Goal: Task Accomplishment & Management: Manage account settings

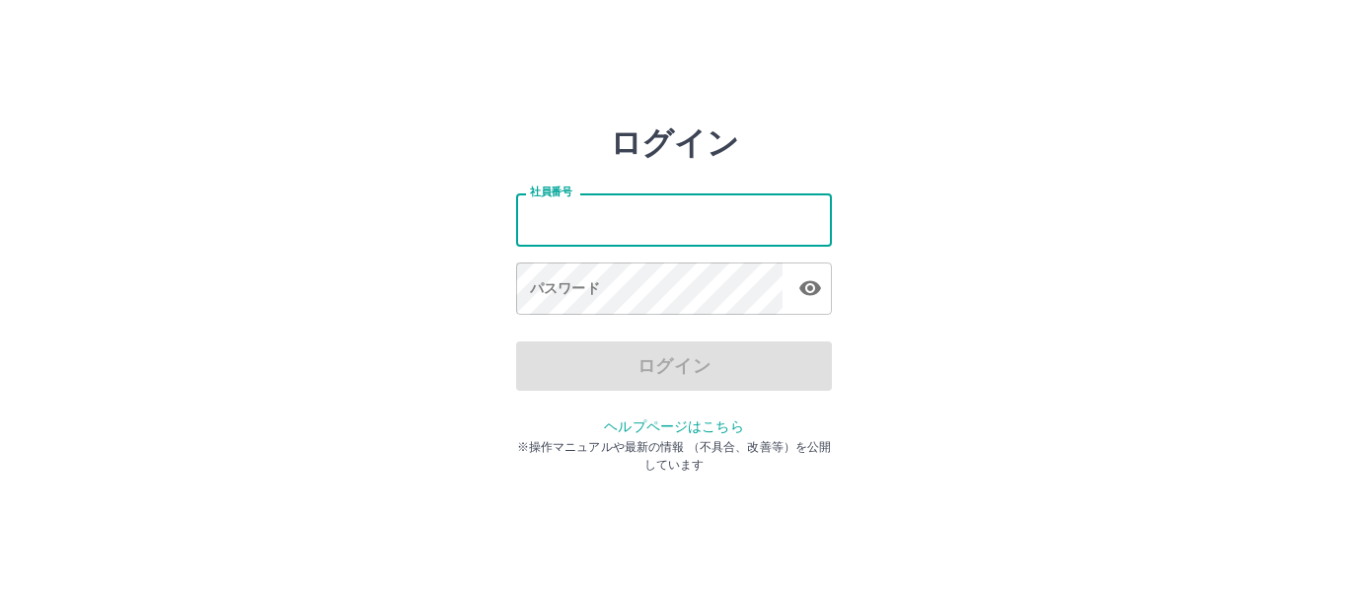
click at [533, 226] on input "社員番号" at bounding box center [674, 219] width 316 height 52
type input "*******"
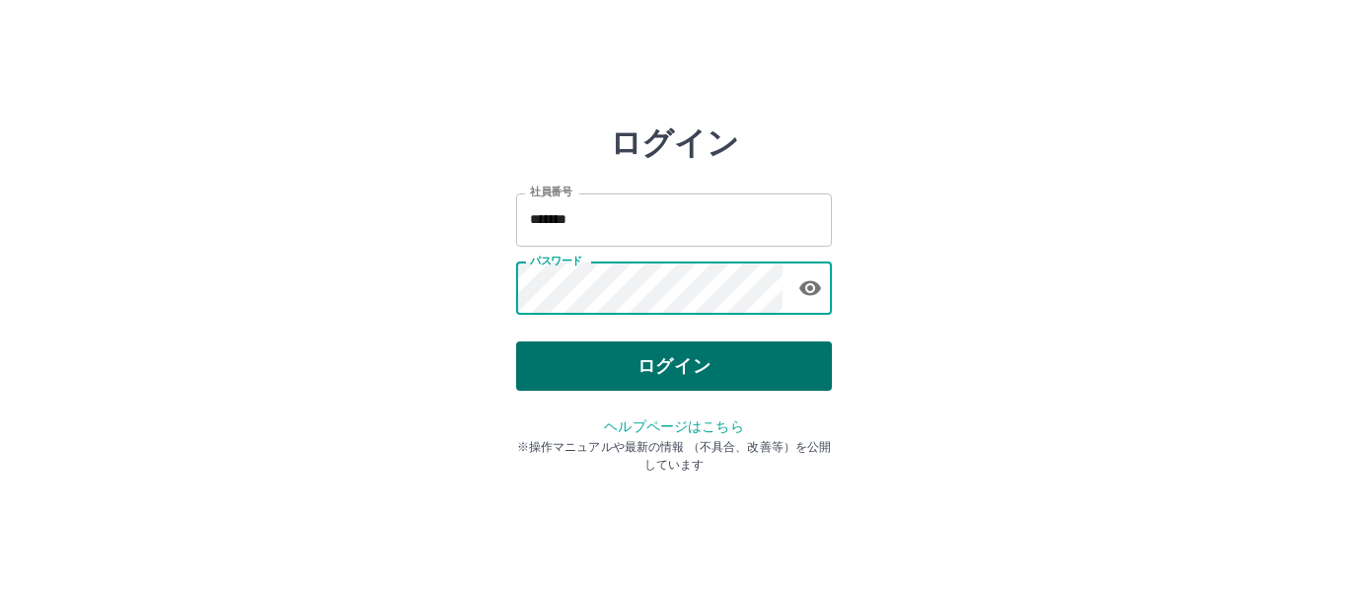
click at [580, 353] on button "ログイン" at bounding box center [674, 366] width 316 height 49
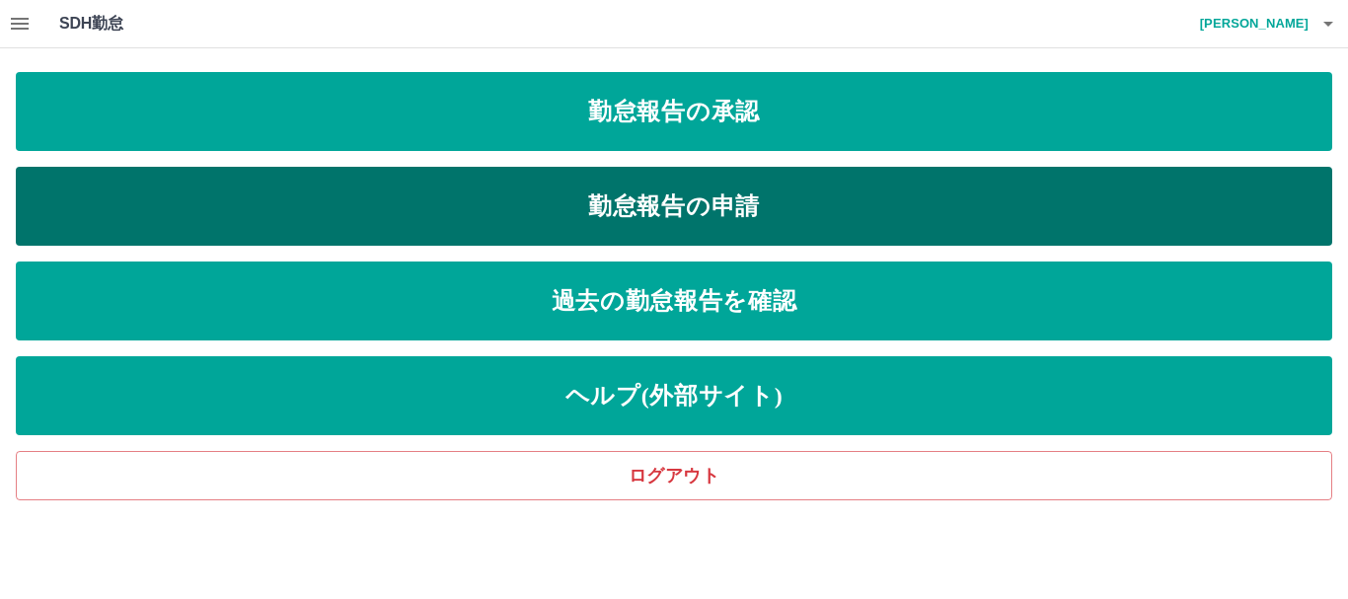
click at [718, 202] on link "勤怠報告の申請" at bounding box center [674, 206] width 1317 height 79
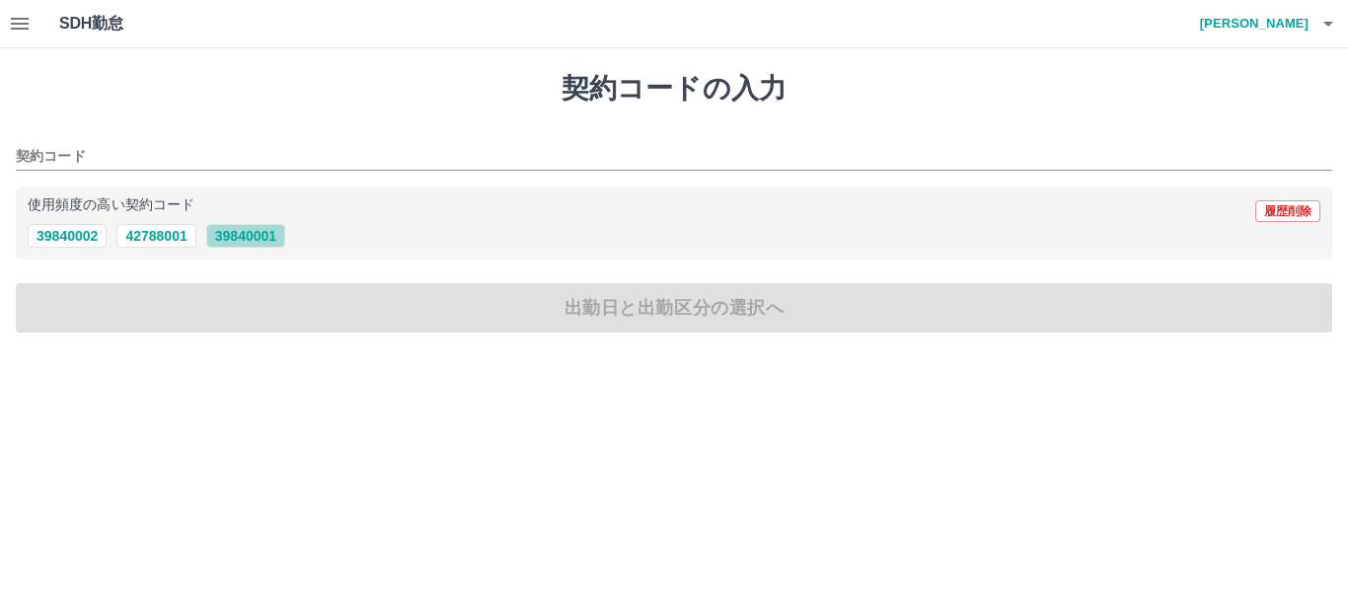
click at [232, 240] on button "39840001" at bounding box center [245, 236] width 79 height 24
type input "********"
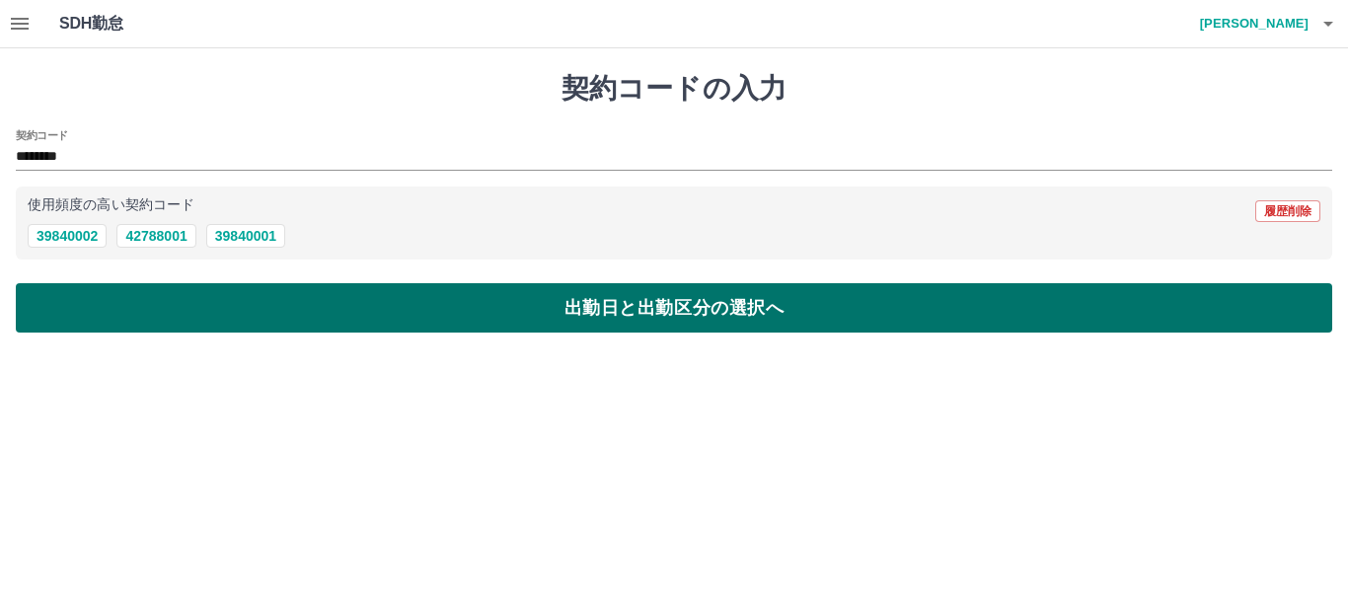
click at [241, 314] on button "出勤日と出勤区分の選択へ" at bounding box center [674, 307] width 1317 height 49
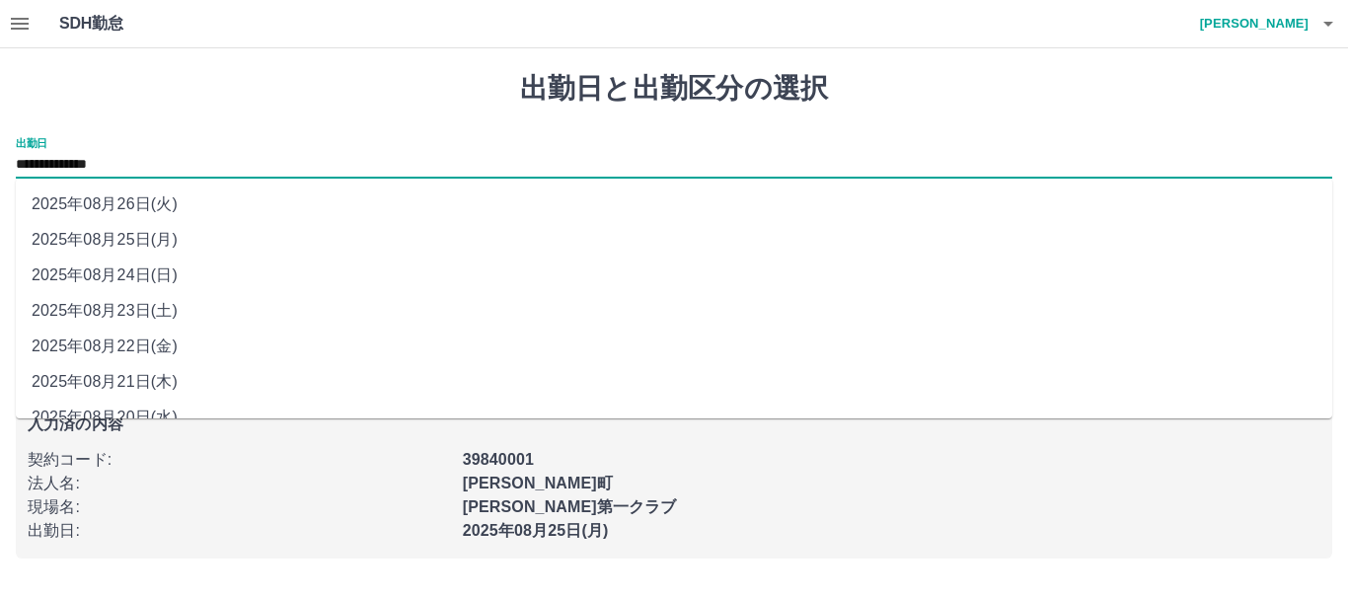
click at [174, 162] on input "**********" at bounding box center [674, 165] width 1317 height 25
click at [157, 308] on li "2025年08月23日(土)" at bounding box center [674, 311] width 1317 height 36
type input "**********"
click at [157, 308] on div "申請内容の確認へ" at bounding box center [674, 292] width 1317 height 49
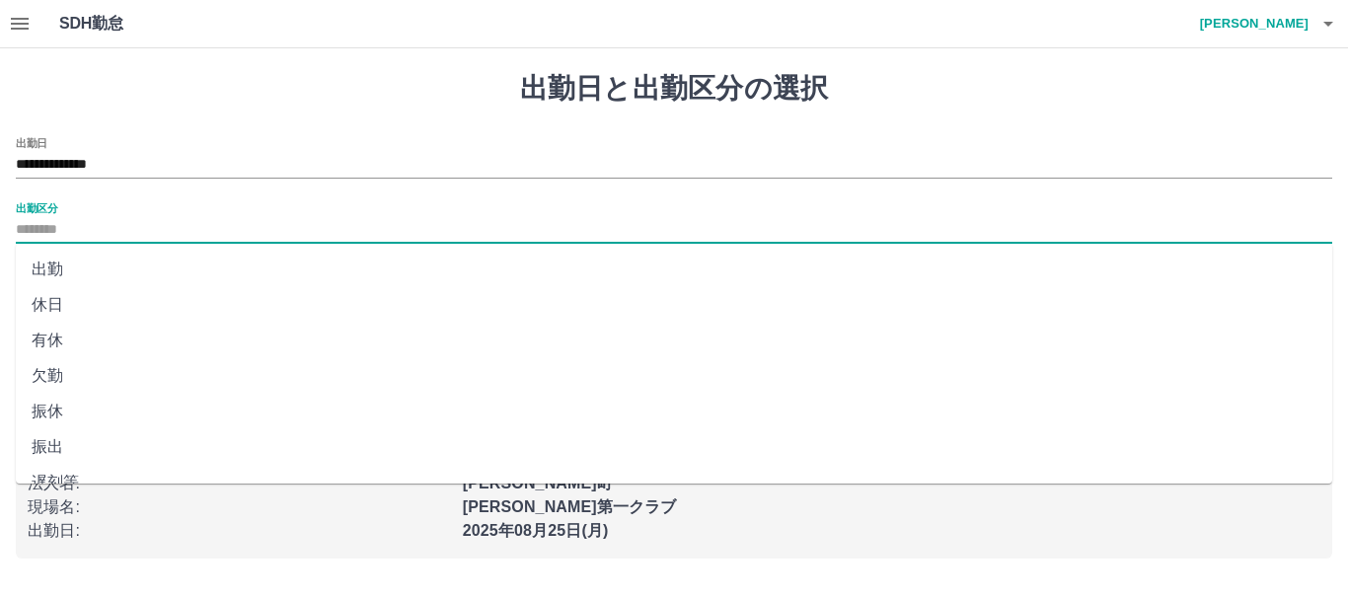
click at [67, 229] on input "出勤区分" at bounding box center [674, 230] width 1317 height 25
click at [48, 305] on li "休日" at bounding box center [674, 305] width 1317 height 36
type input "**"
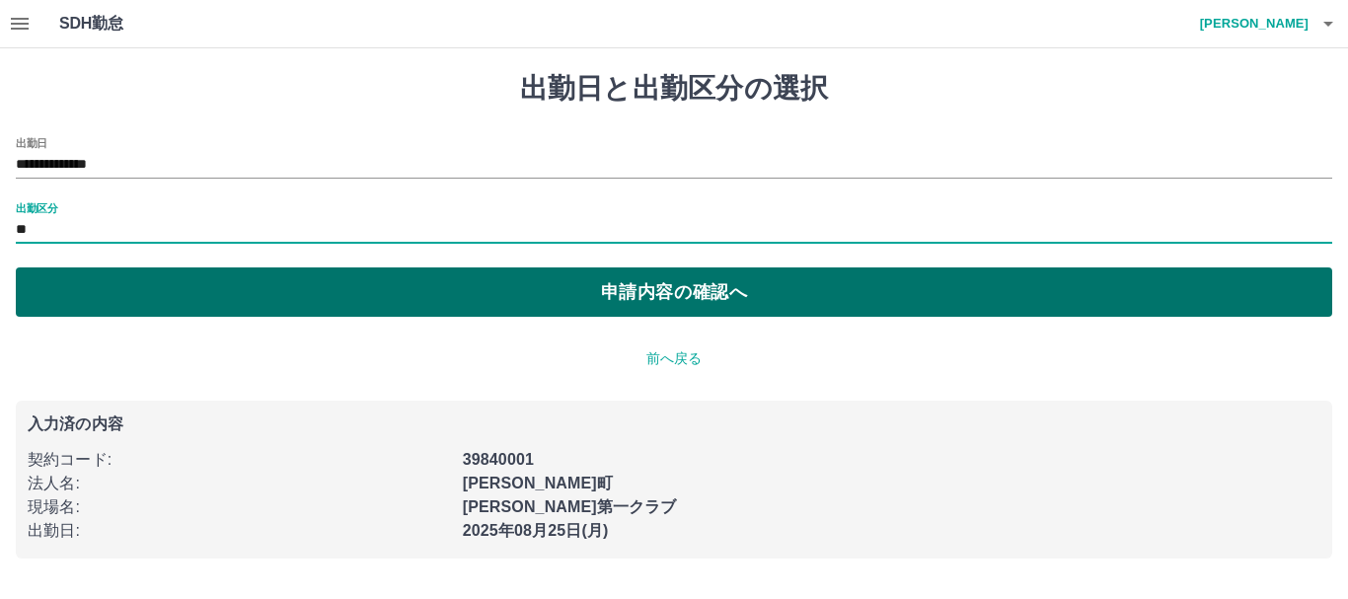
click at [574, 291] on button "申請内容の確認へ" at bounding box center [674, 292] width 1317 height 49
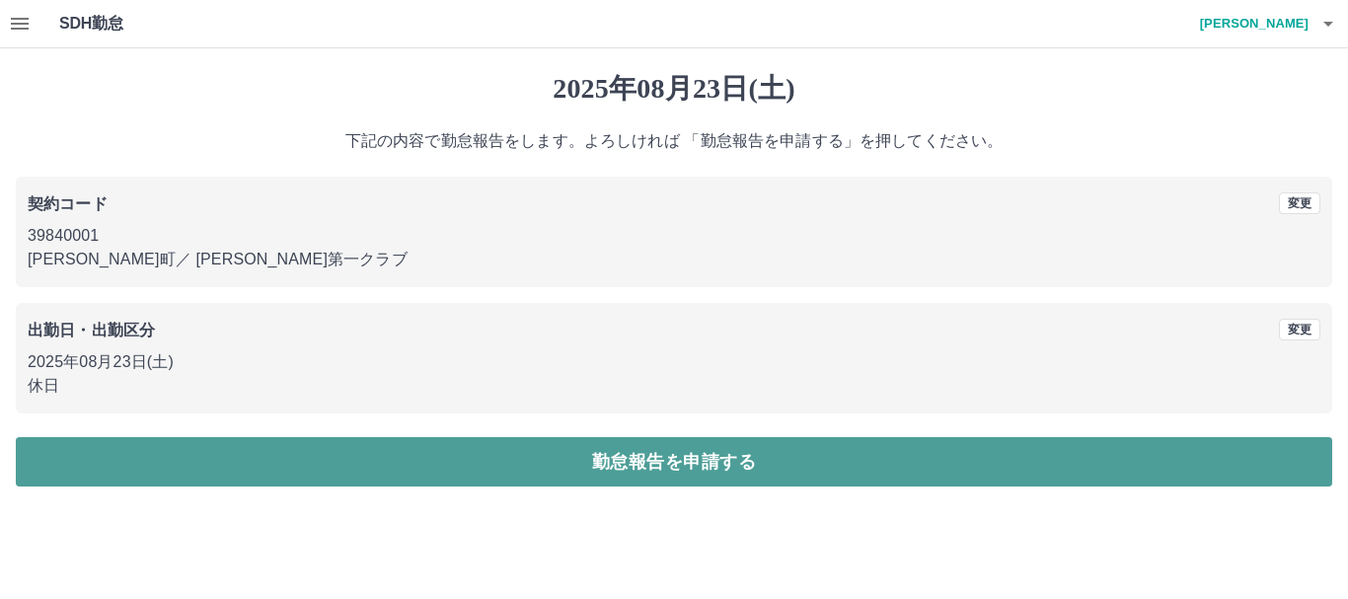
click at [572, 462] on button "勤怠報告を申請する" at bounding box center [674, 461] width 1317 height 49
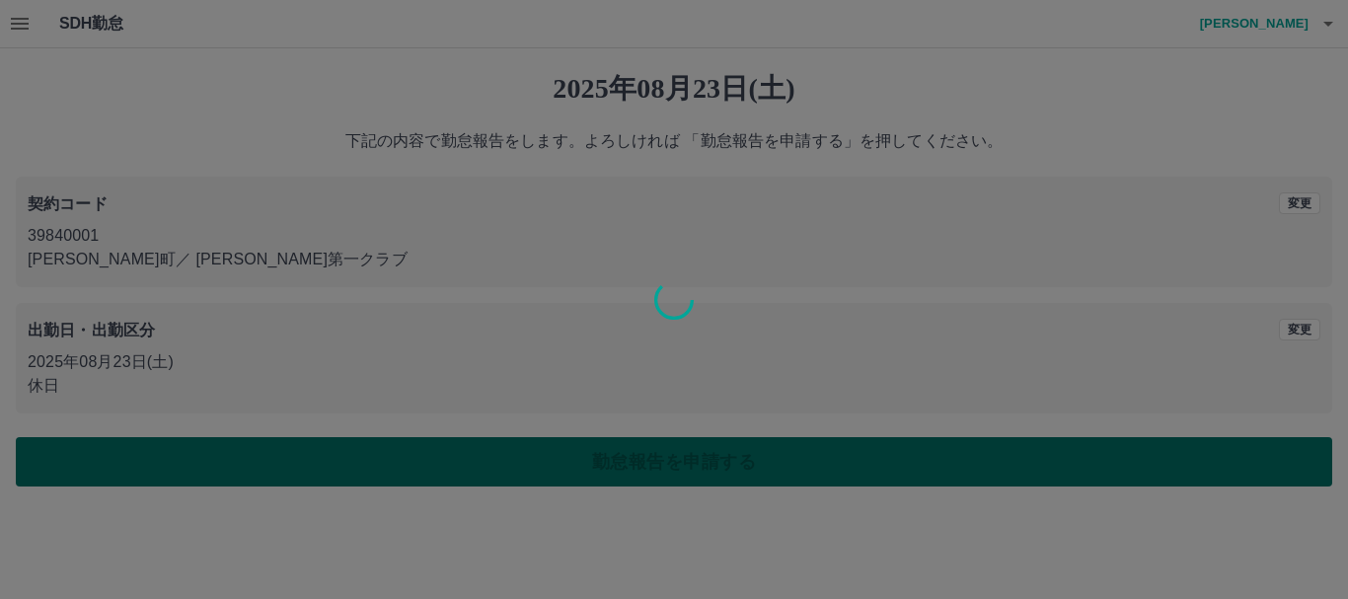
click at [572, 462] on div "2025年08月23日(土) 下記の内容で勤怠報告をします。よろしければ 「勤怠報告を申請する」を押してください。 契約コード 変更 39840001 御船町…" at bounding box center [674, 279] width 1348 height 462
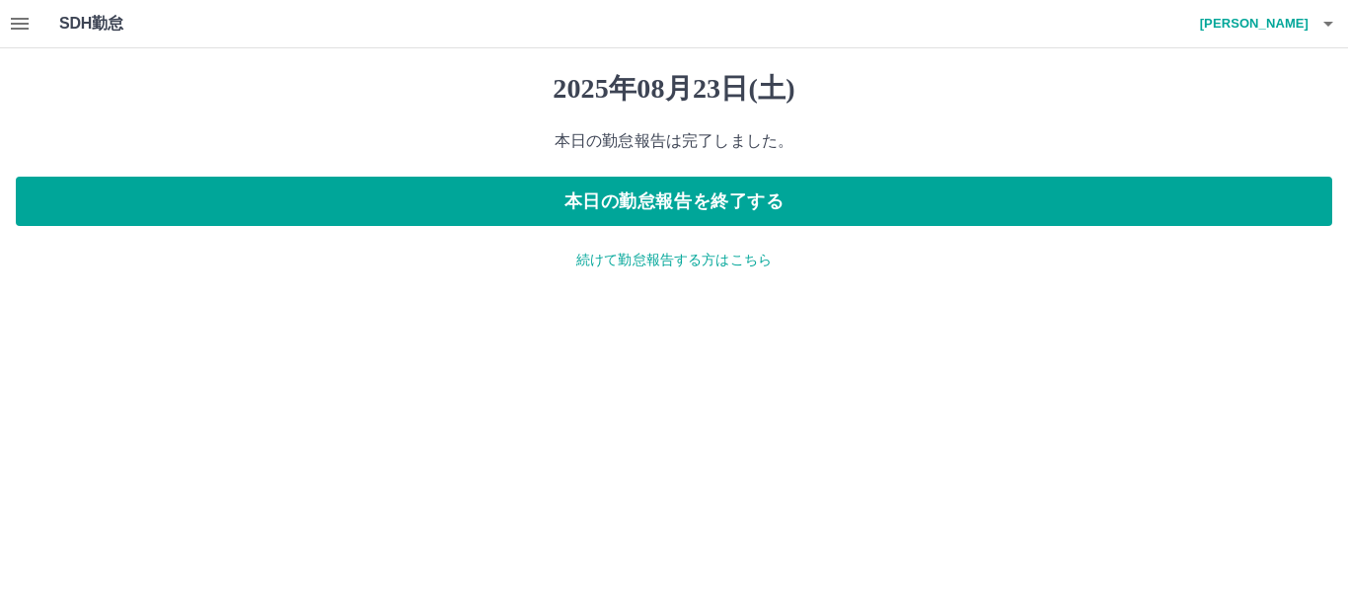
click at [695, 262] on p "続けて勤怠報告する方はこちら" at bounding box center [674, 260] width 1317 height 21
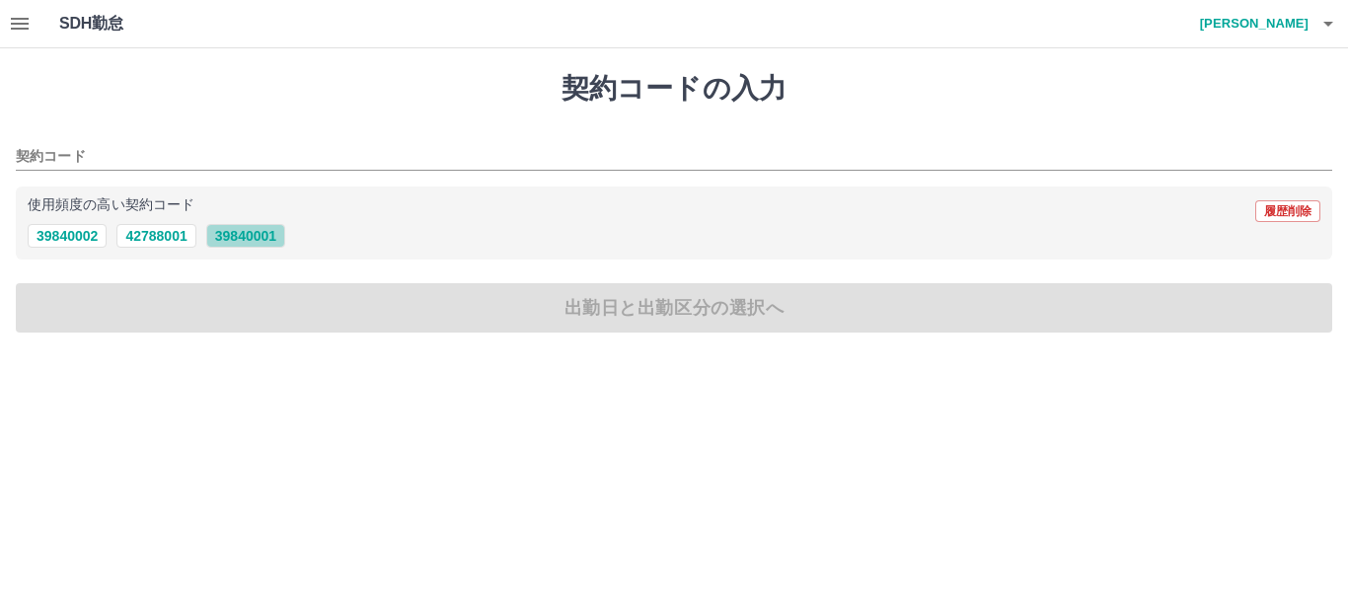
click at [255, 235] on button "39840001" at bounding box center [245, 236] width 79 height 24
type input "********"
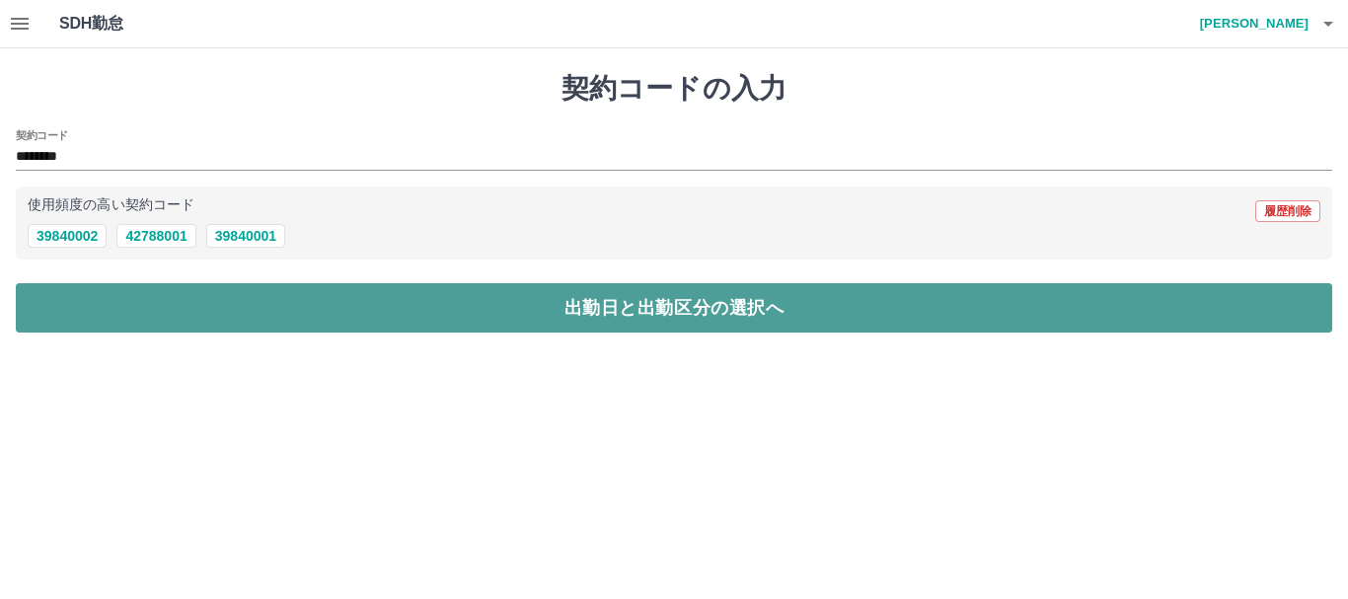
click at [276, 302] on button "出勤日と出勤区分の選択へ" at bounding box center [674, 307] width 1317 height 49
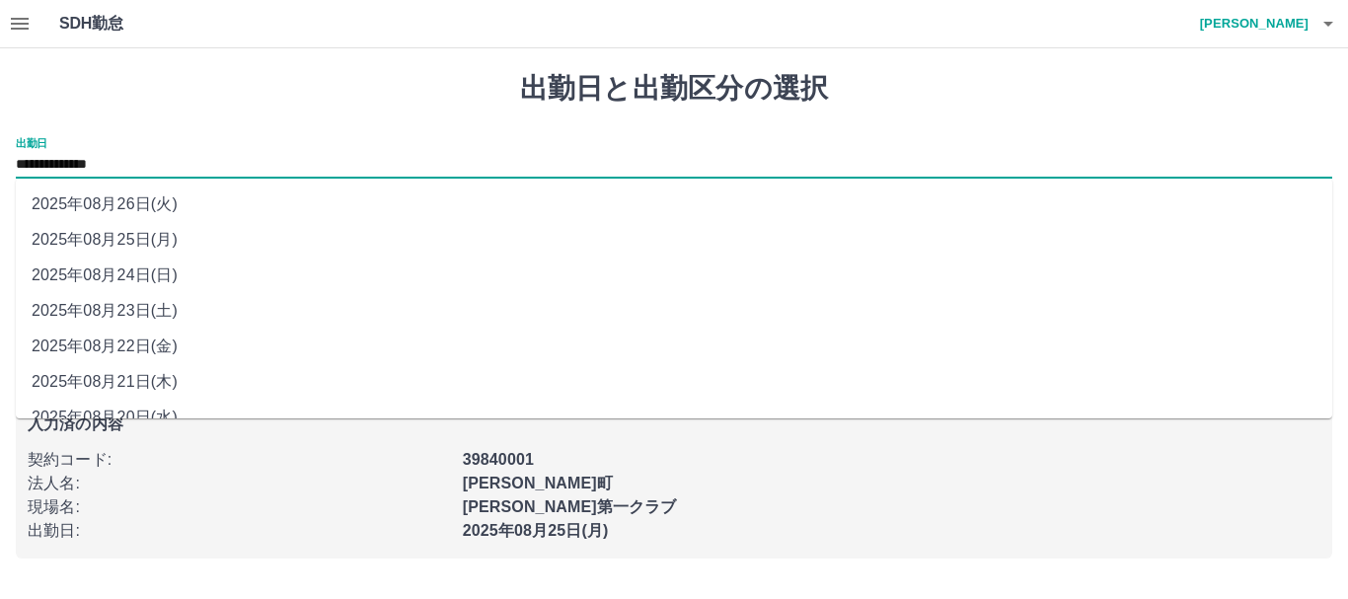
click at [149, 163] on input "**********" at bounding box center [674, 165] width 1317 height 25
click at [169, 279] on li "2025年08月24日(日)" at bounding box center [674, 276] width 1317 height 36
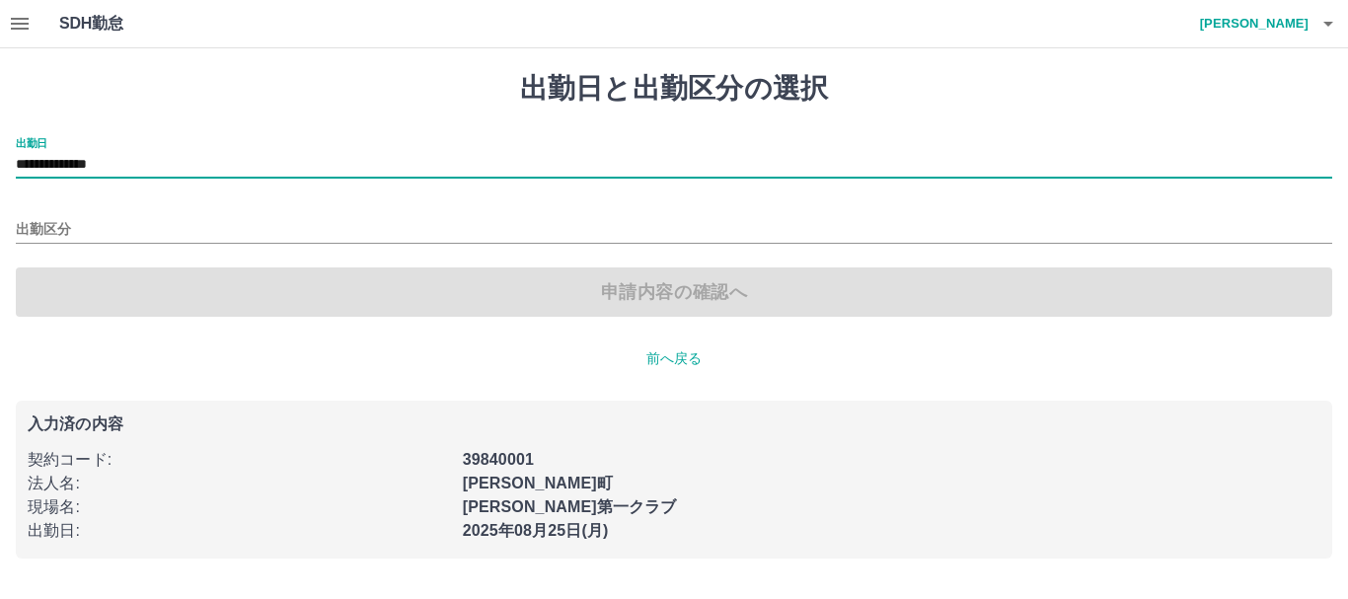
type input "**********"
click at [84, 231] on input "出勤区分" at bounding box center [674, 230] width 1317 height 25
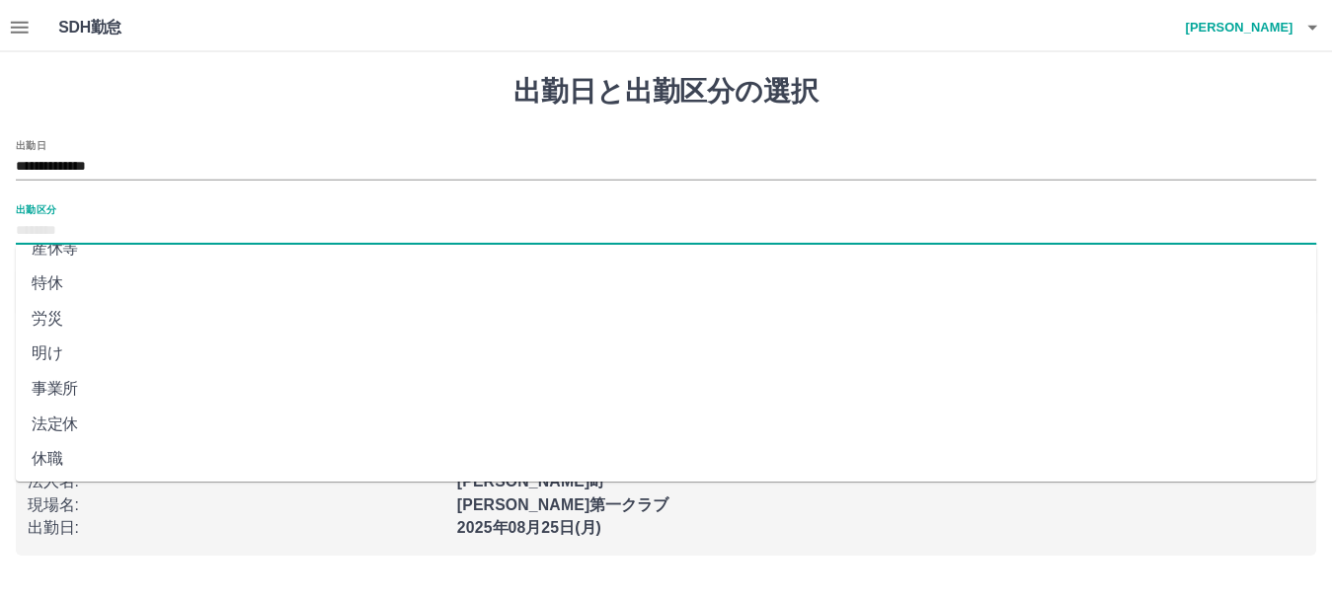
scroll to position [416, 0]
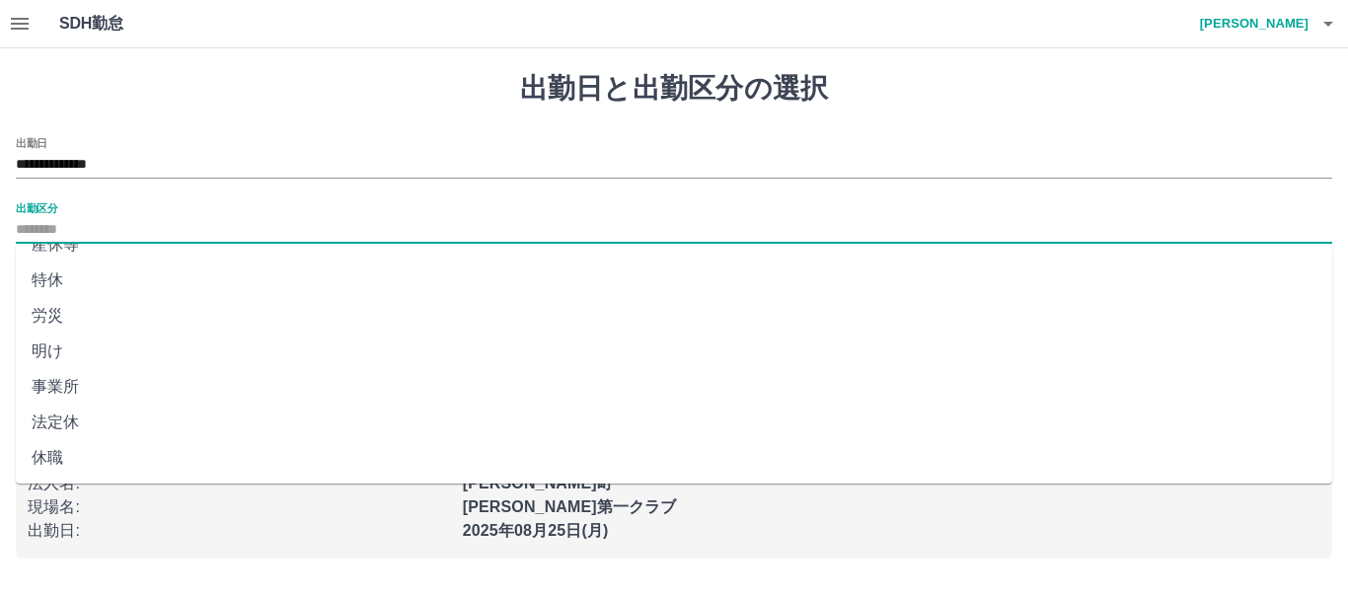
click at [48, 429] on li "法定休" at bounding box center [674, 423] width 1317 height 36
type input "***"
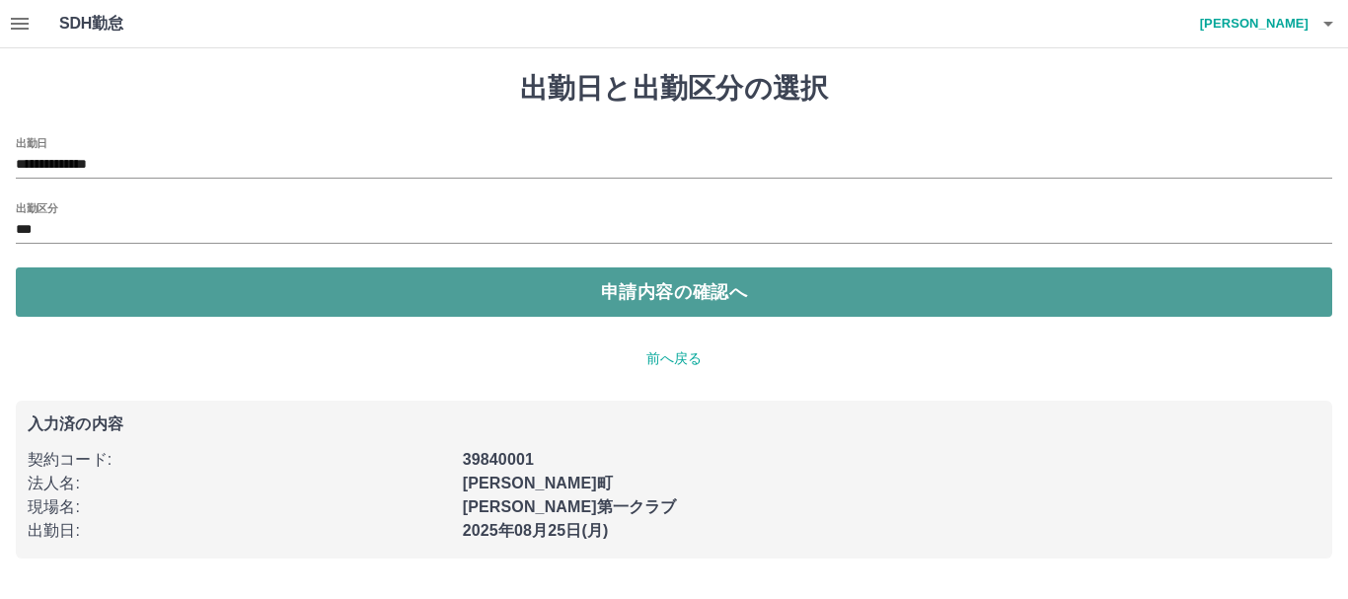
click at [482, 285] on button "申請内容の確認へ" at bounding box center [674, 292] width 1317 height 49
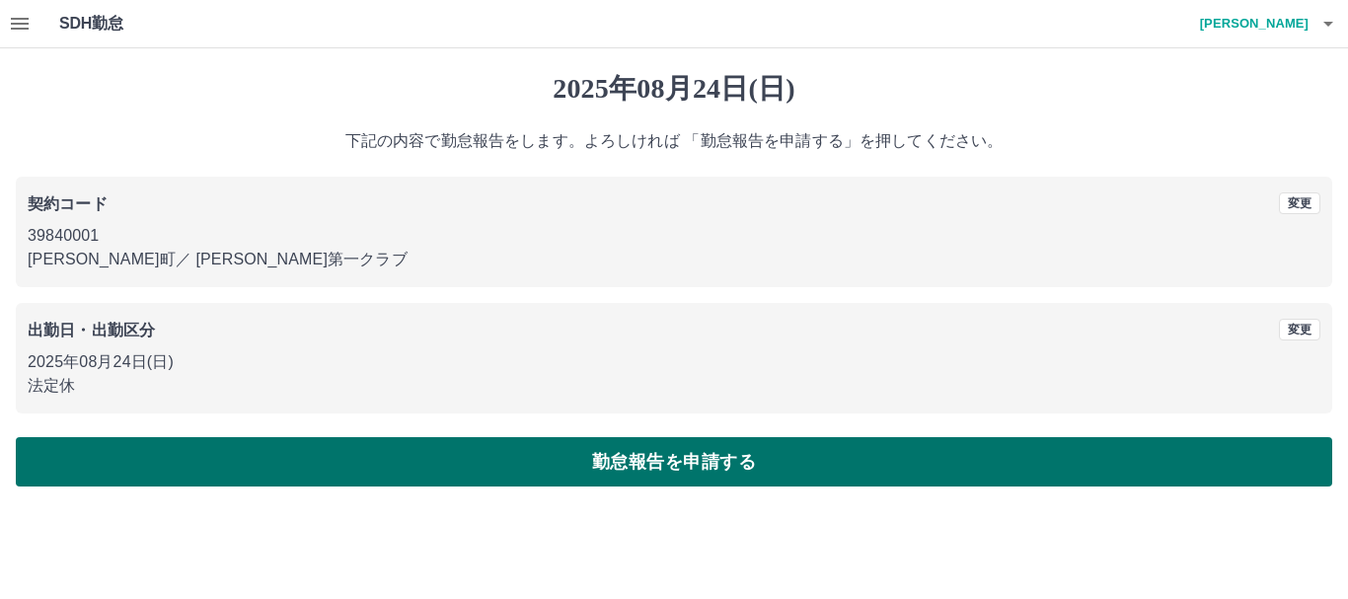
click at [479, 458] on button "勤怠報告を申請する" at bounding box center [674, 461] width 1317 height 49
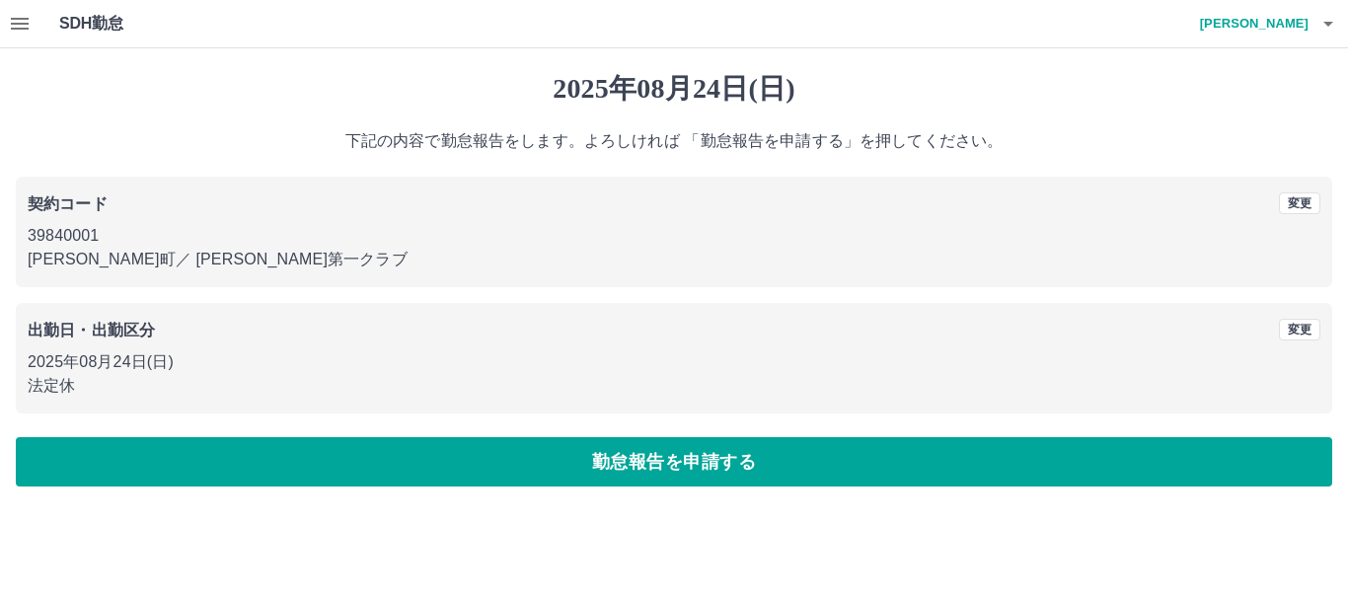
click at [479, 458] on div "2025年08月24日(日) 下記の内容で勤怠報告をします。よろしければ 「勤怠報告を申請する」を押してください。 契約コード 変更 39840001 御船町…" at bounding box center [674, 279] width 1348 height 462
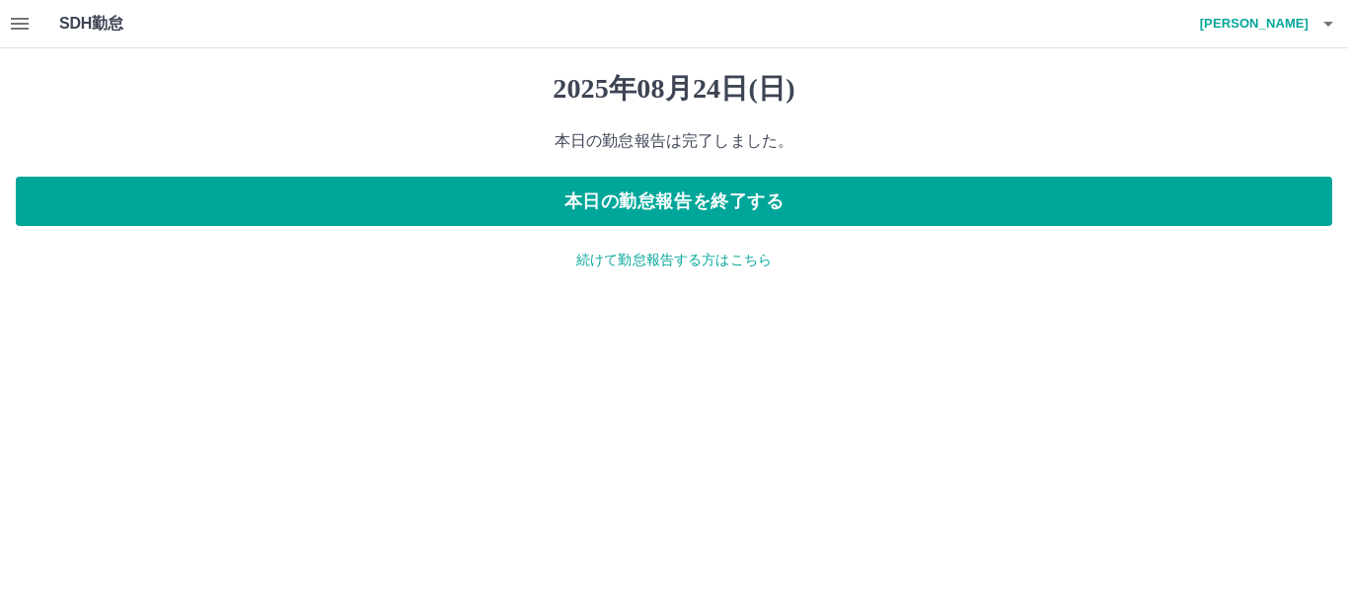
click at [607, 262] on p "続けて勤怠報告する方はこちら" at bounding box center [674, 260] width 1317 height 21
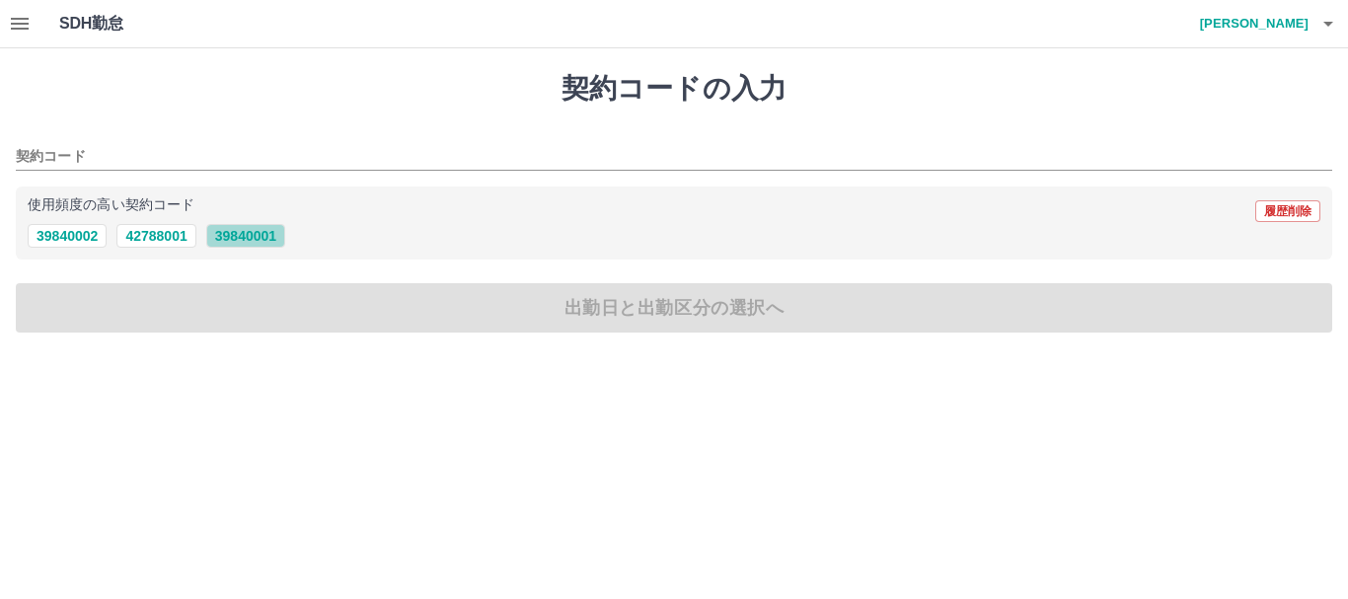
click at [245, 239] on button "39840001" at bounding box center [245, 236] width 79 height 24
type input "********"
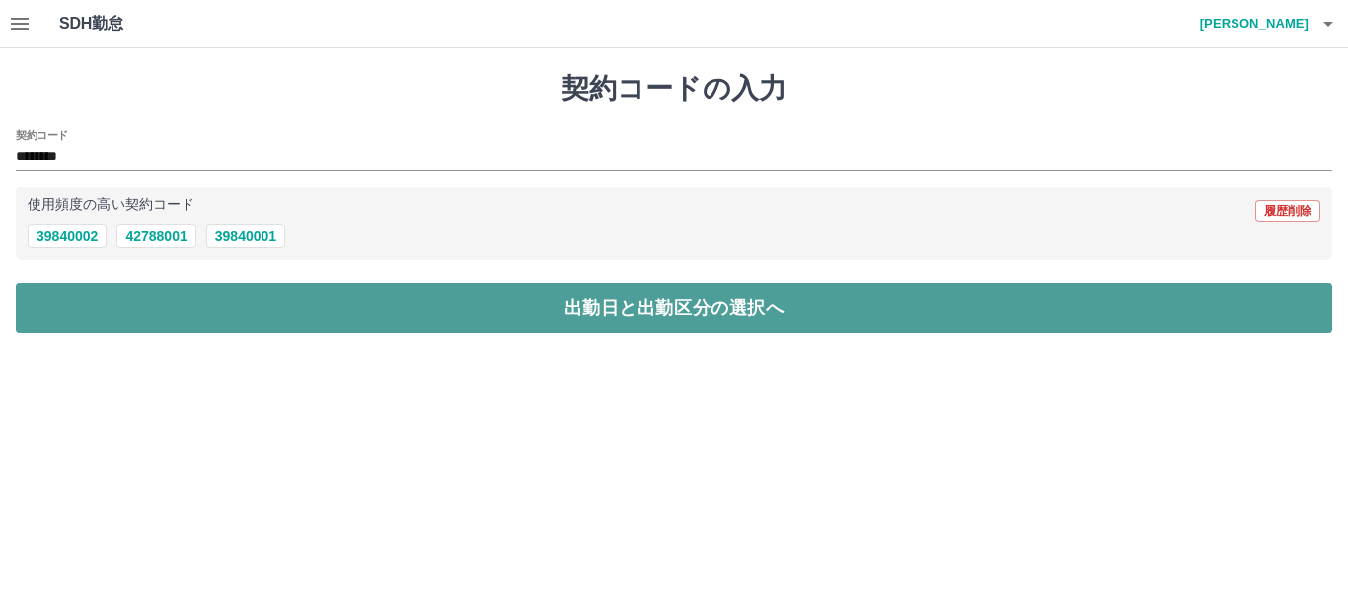
click at [185, 308] on button "出勤日と出勤区分の選択へ" at bounding box center [674, 307] width 1317 height 49
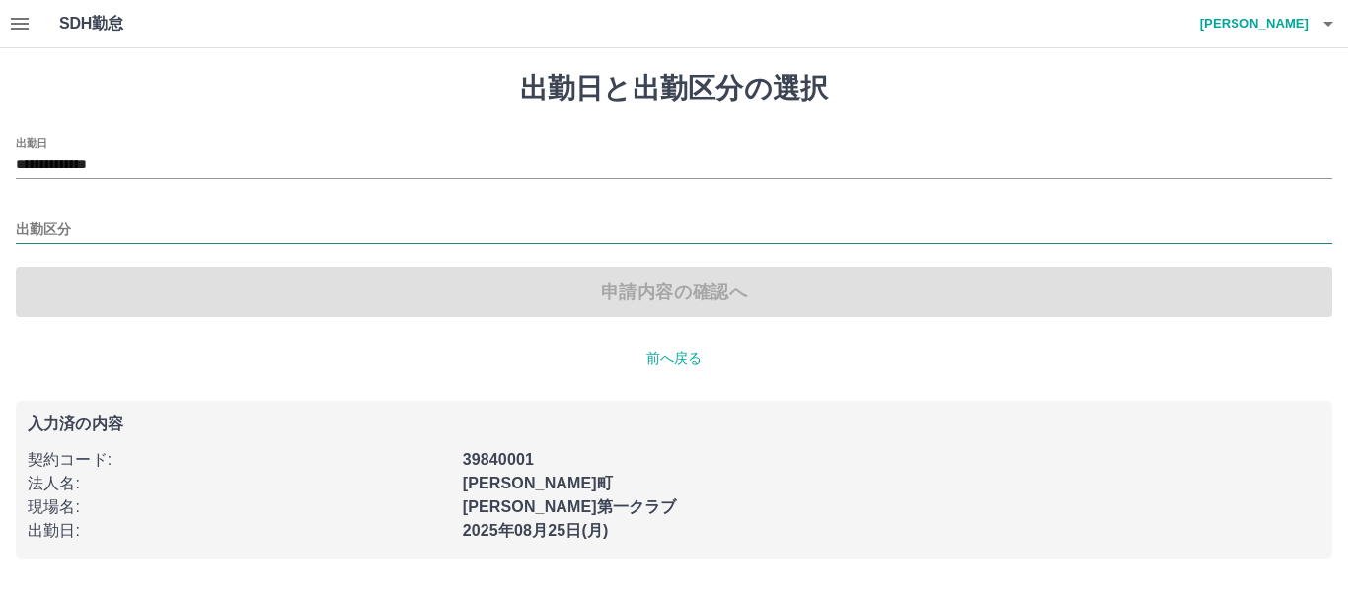
click at [86, 232] on input "出勤区分" at bounding box center [674, 230] width 1317 height 25
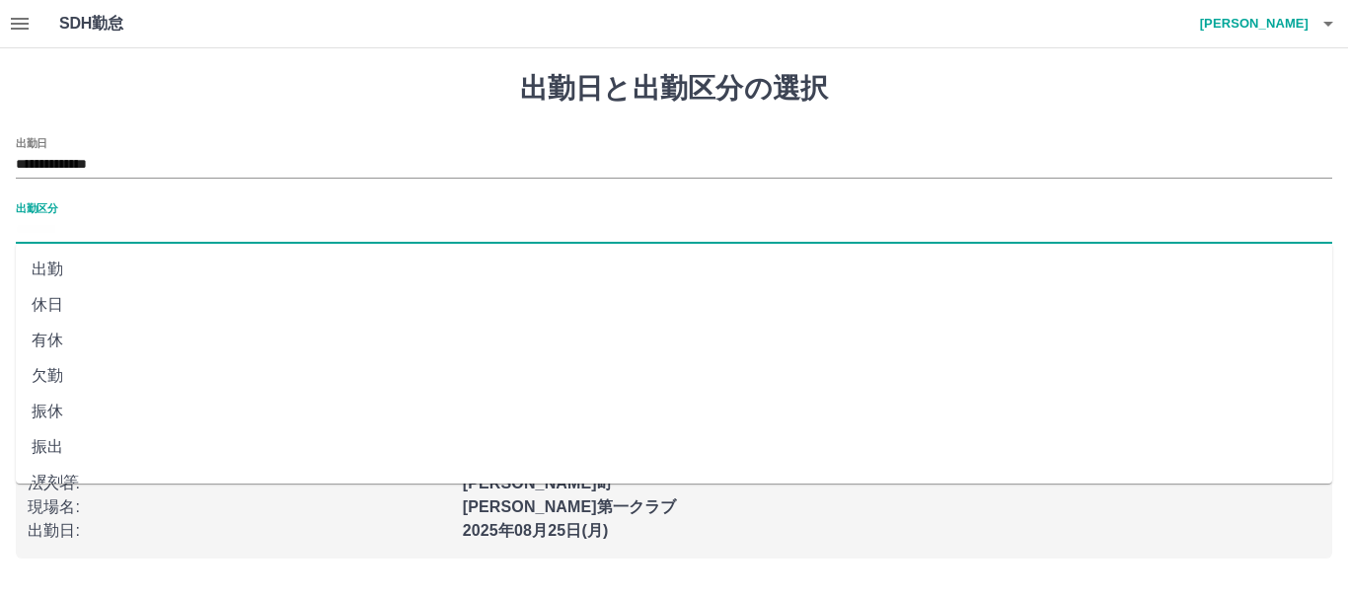
click at [45, 261] on li "出勤" at bounding box center [674, 270] width 1317 height 36
type input "**"
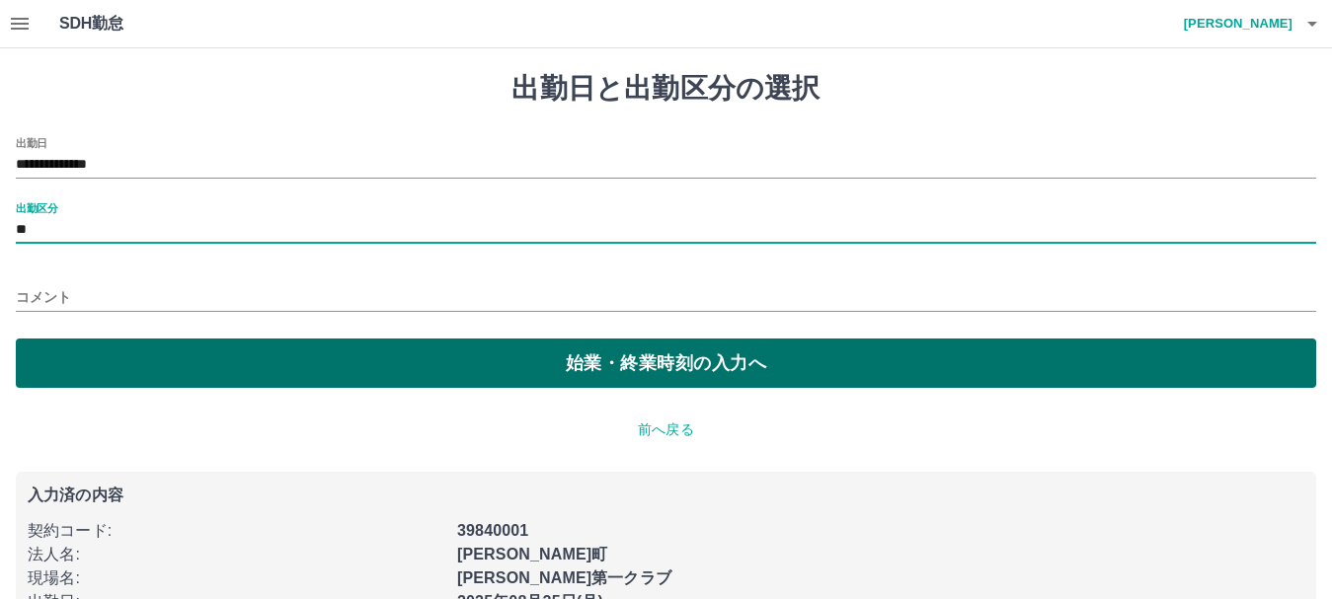
click at [423, 381] on button "始業・終業時刻の入力へ" at bounding box center [666, 363] width 1300 height 49
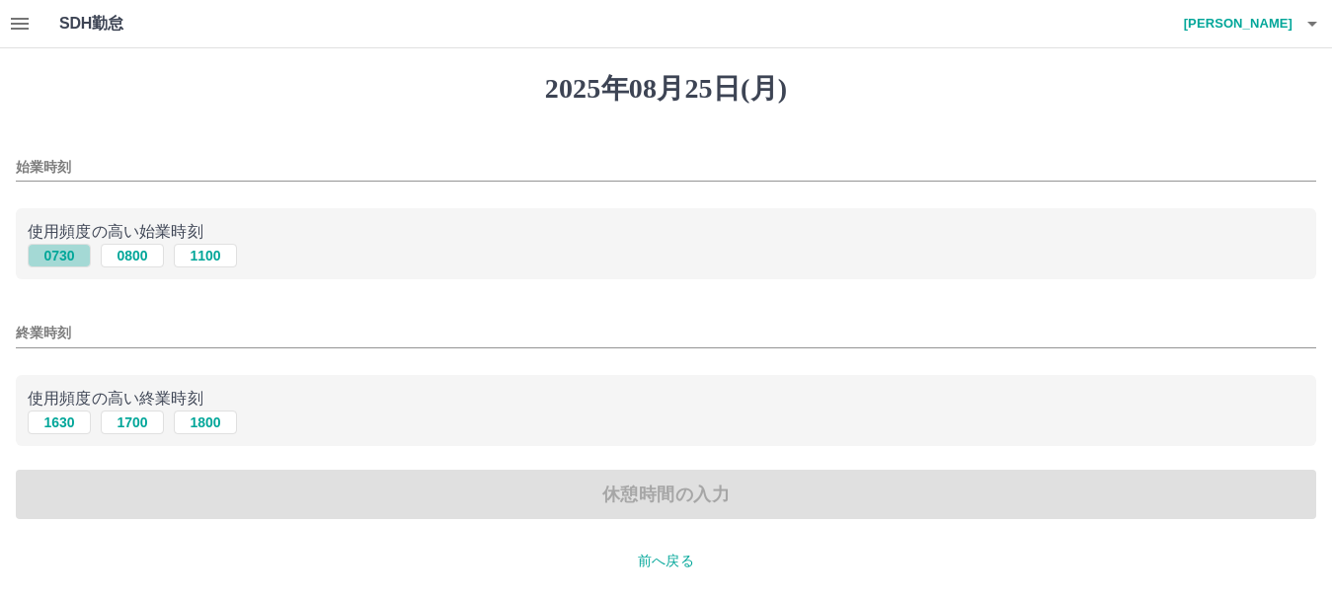
click at [73, 258] on button "0730" at bounding box center [59, 256] width 63 height 24
type input "****"
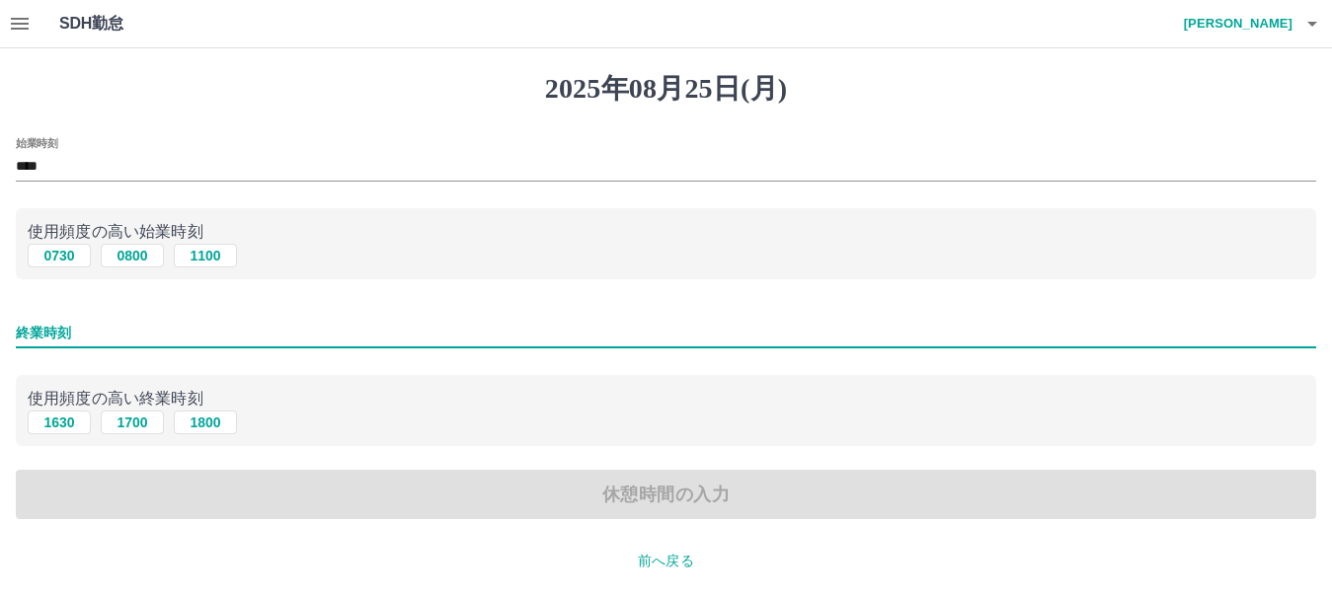
click at [64, 331] on input "終業時刻" at bounding box center [666, 333] width 1300 height 29
type input "****"
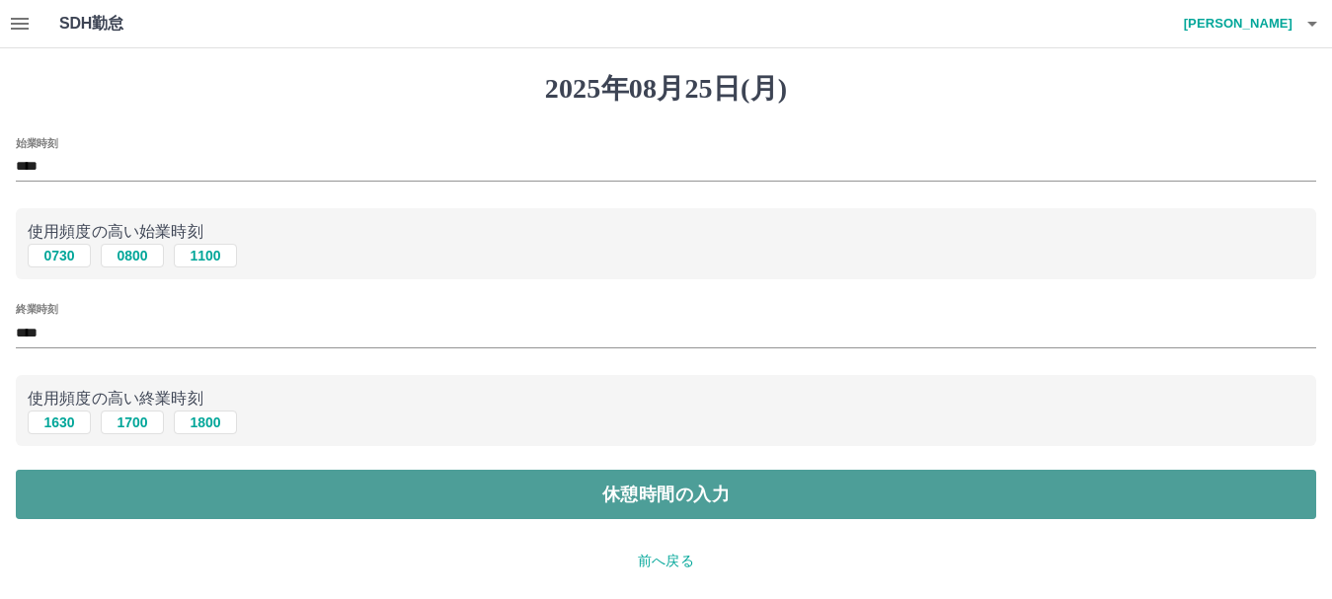
click at [360, 496] on button "休憩時間の入力" at bounding box center [666, 494] width 1300 height 49
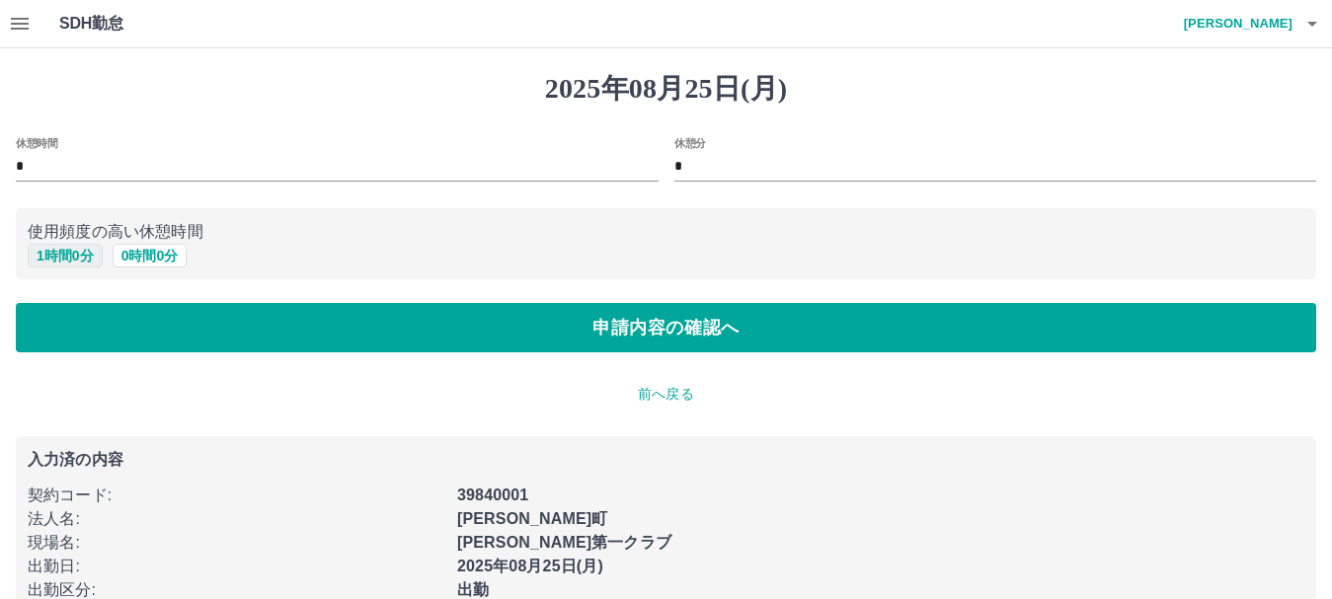
click at [72, 254] on button "1 時間 0 分" at bounding box center [65, 256] width 75 height 24
type input "*"
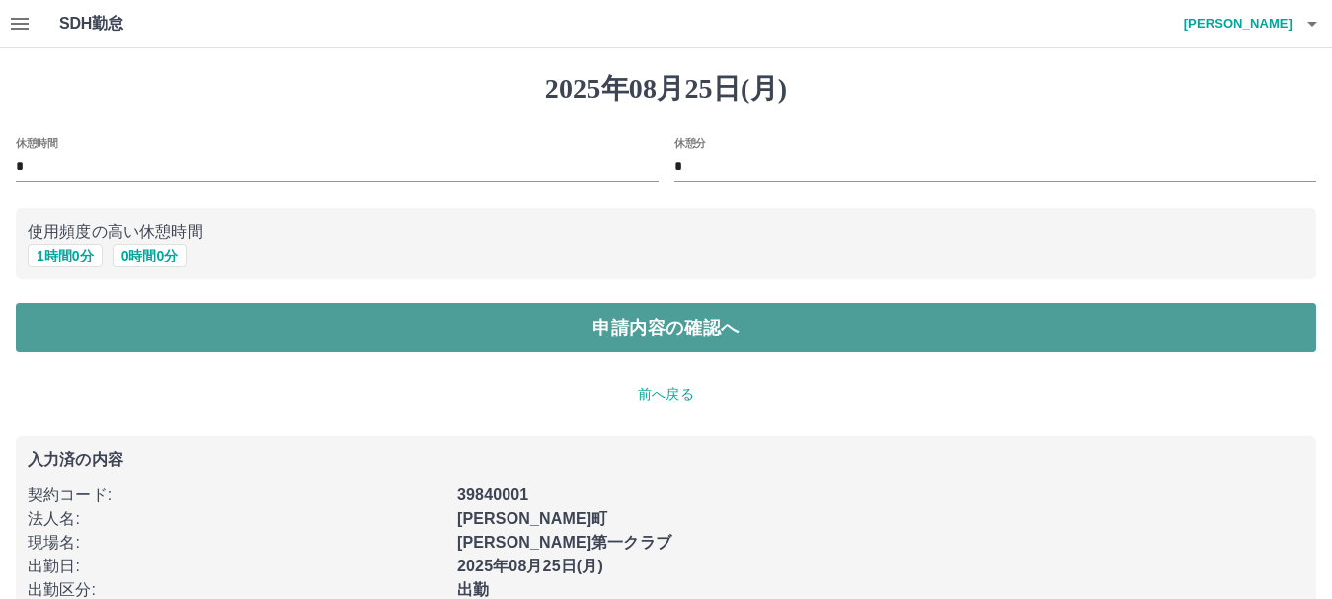
click at [350, 345] on button "申請内容の確認へ" at bounding box center [666, 327] width 1300 height 49
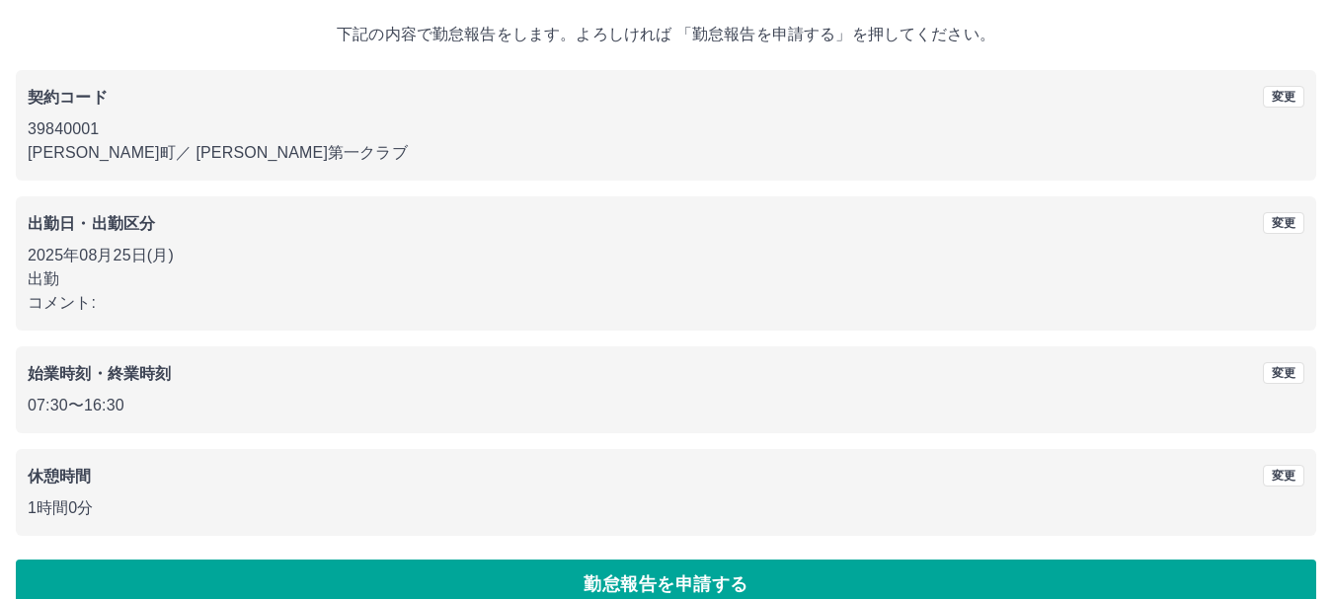
scroll to position [140, 0]
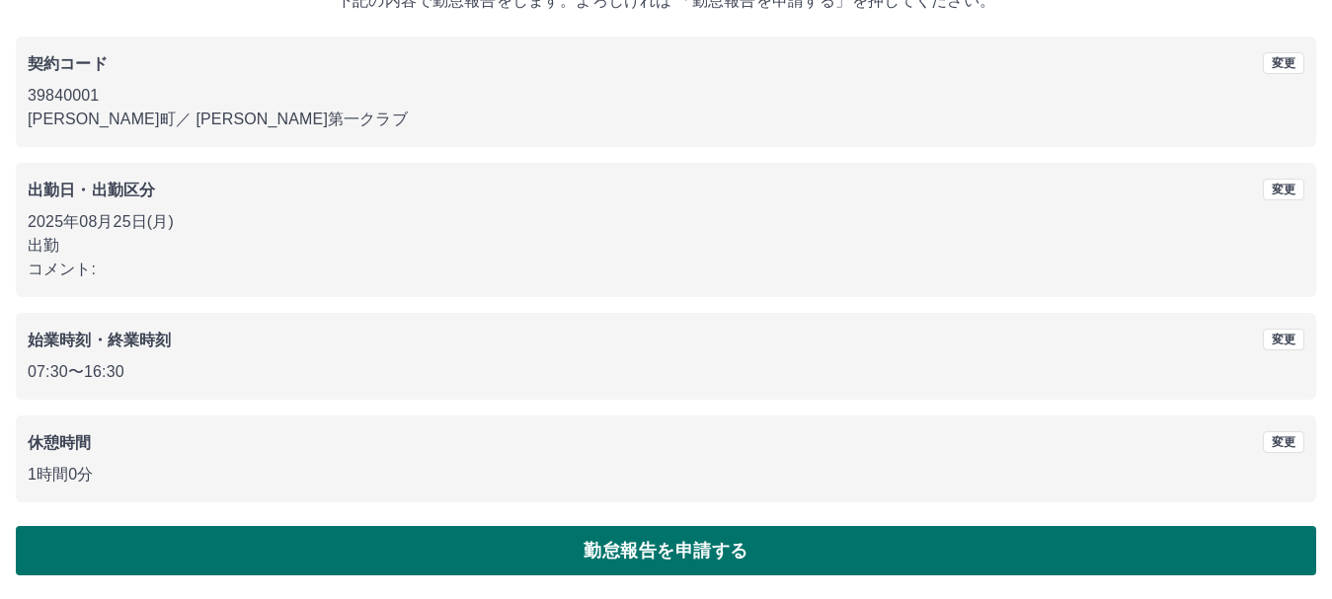
click at [730, 556] on button "勤怠報告を申請する" at bounding box center [666, 550] width 1300 height 49
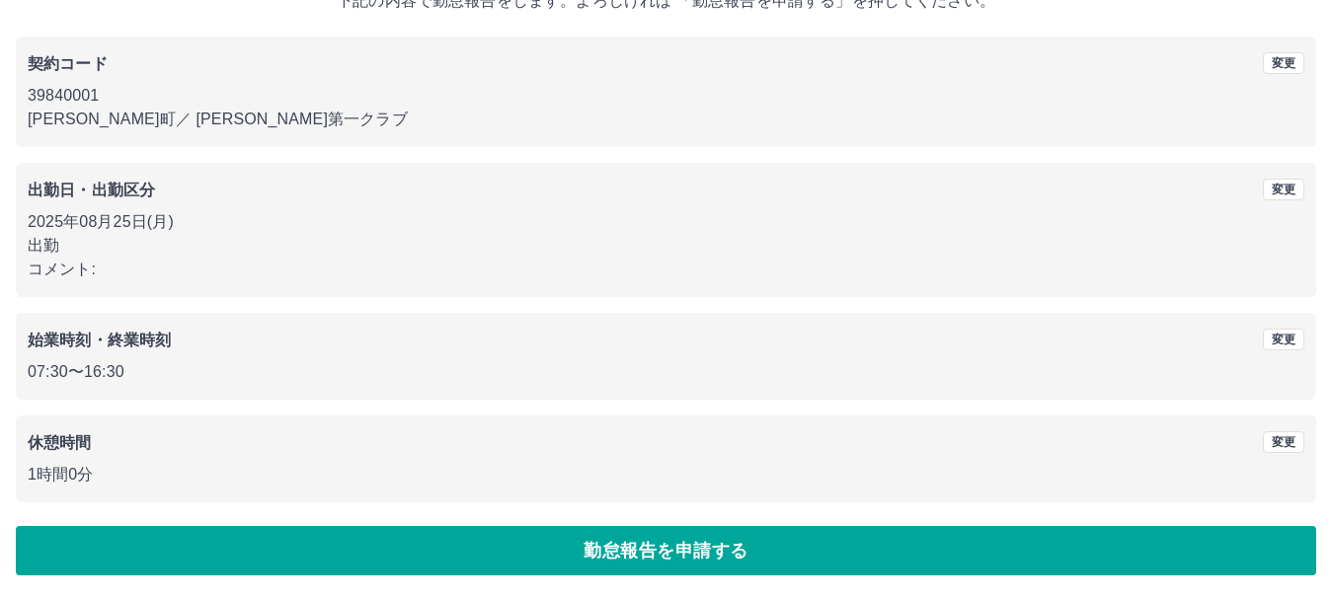
click at [730, 556] on div "2025年08月25日(月) 下記の内容で勤怠報告をします。よろしければ 「勤怠報告を申請する」を押してください。 契約コード 変更 39840001 御船町…" at bounding box center [666, 253] width 1332 height 691
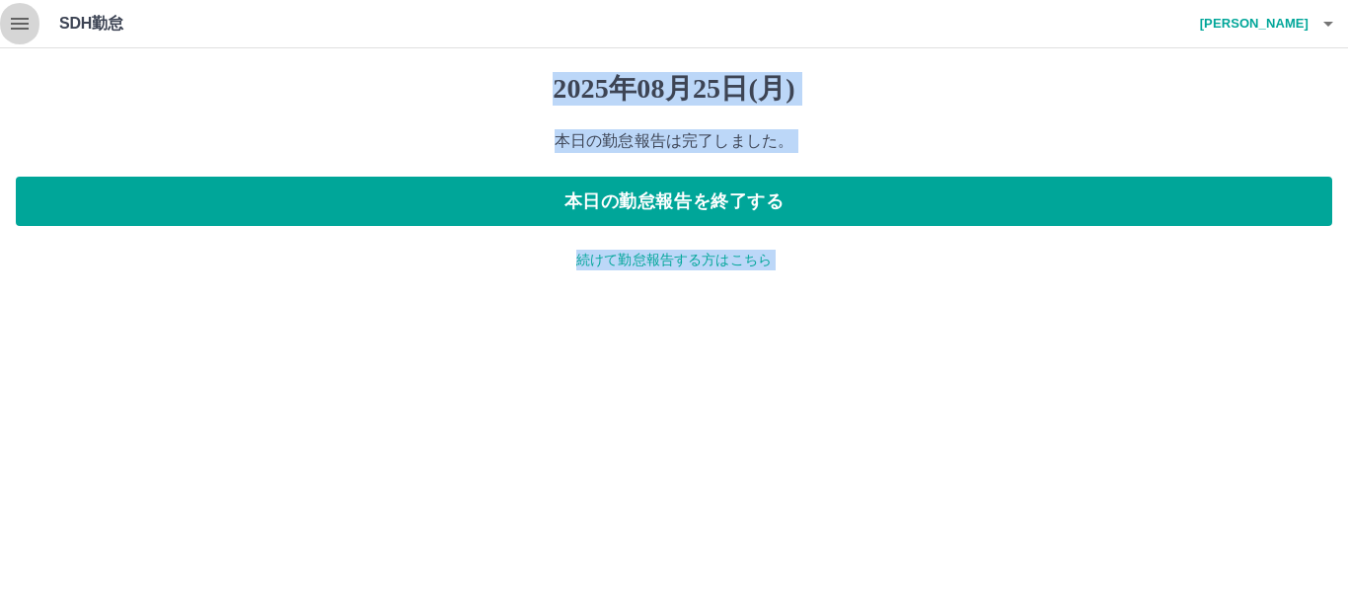
click at [19, 27] on icon "button" at bounding box center [20, 24] width 24 height 24
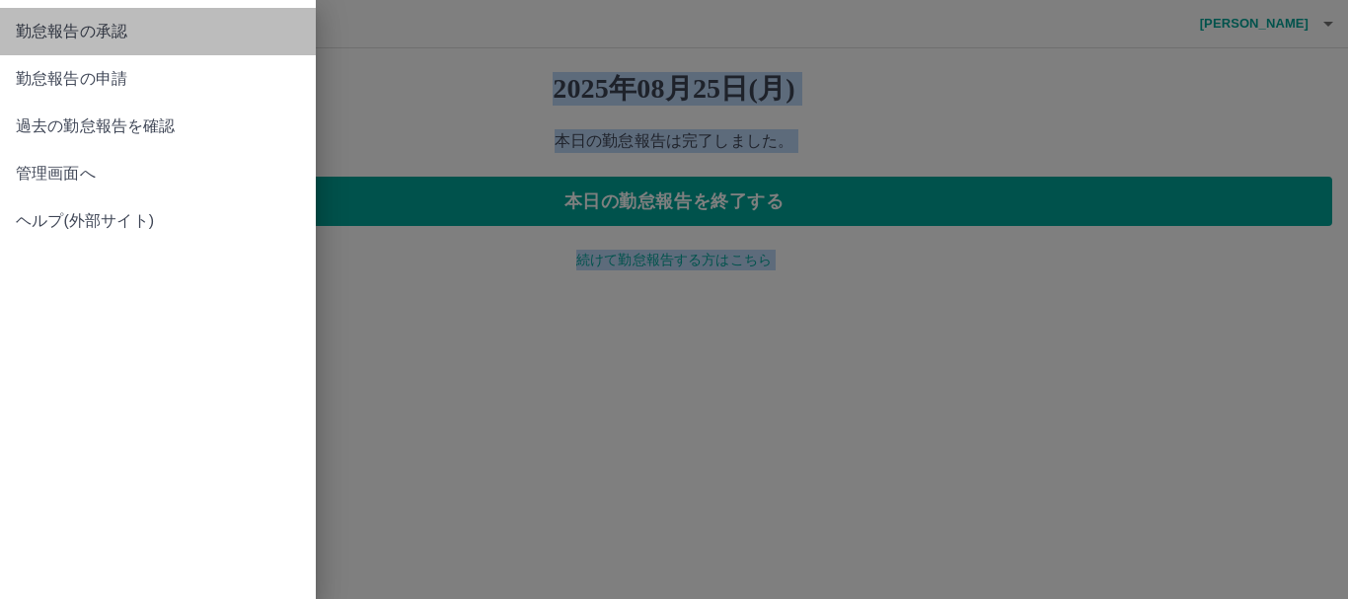
click at [112, 32] on span "勤怠報告の承認" at bounding box center [158, 32] width 284 height 24
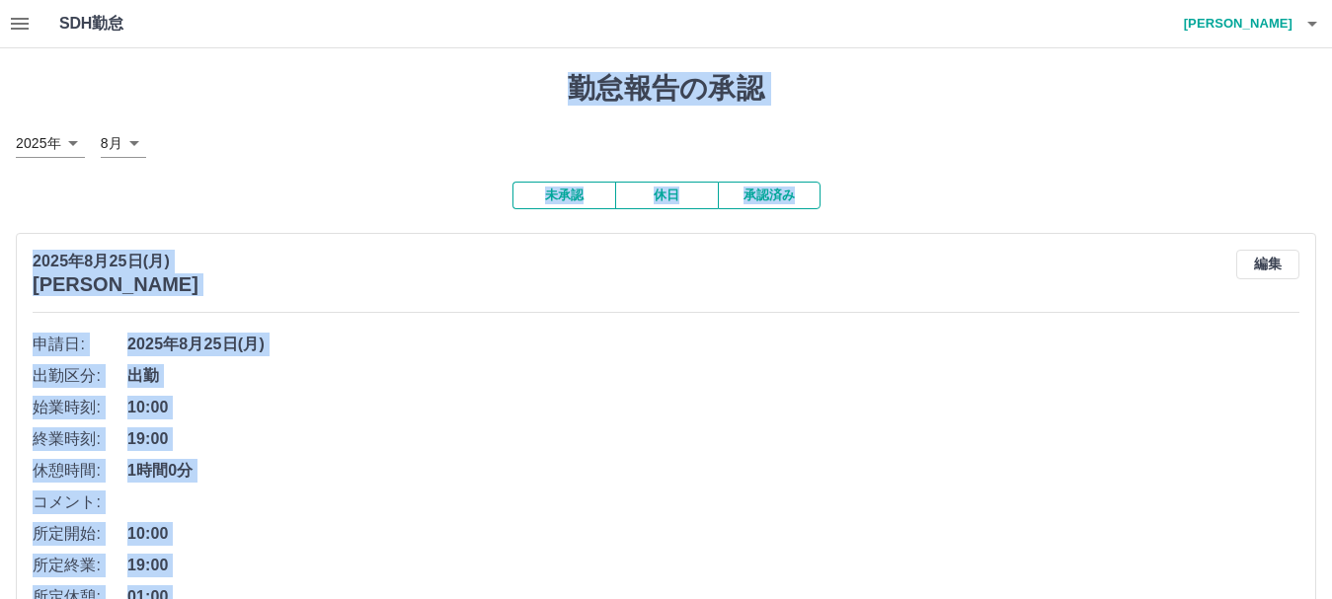
click at [1310, 30] on icon "button" at bounding box center [1312, 24] width 24 height 24
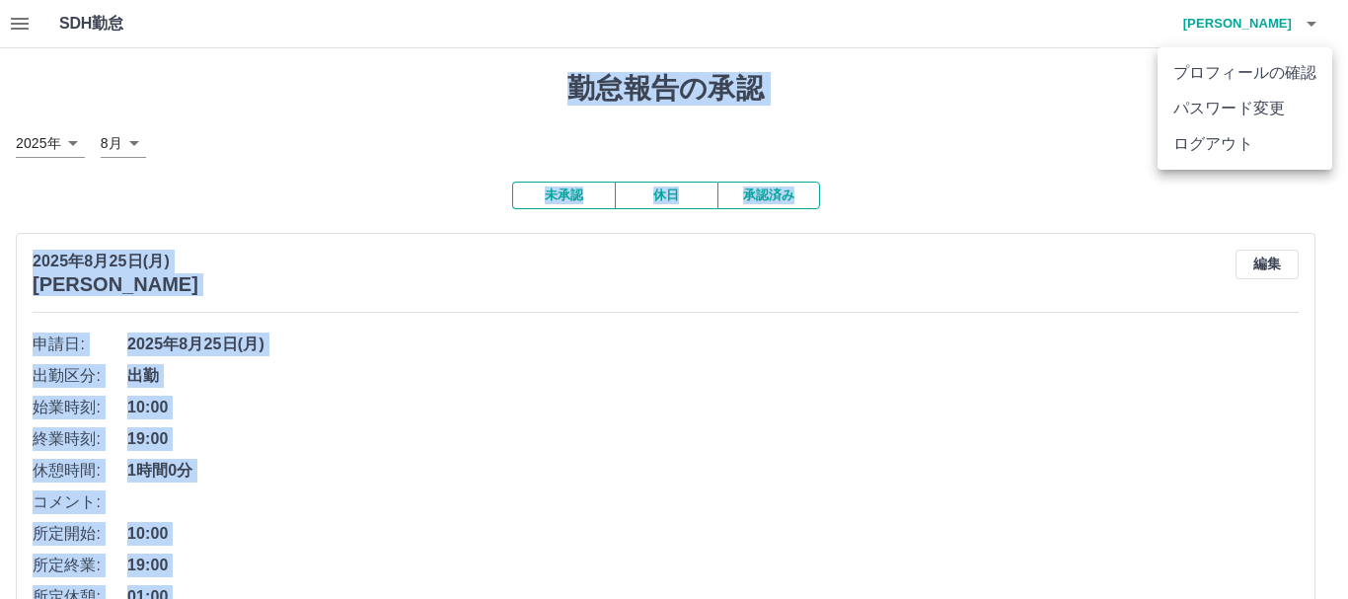
click at [1254, 146] on li "ログアウト" at bounding box center [1245, 144] width 175 height 36
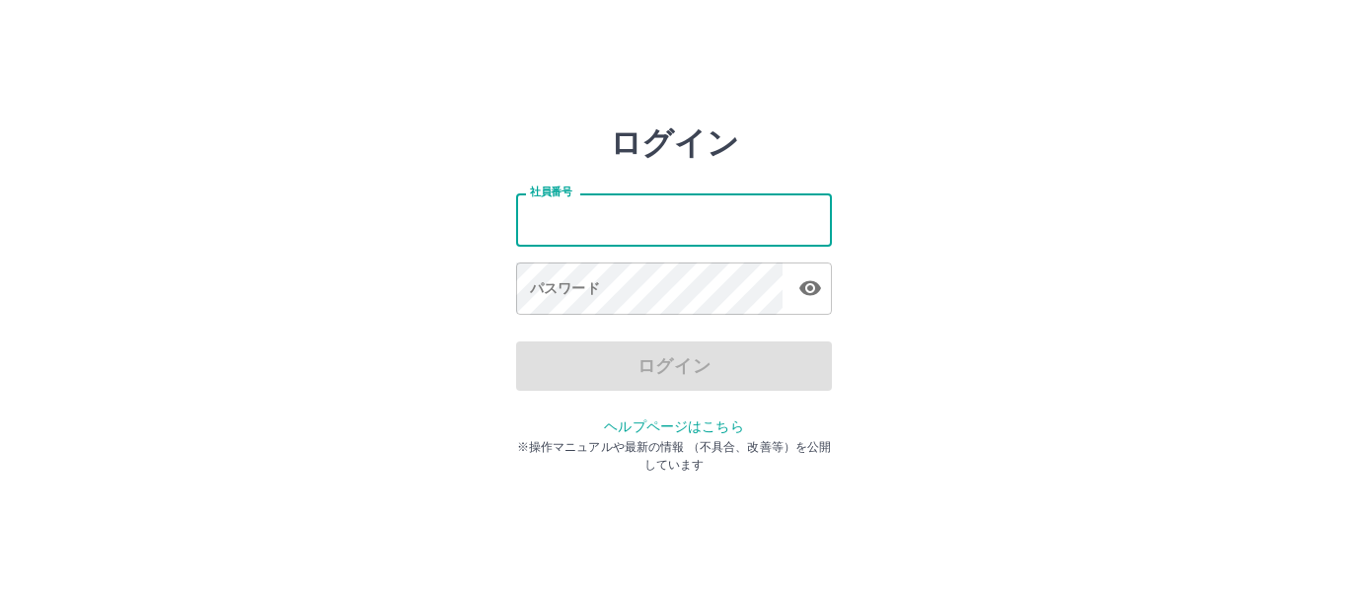
click at [555, 230] on input "社員番号" at bounding box center [674, 219] width 316 height 52
type input "*******"
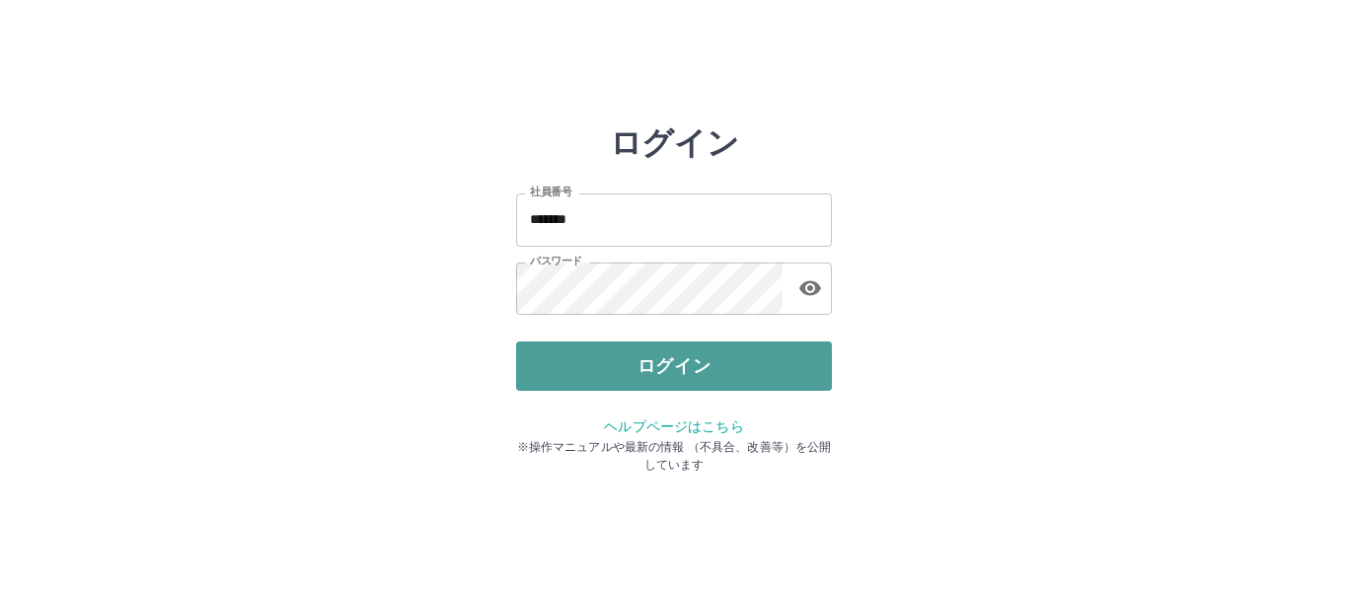
click at [562, 372] on button "ログイン" at bounding box center [674, 366] width 316 height 49
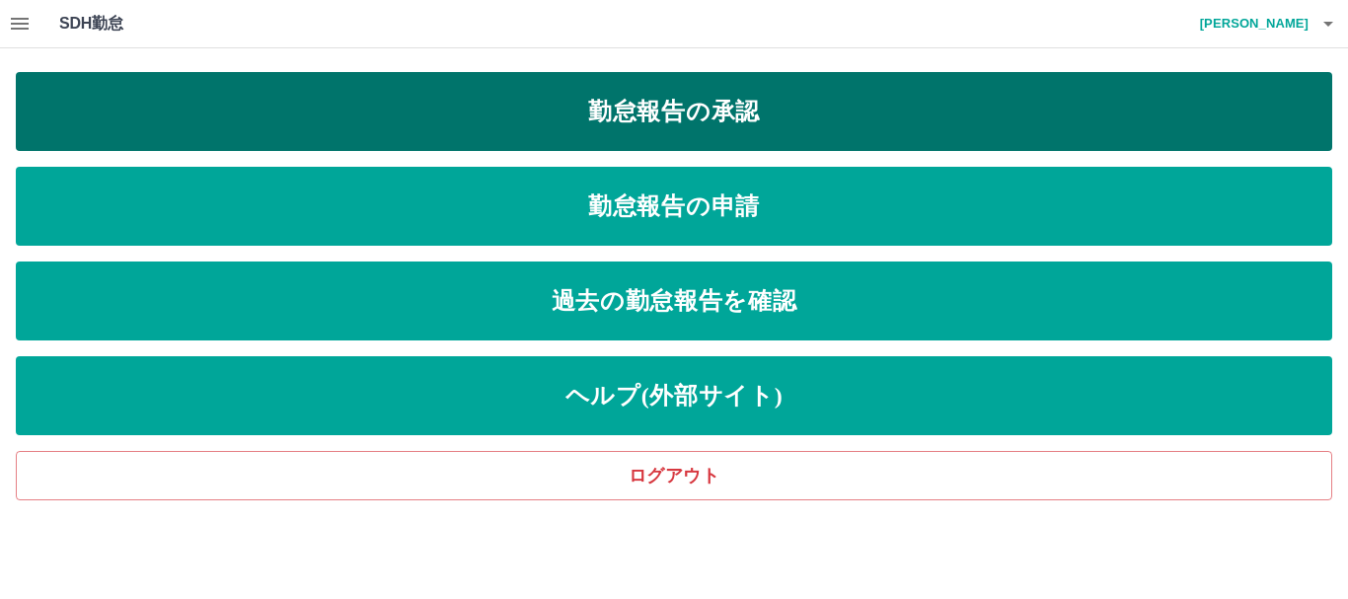
click at [650, 122] on link "勤怠報告の承認" at bounding box center [674, 111] width 1317 height 79
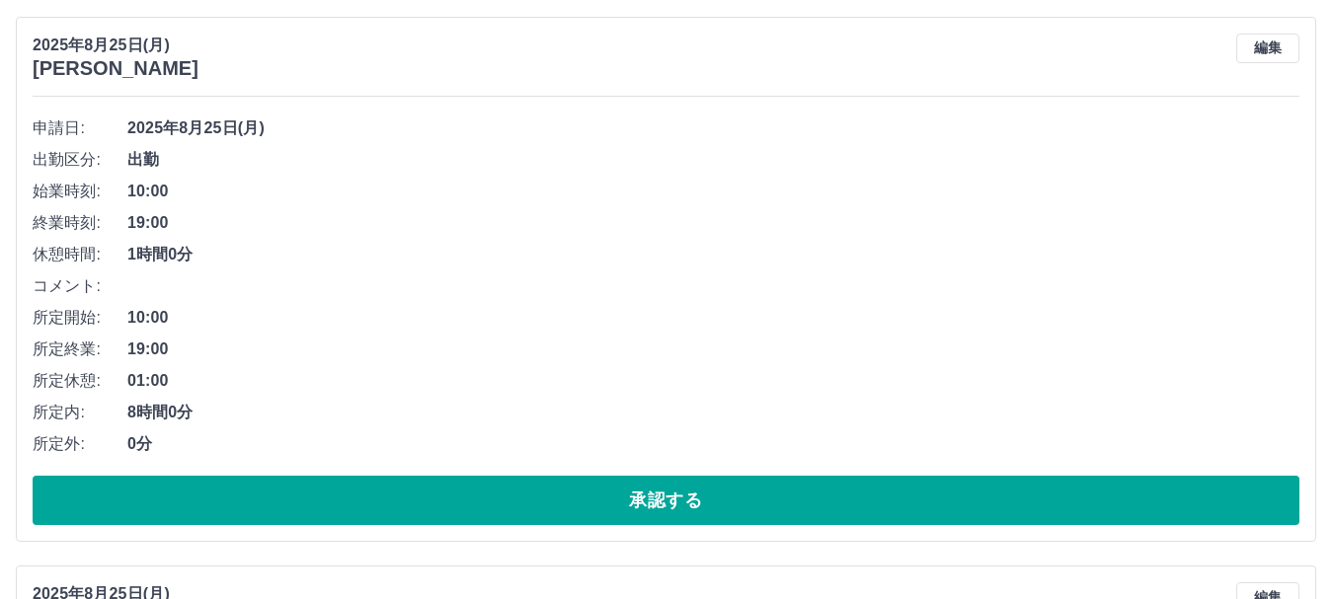
scroll to position [236, 0]
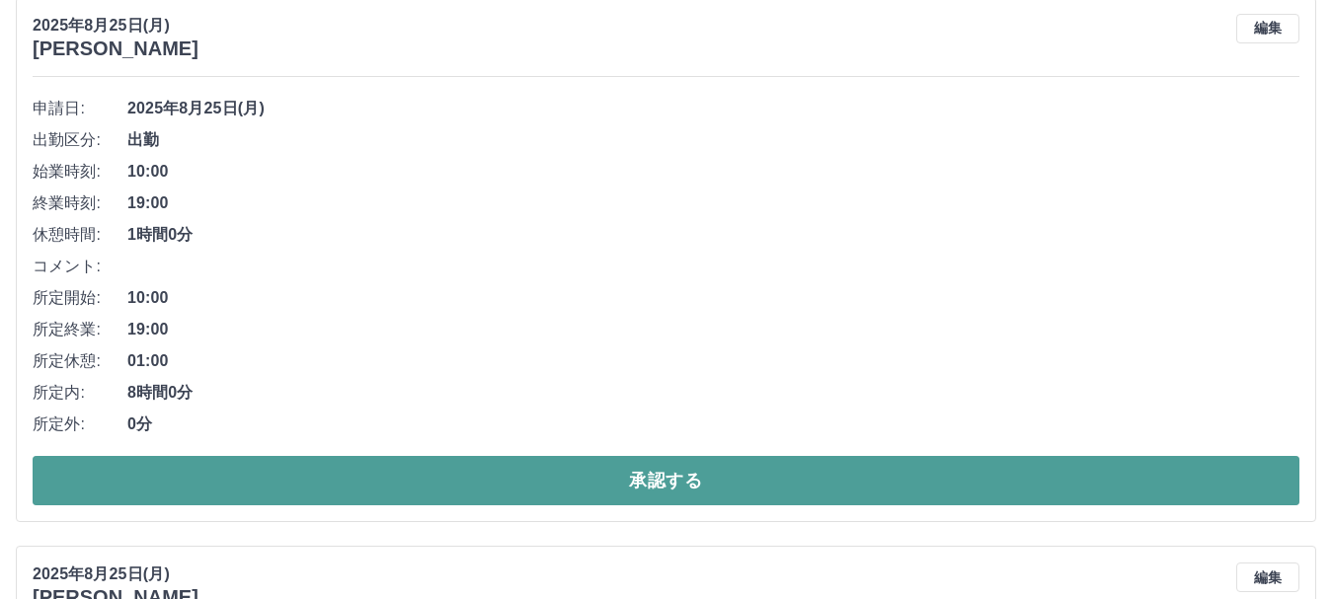
click at [706, 491] on button "承認する" at bounding box center [666, 480] width 1266 height 49
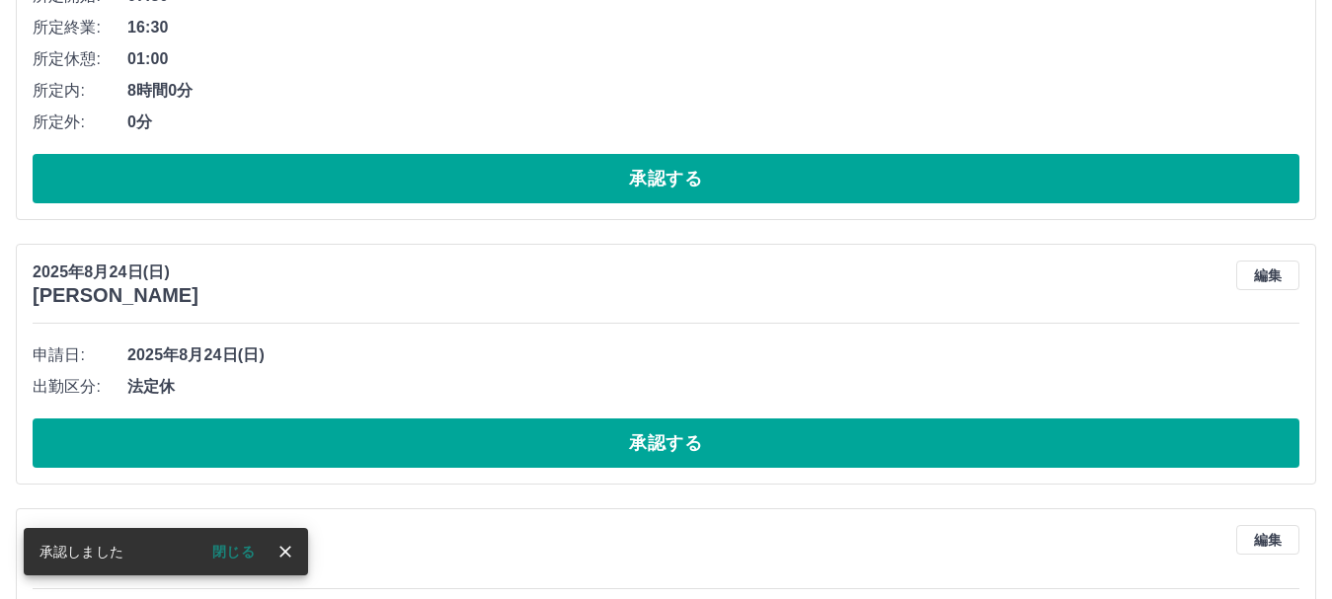
scroll to position [422, 0]
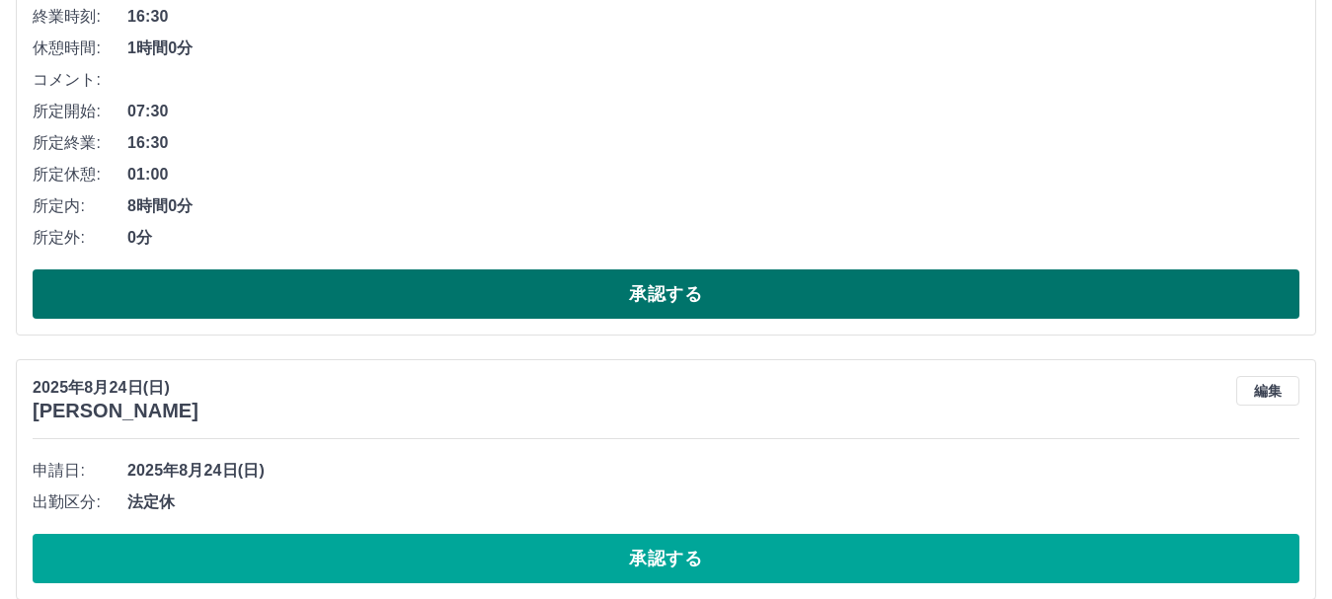
click at [655, 301] on button "承認する" at bounding box center [666, 293] width 1266 height 49
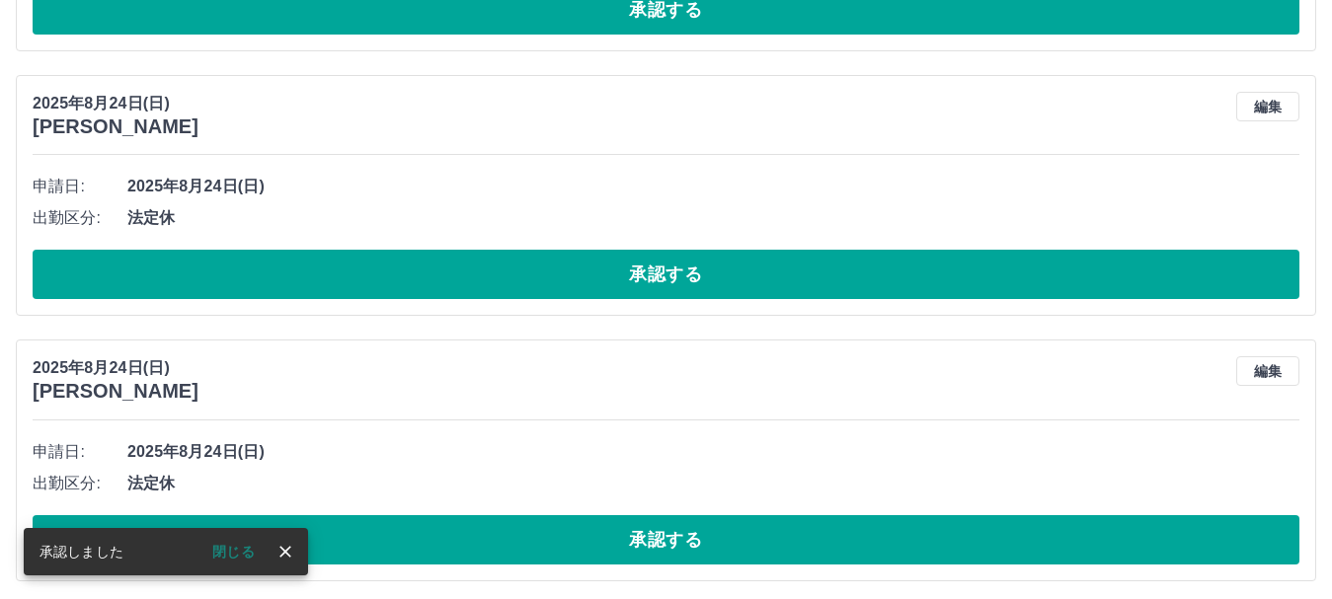
scroll to position [0, 0]
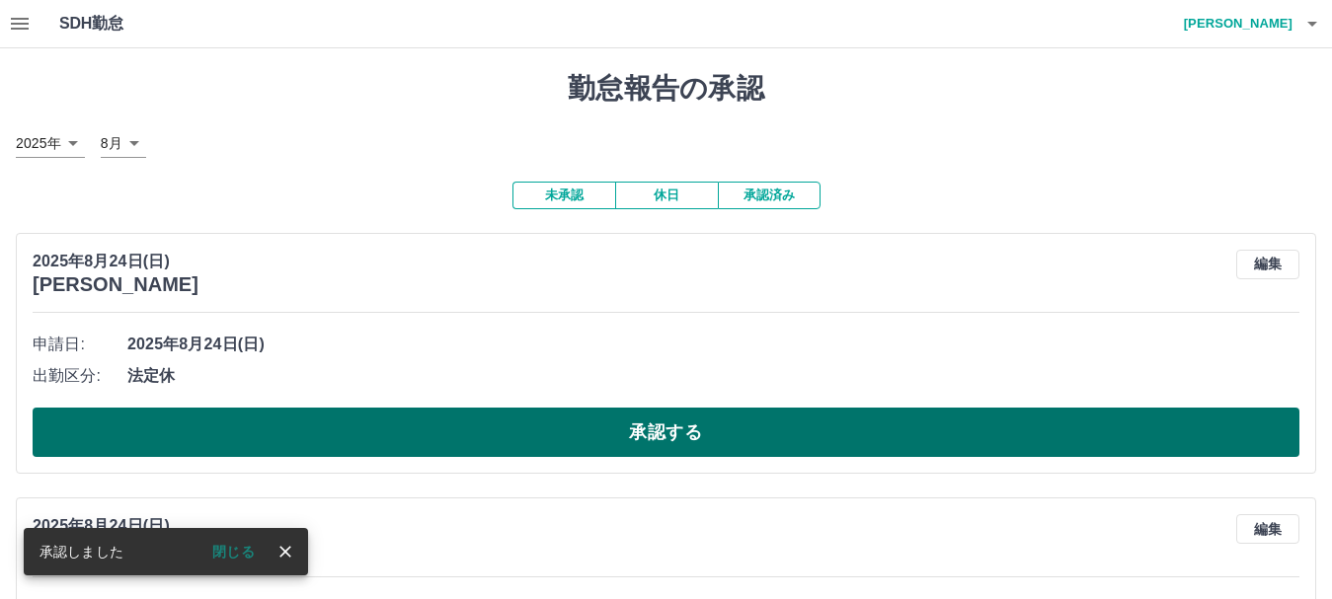
click at [592, 426] on button "承認する" at bounding box center [666, 432] width 1266 height 49
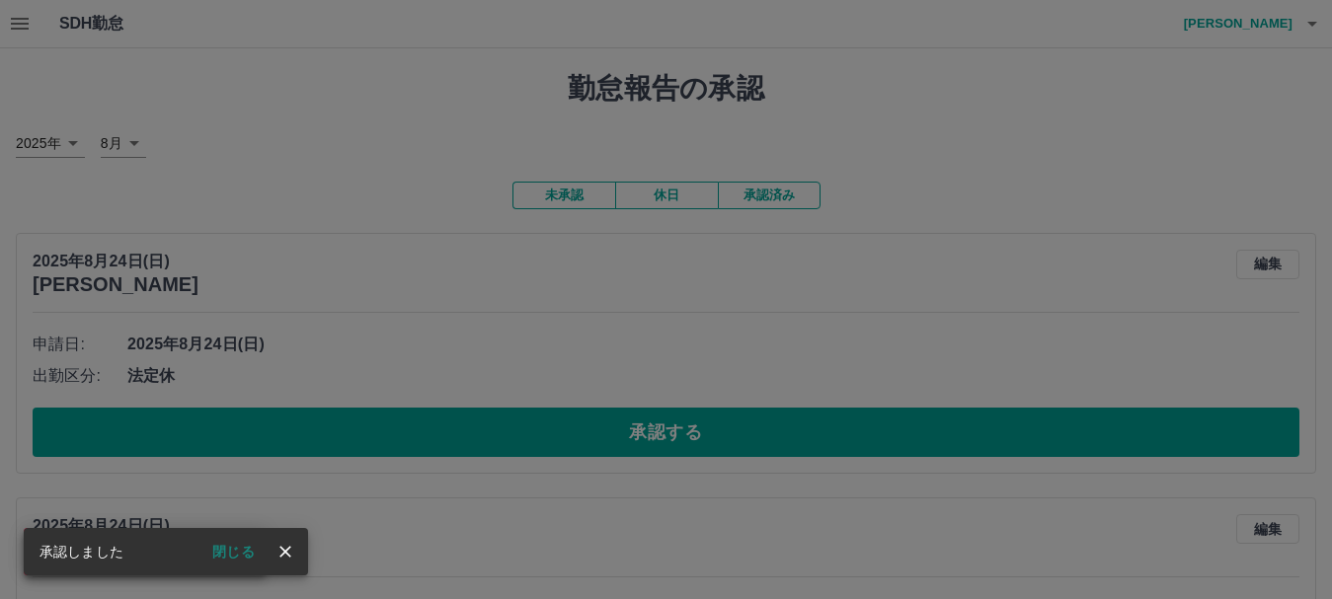
click at [784, 432] on div "承認権限がありません" at bounding box center [666, 299] width 1332 height 599
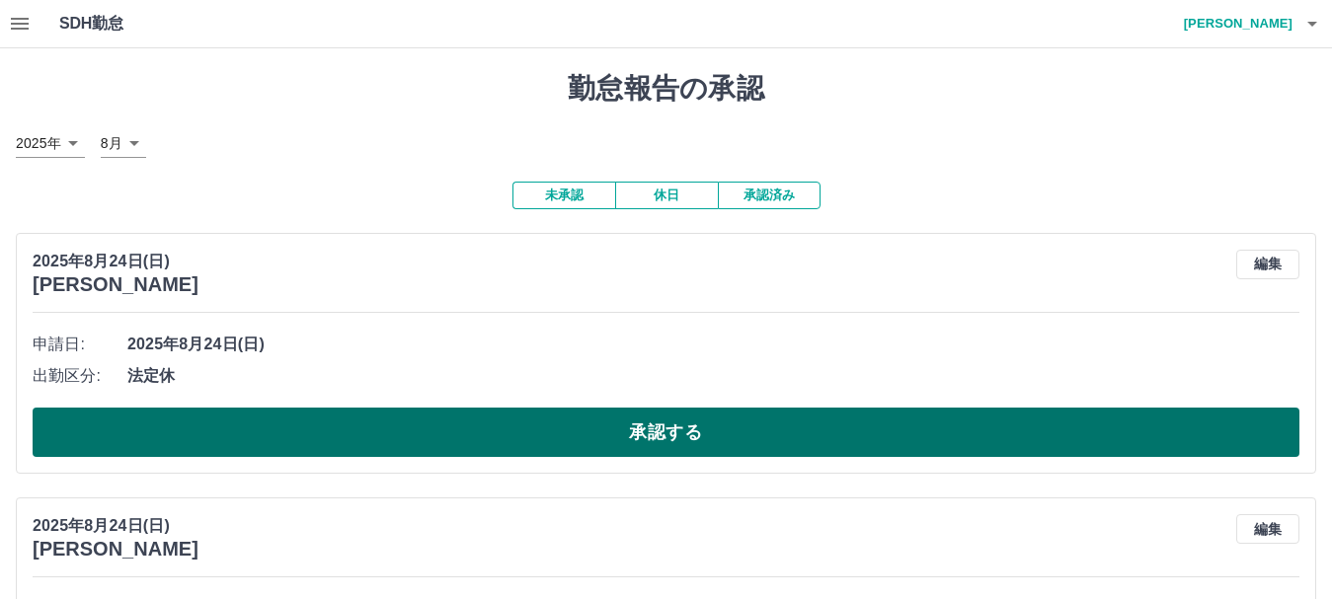
click at [777, 434] on button "承認する" at bounding box center [666, 432] width 1266 height 49
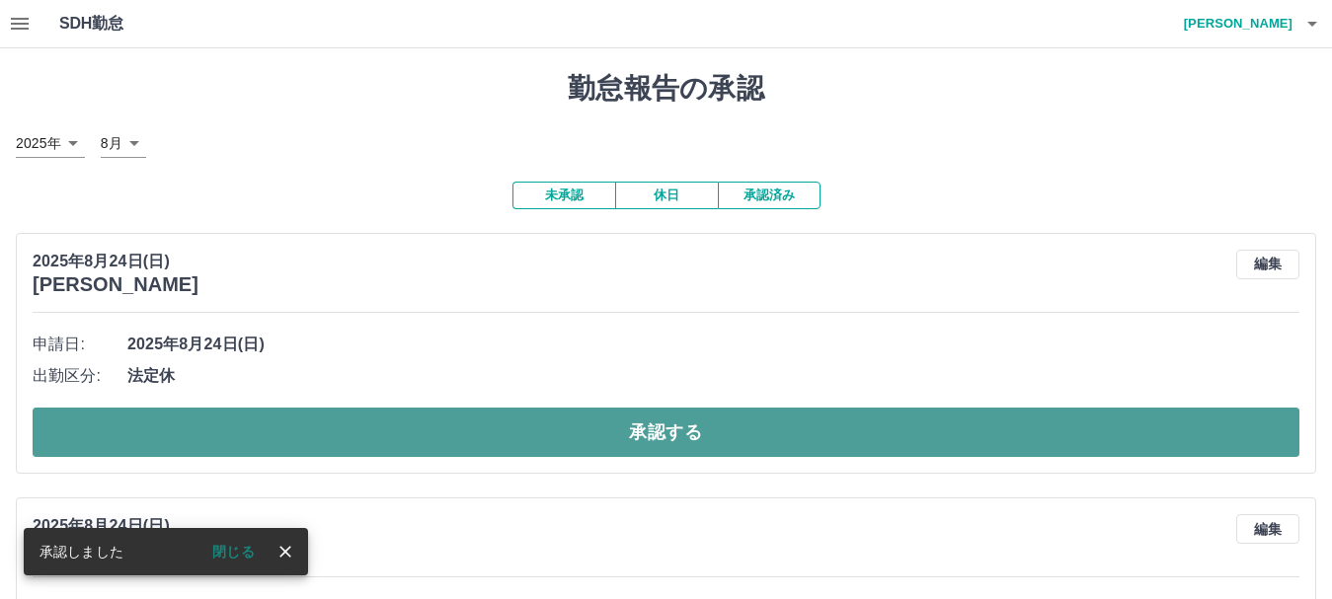
click at [712, 446] on button "承認する" at bounding box center [666, 432] width 1266 height 49
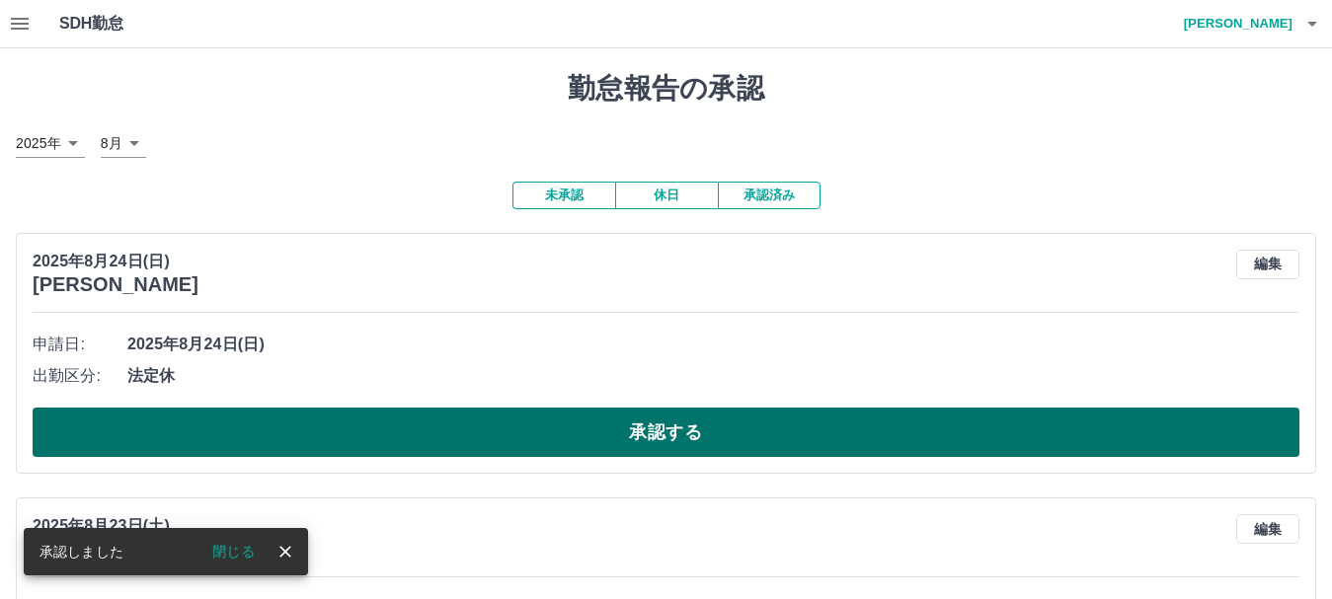
click at [737, 444] on button "承認する" at bounding box center [666, 432] width 1266 height 49
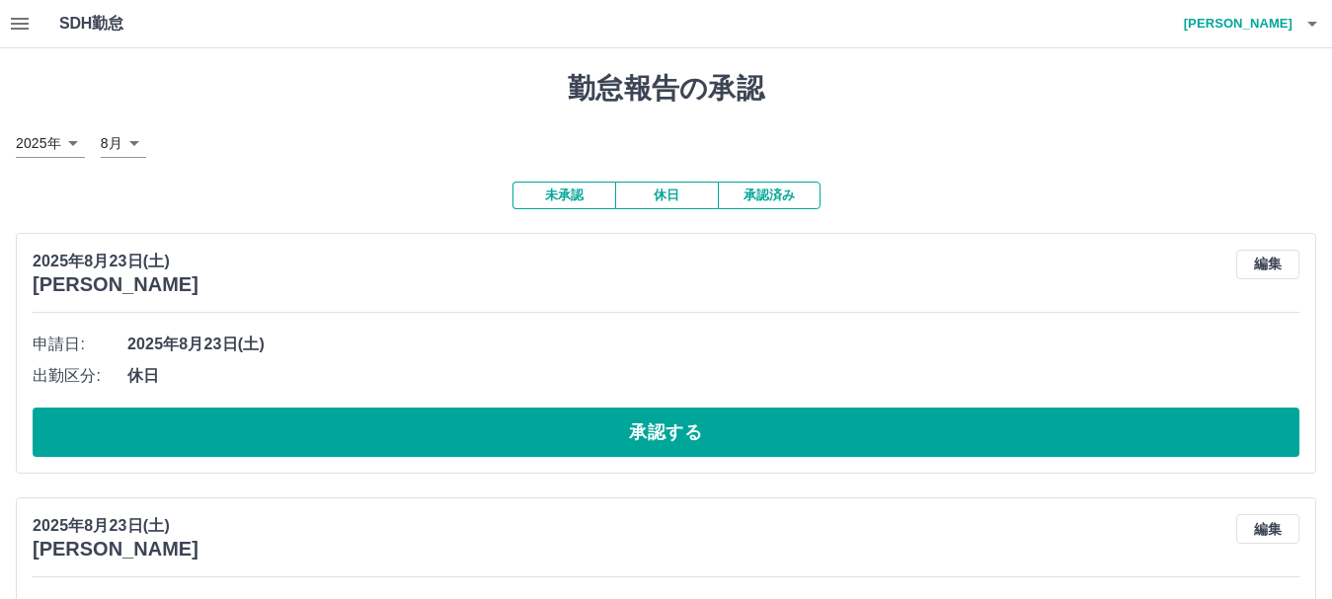
click at [737, 444] on button "承認する" at bounding box center [666, 432] width 1266 height 49
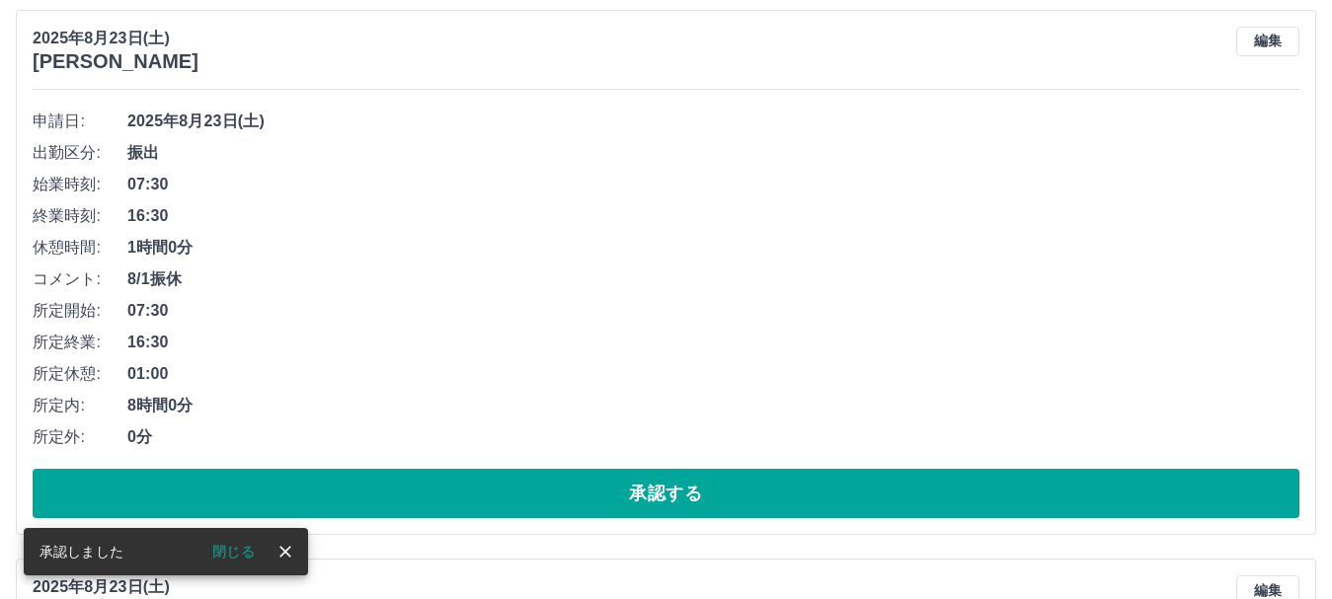
scroll to position [261, 0]
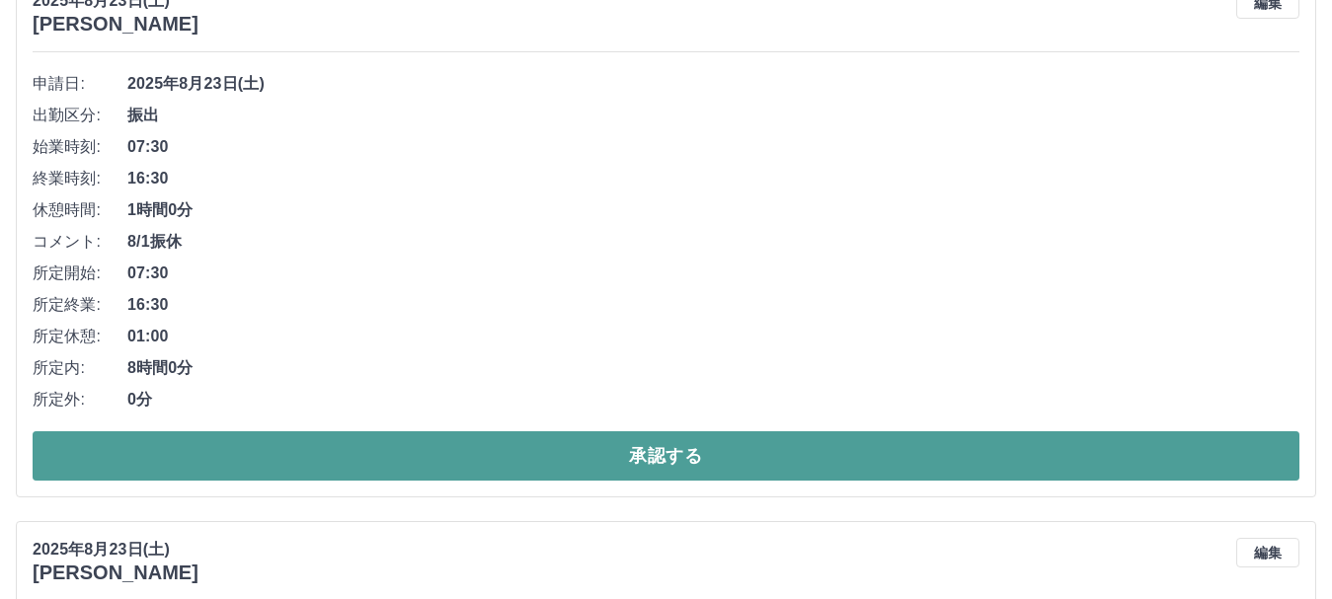
click at [645, 453] on button "承認する" at bounding box center [666, 455] width 1266 height 49
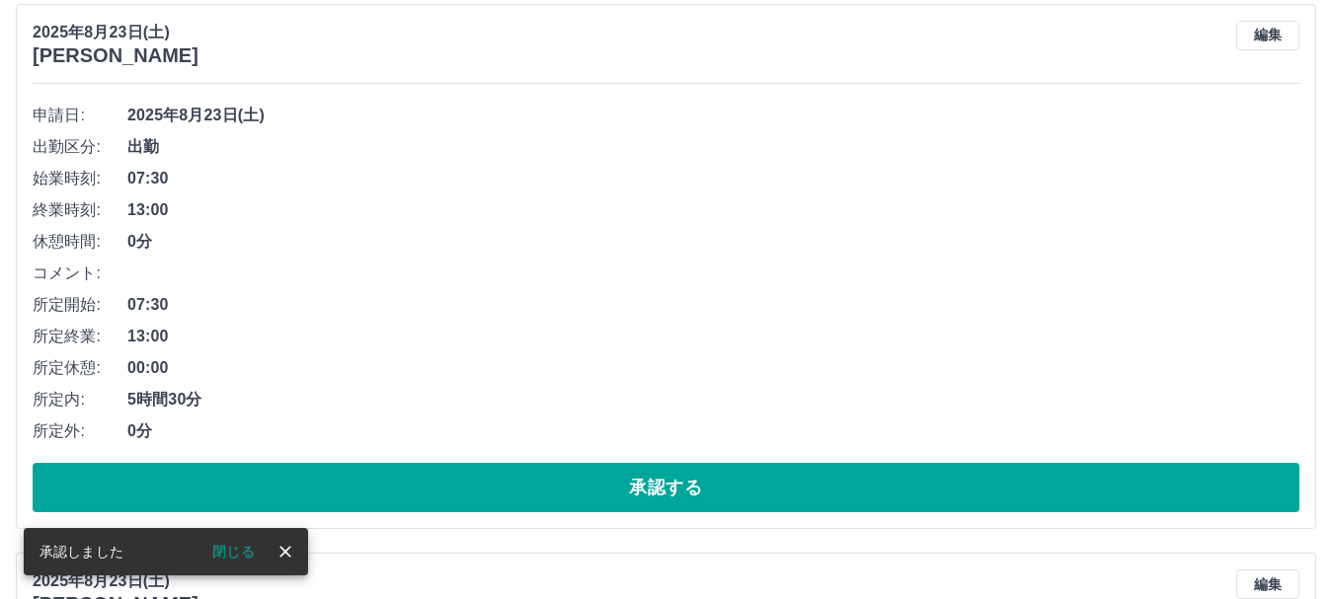
scroll to position [247, 0]
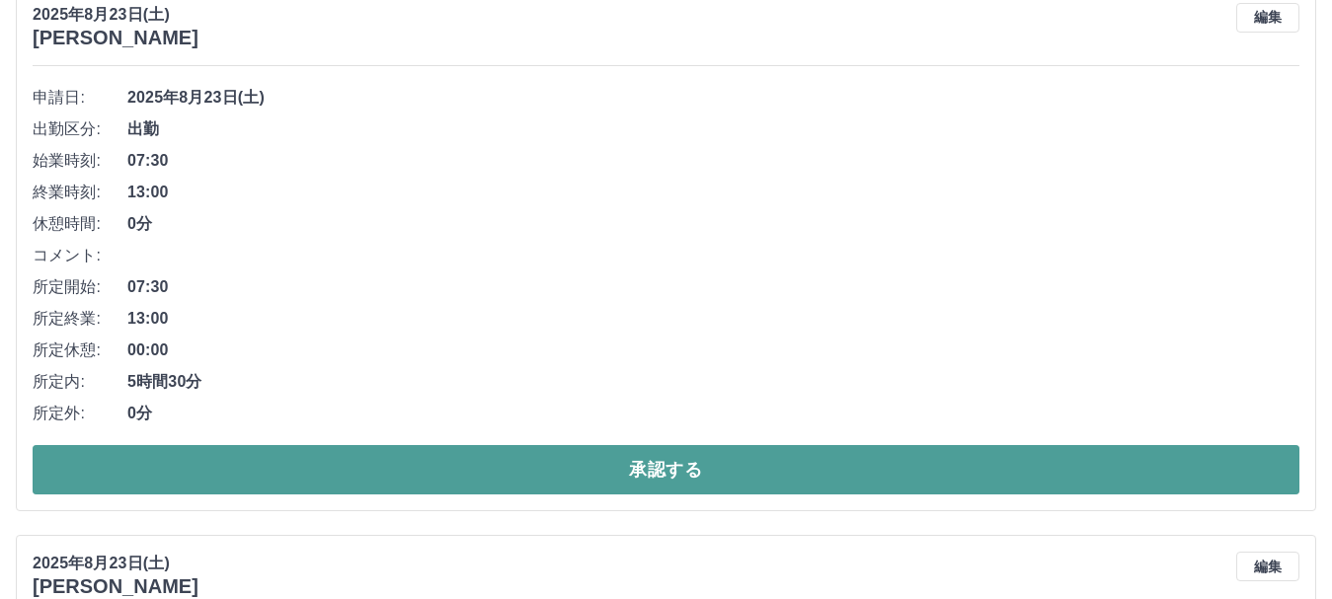
click at [706, 467] on button "承認する" at bounding box center [666, 469] width 1266 height 49
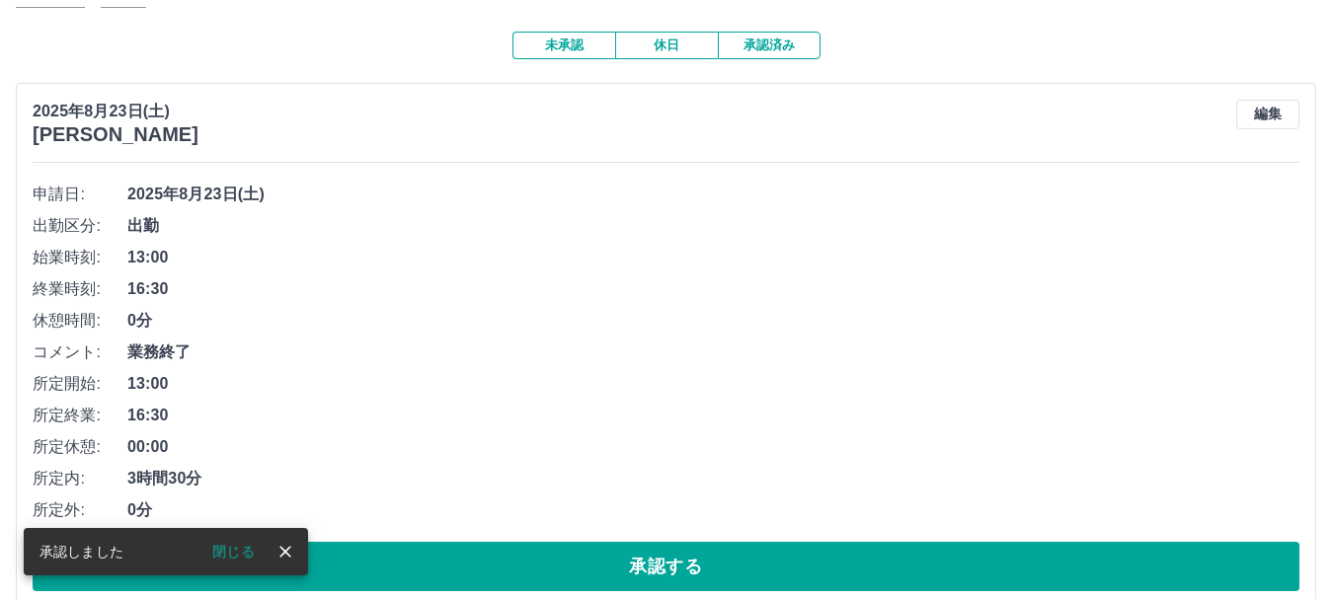
scroll to position [167, 0]
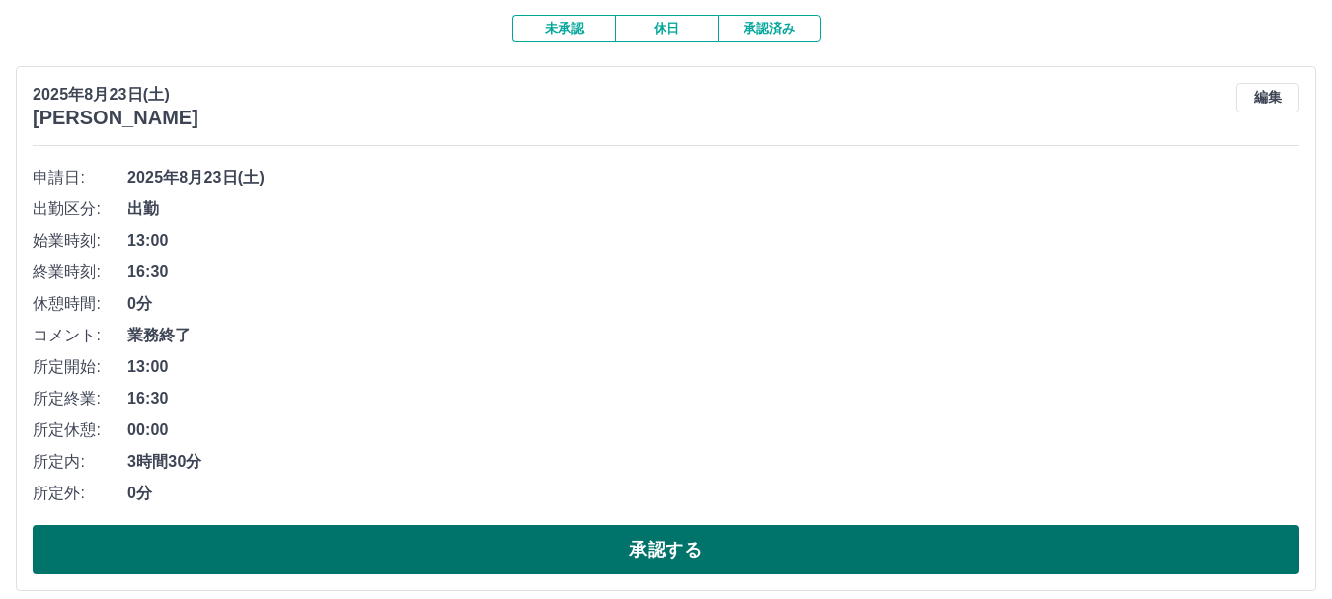
click at [676, 561] on button "承認する" at bounding box center [666, 549] width 1266 height 49
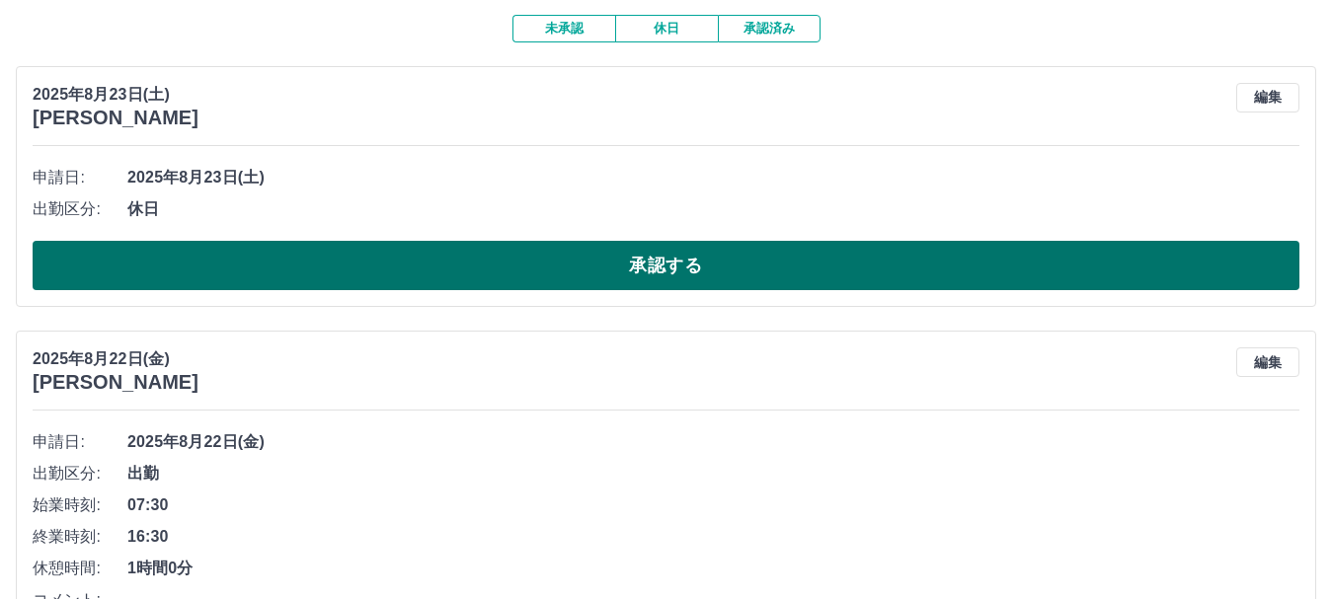
click at [623, 253] on button "承認する" at bounding box center [666, 265] width 1266 height 49
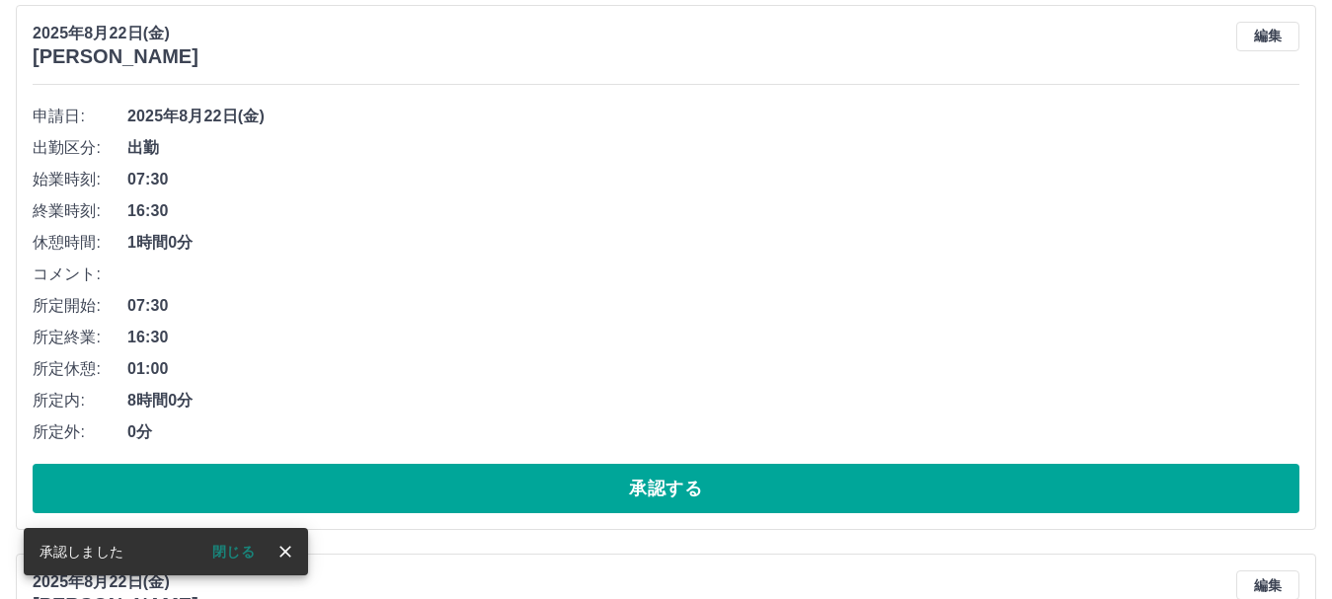
scroll to position [258, 0]
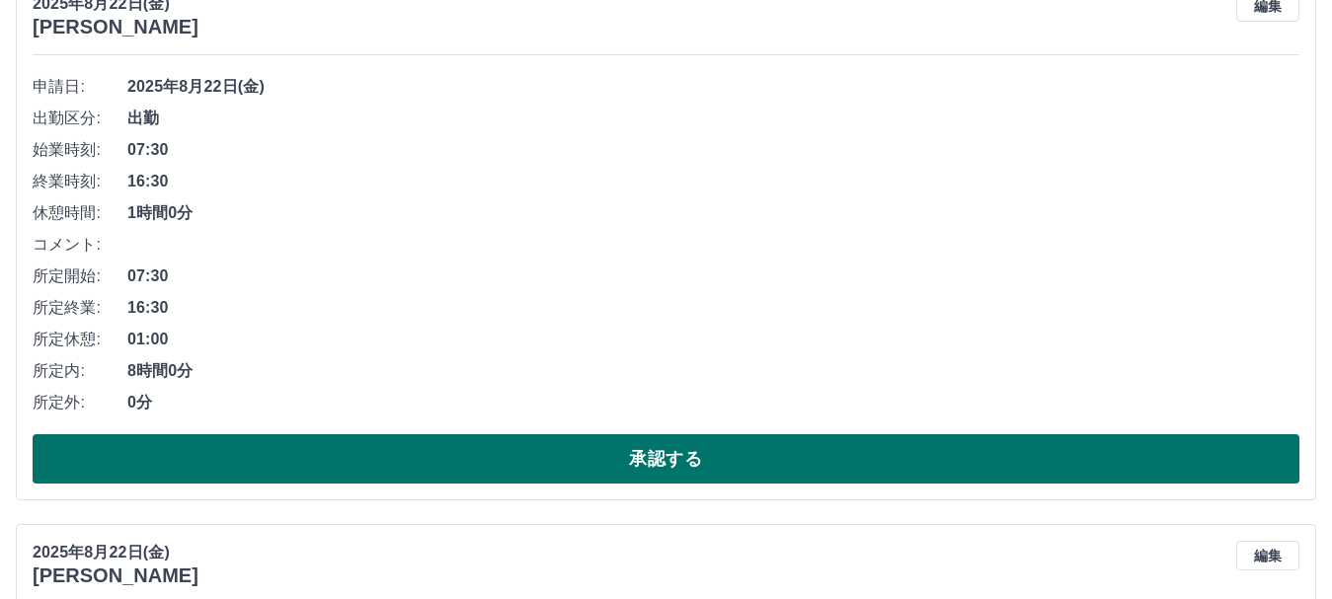
click at [706, 472] on button "承認する" at bounding box center [666, 458] width 1266 height 49
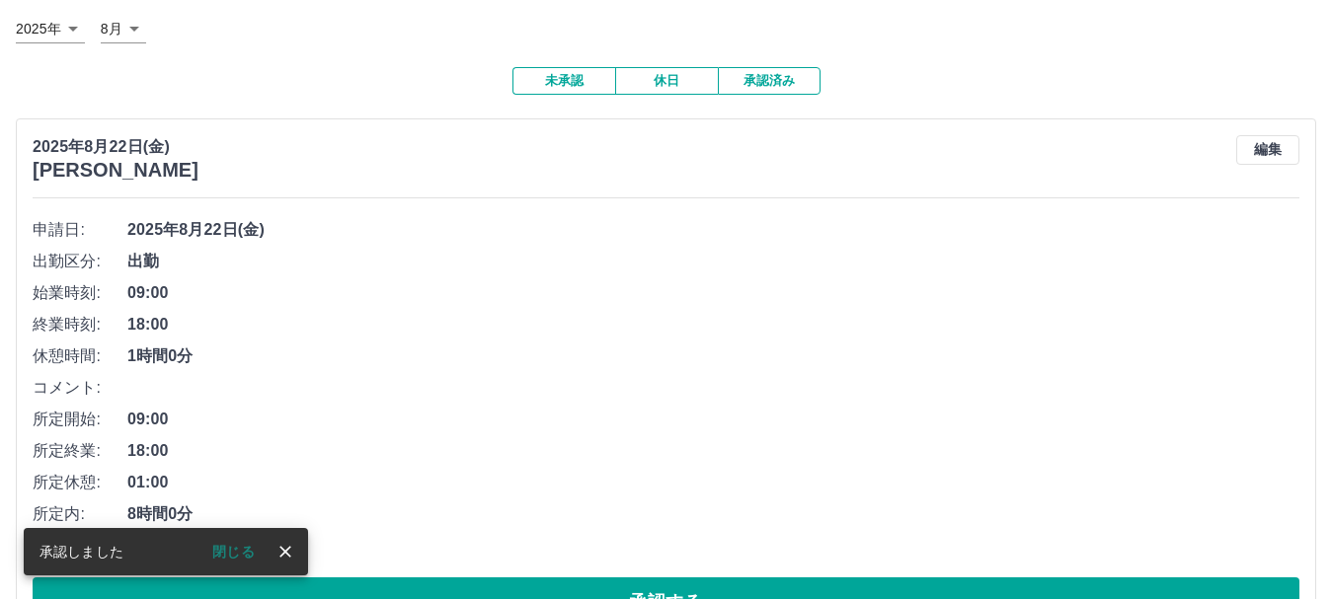
scroll to position [187, 0]
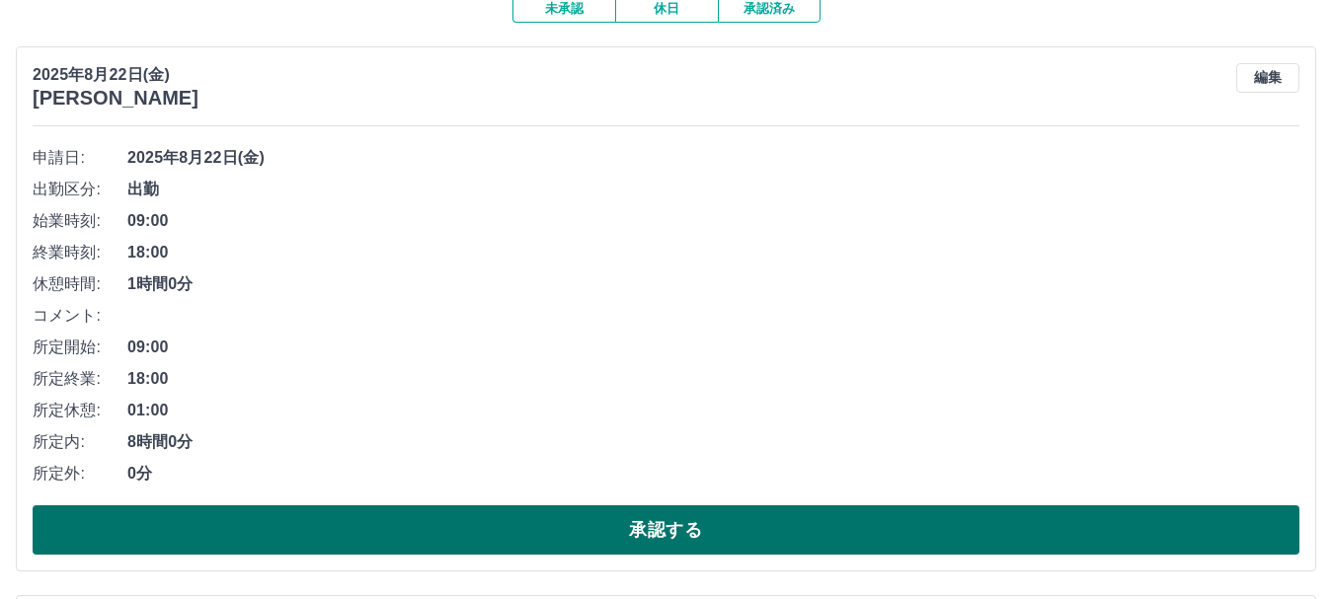
click at [618, 522] on button "承認する" at bounding box center [666, 529] width 1266 height 49
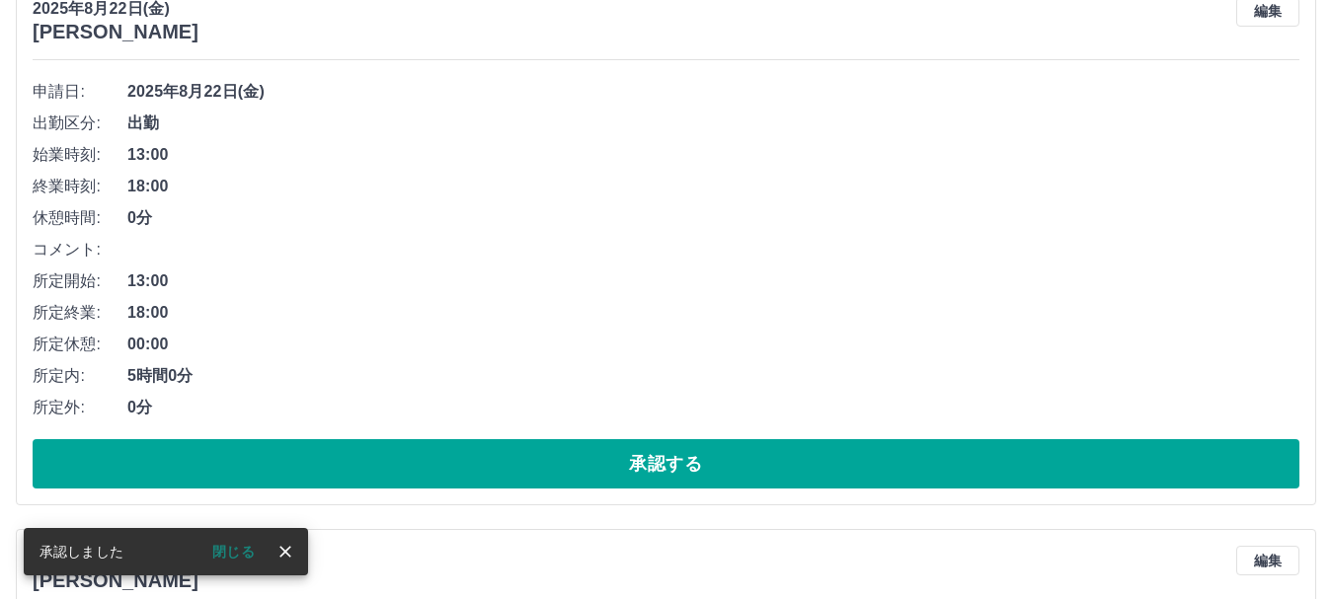
scroll to position [320, 0]
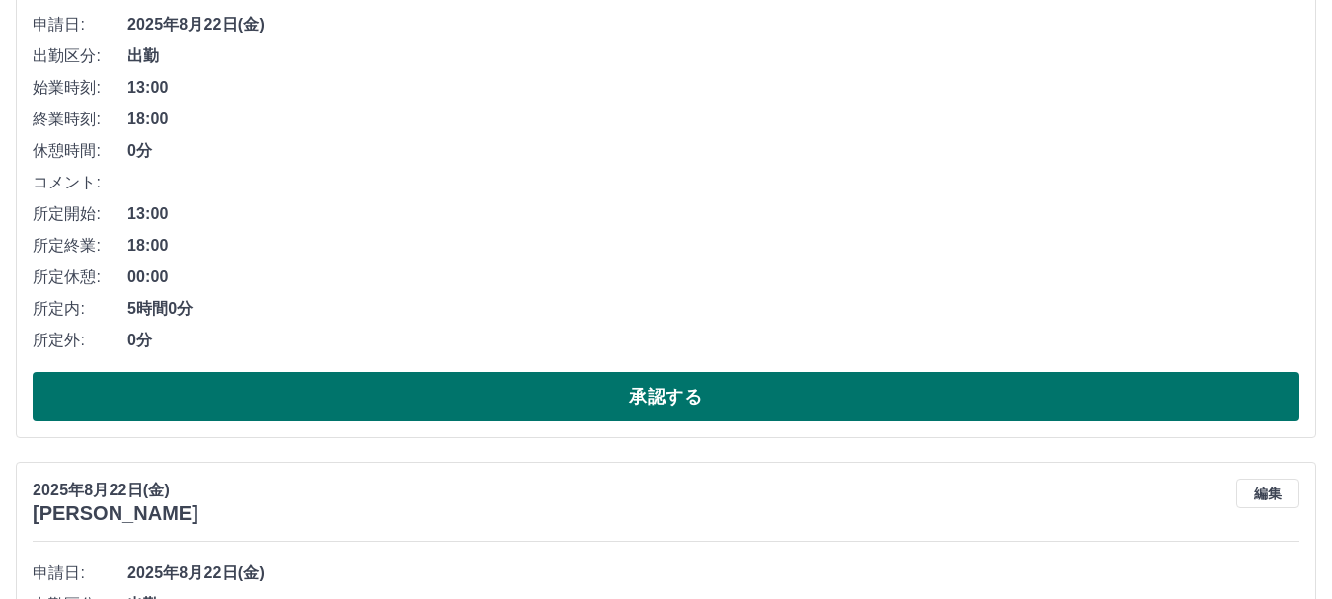
click at [703, 387] on button "承認する" at bounding box center [666, 396] width 1266 height 49
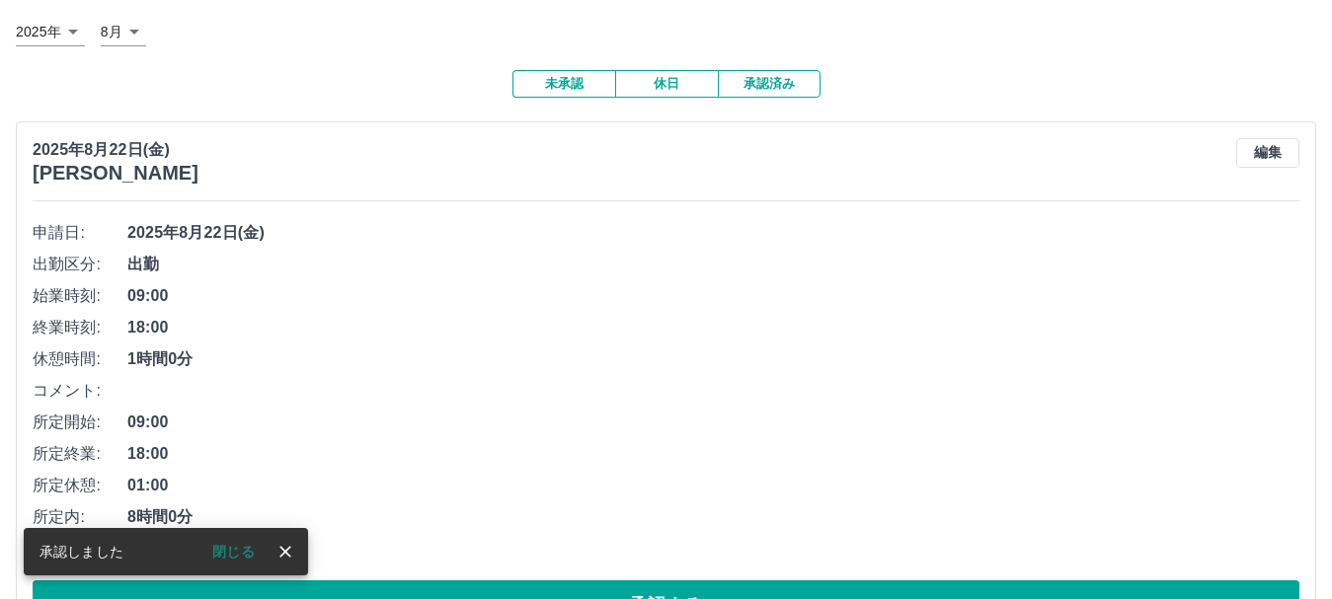
scroll to position [197, 0]
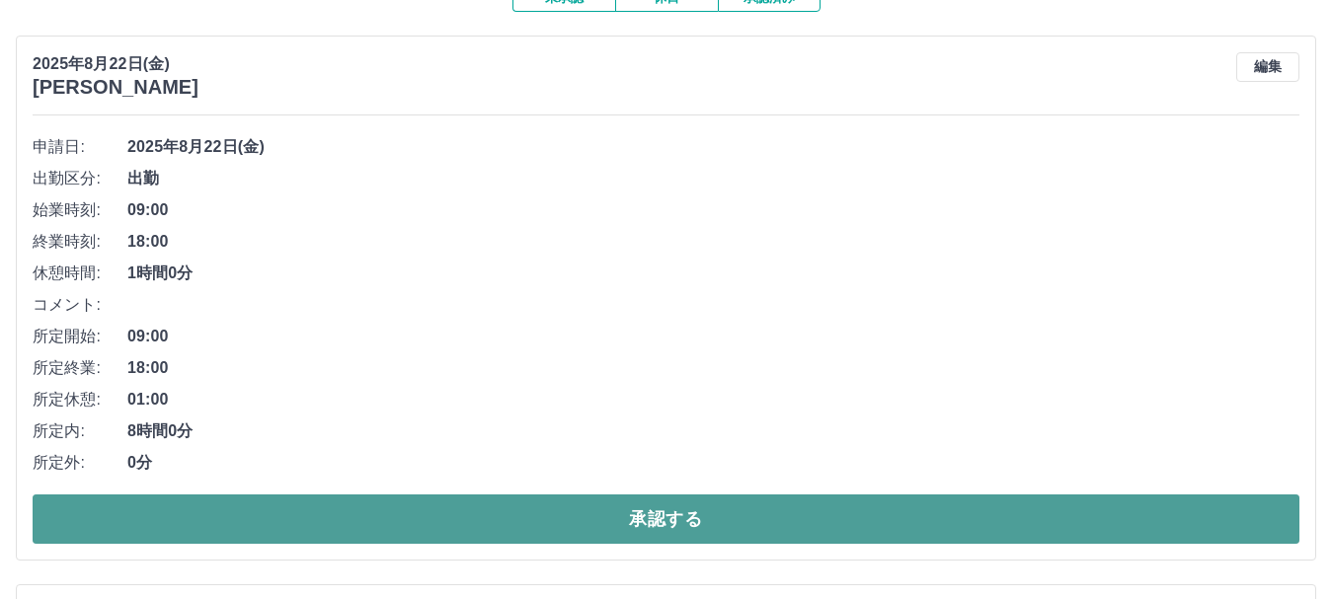
click at [626, 516] on button "承認する" at bounding box center [666, 519] width 1266 height 49
click at [657, 513] on button "承認する" at bounding box center [666, 519] width 1266 height 49
click at [667, 520] on button "承認する" at bounding box center [666, 519] width 1266 height 49
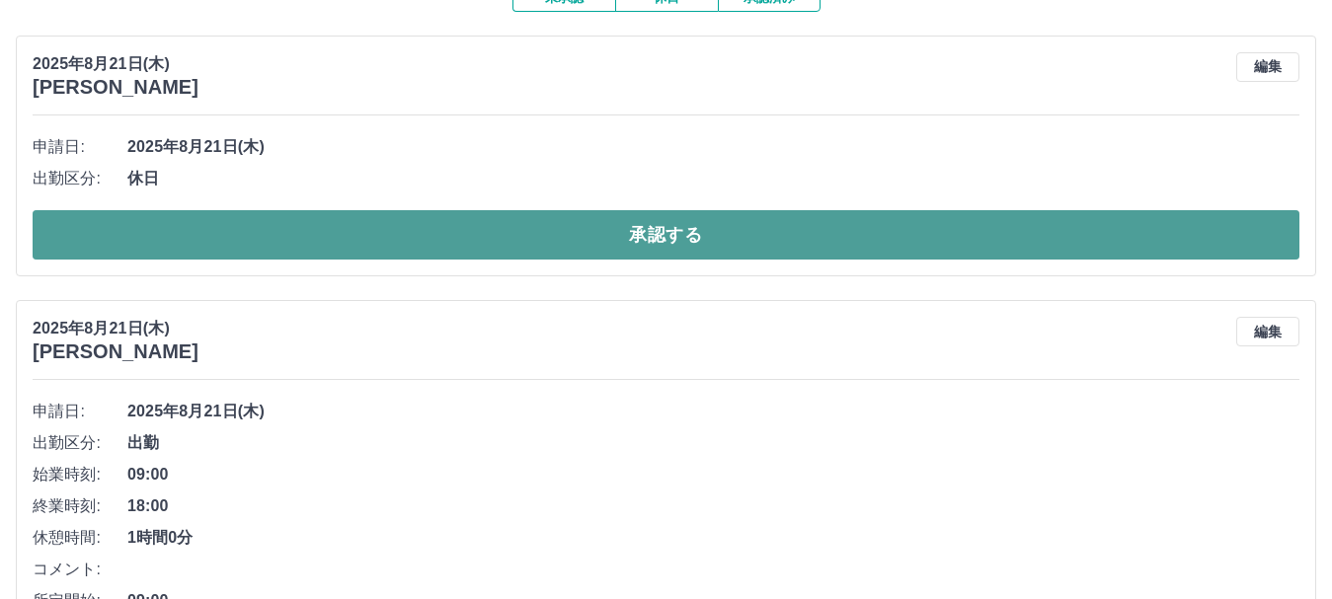
click at [681, 233] on button "承認する" at bounding box center [666, 234] width 1266 height 49
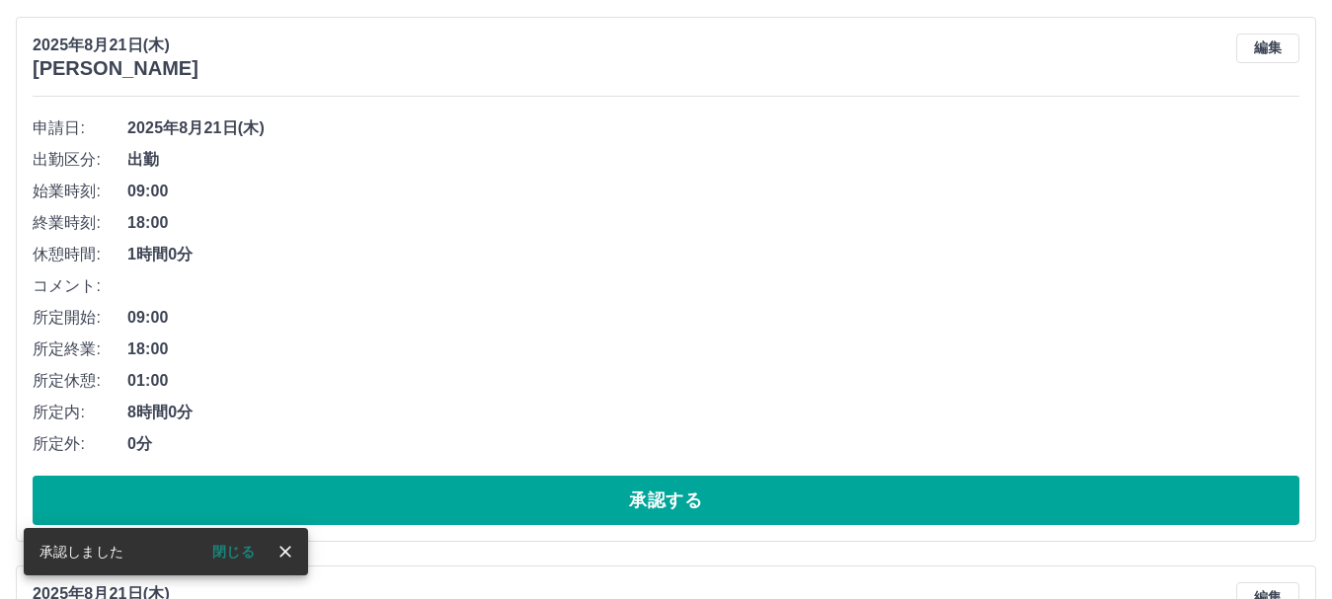
scroll to position [269, 0]
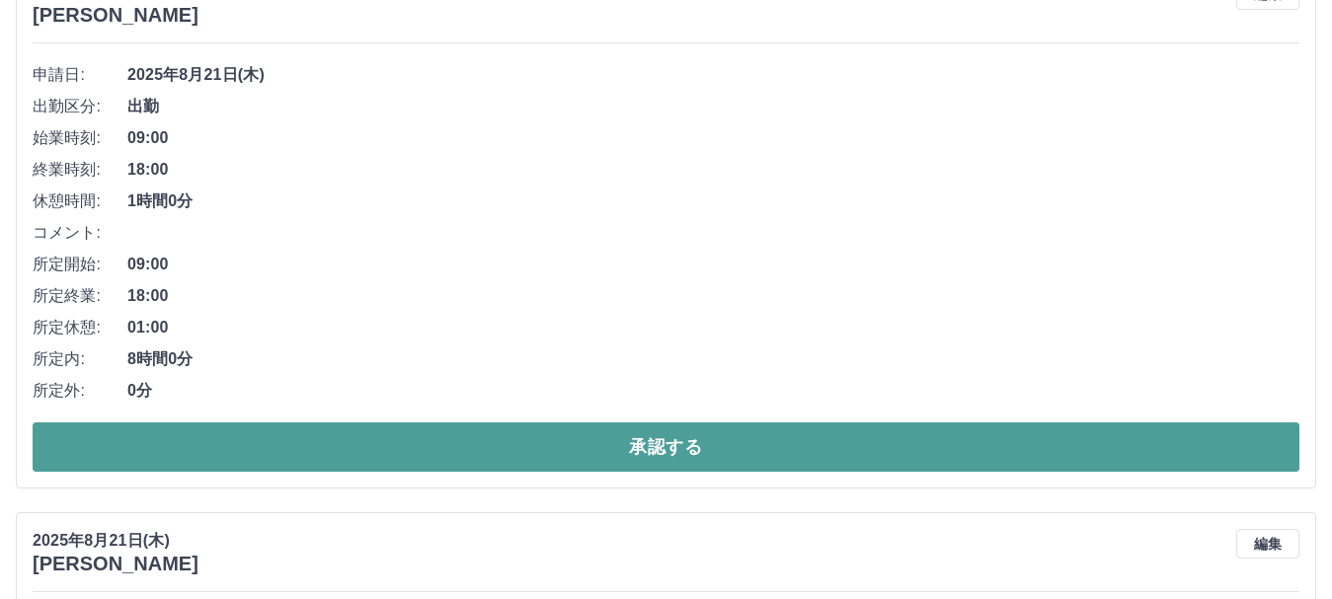
click at [609, 457] on button "承認する" at bounding box center [666, 446] width 1266 height 49
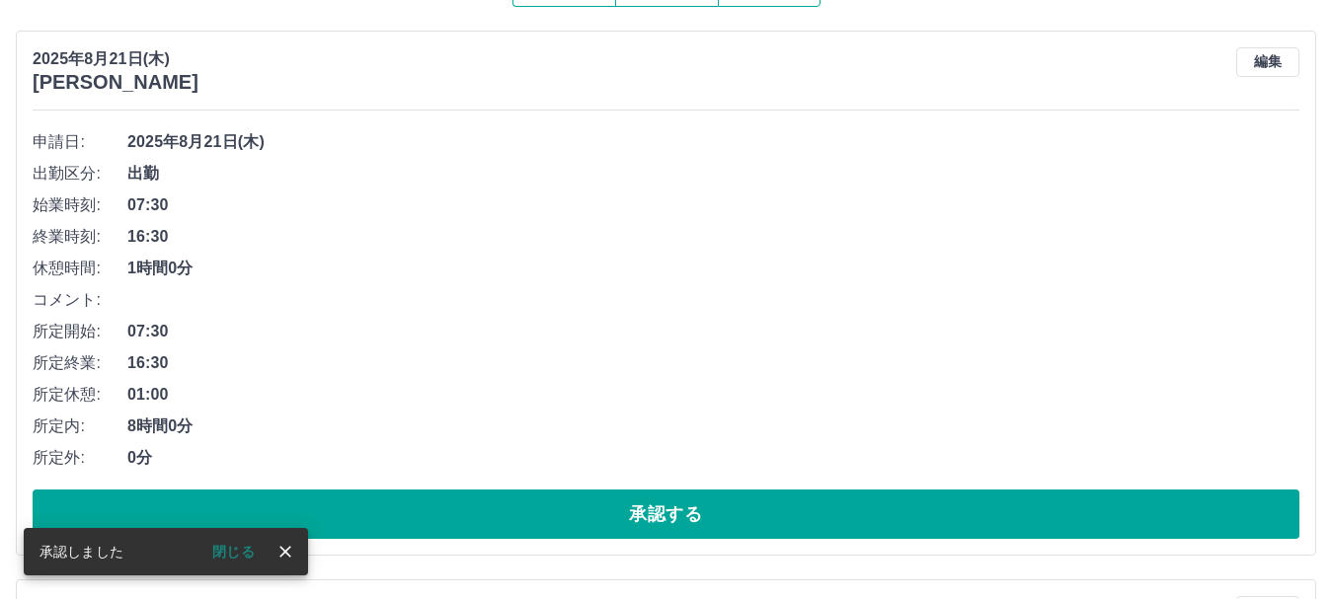
scroll to position [235, 0]
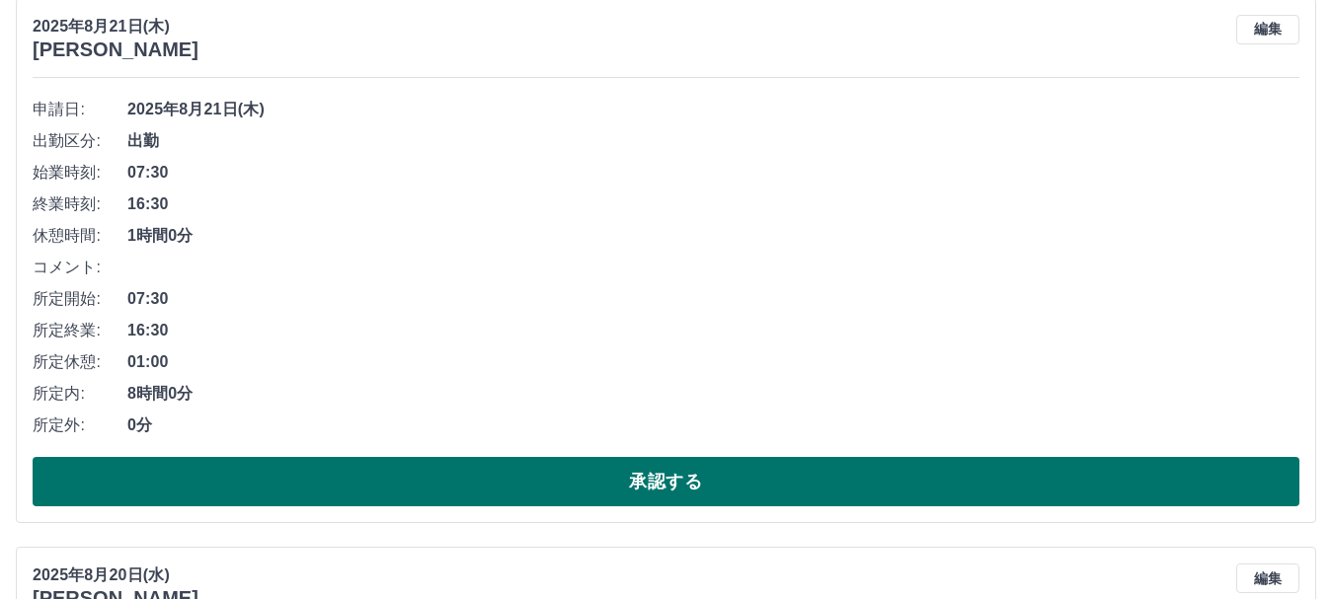
click at [565, 489] on button "承認する" at bounding box center [666, 481] width 1266 height 49
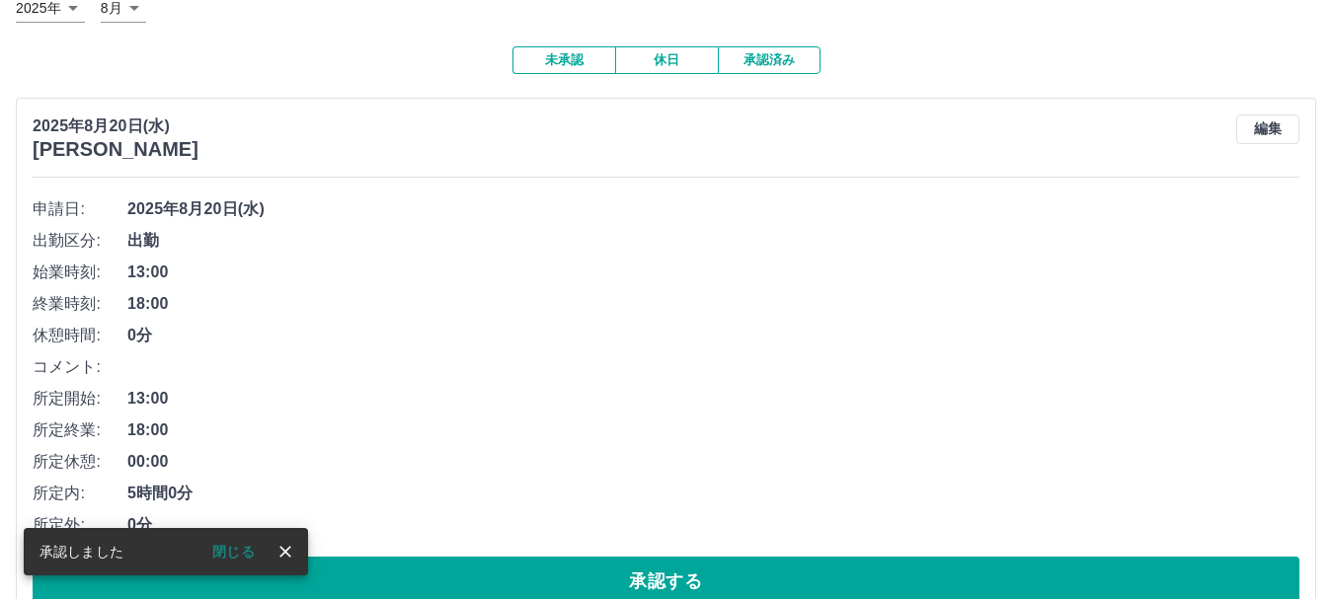
scroll to position [171, 0]
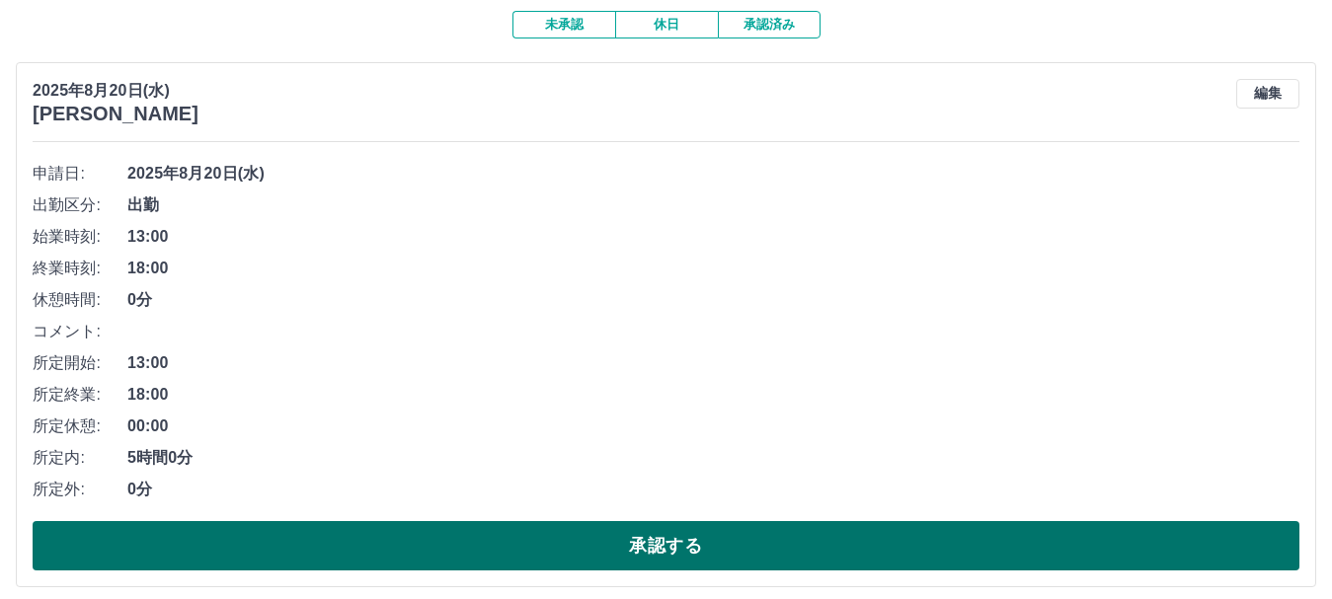
click at [692, 556] on button "承認する" at bounding box center [666, 545] width 1266 height 49
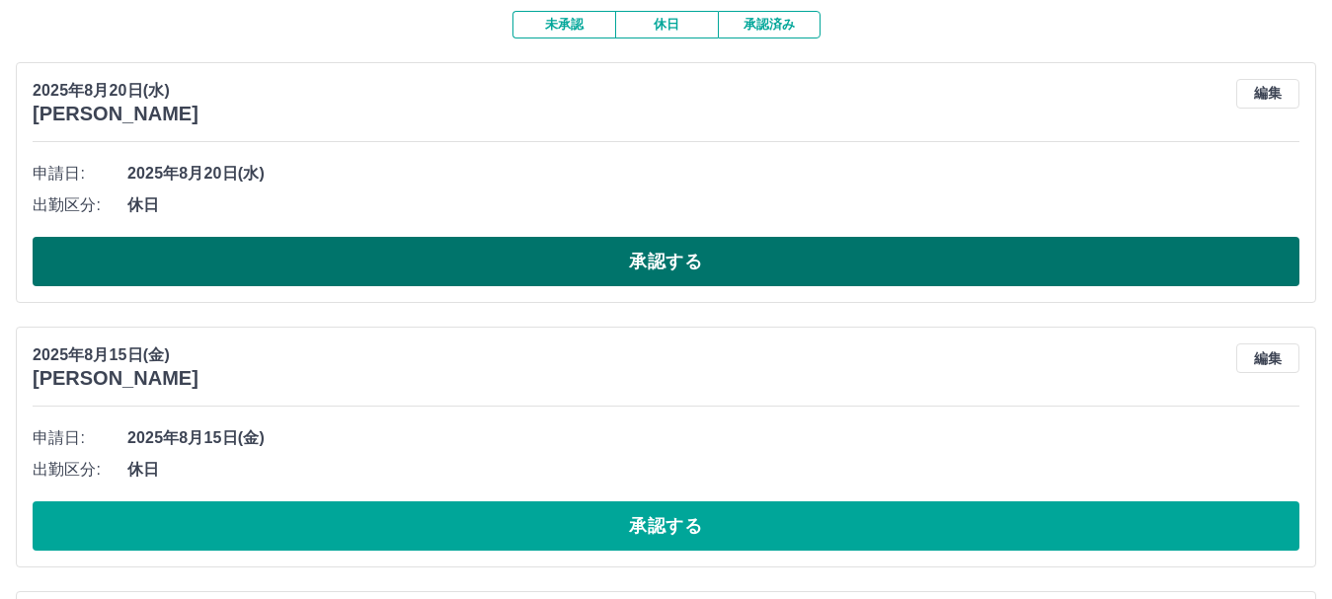
click at [711, 270] on button "承認する" at bounding box center [666, 261] width 1266 height 49
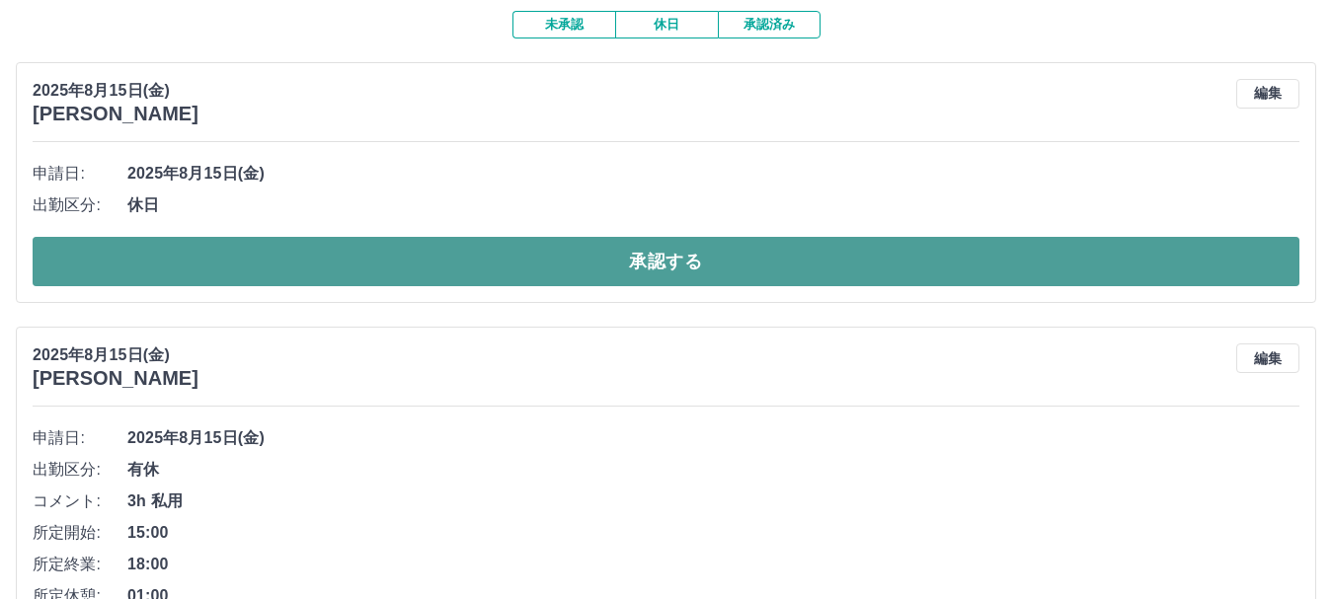
click at [700, 256] on button "承認する" at bounding box center [666, 261] width 1266 height 49
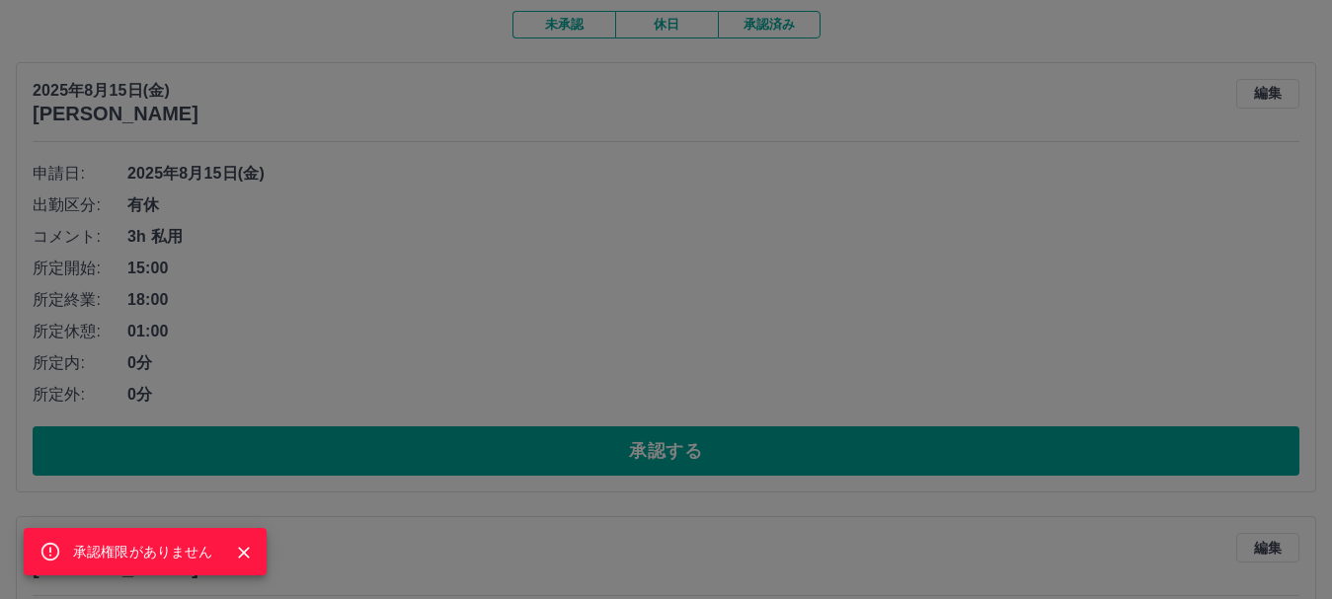
click at [658, 442] on div "承認権限がありません" at bounding box center [666, 299] width 1332 height 599
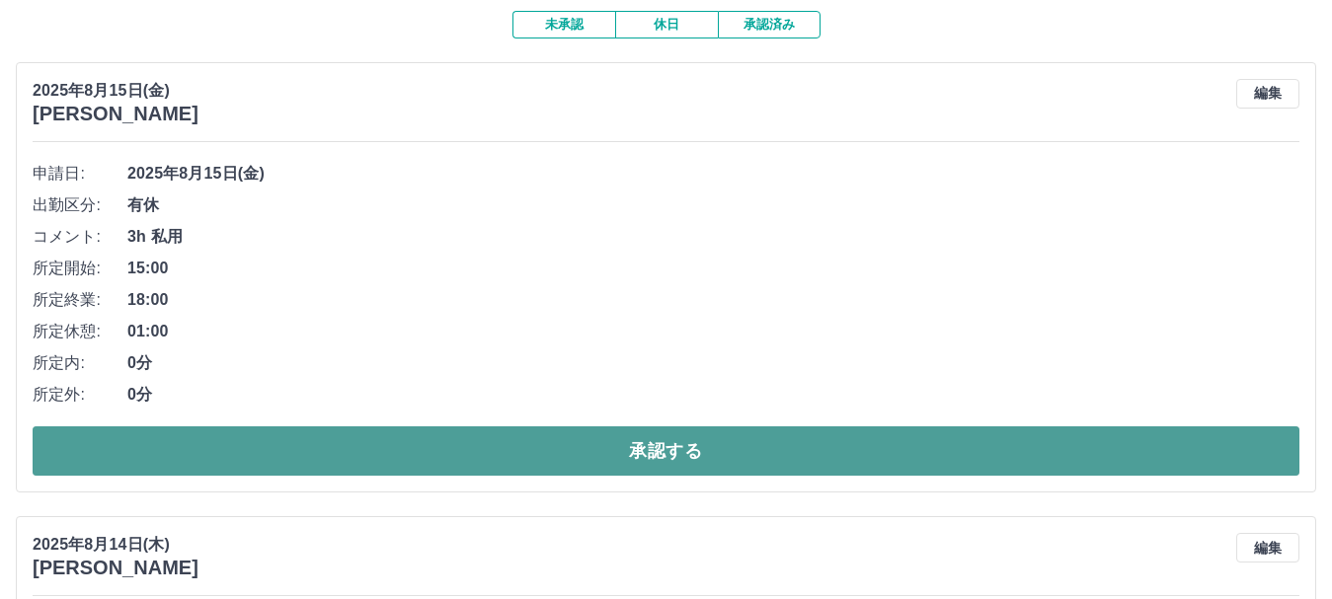
click at [692, 466] on button "承認する" at bounding box center [666, 450] width 1266 height 49
click at [700, 463] on button "承認する" at bounding box center [666, 450] width 1266 height 49
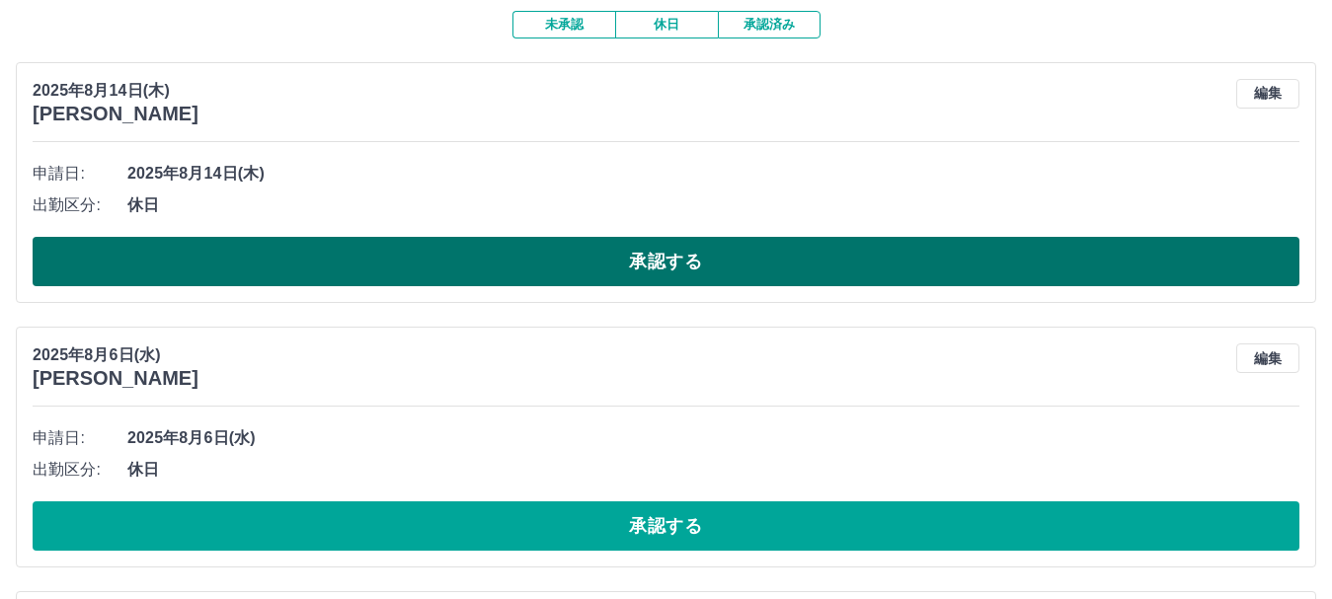
click at [567, 270] on button "承認する" at bounding box center [666, 261] width 1266 height 49
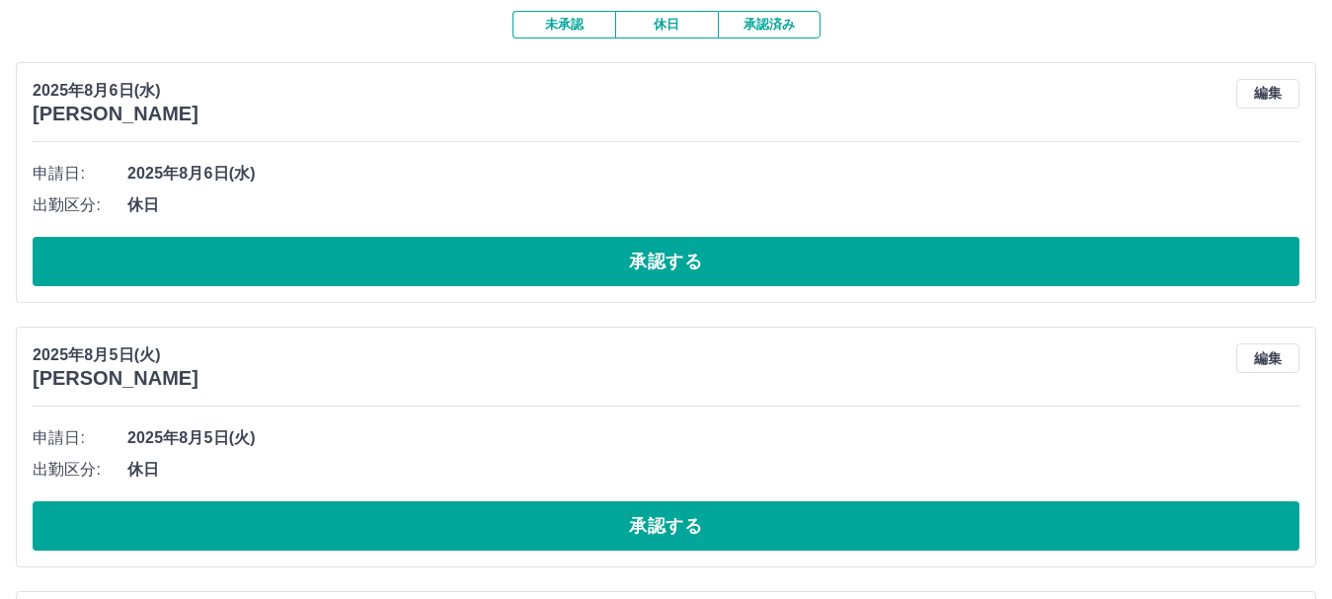
click at [581, 268] on button "承認する" at bounding box center [666, 261] width 1266 height 49
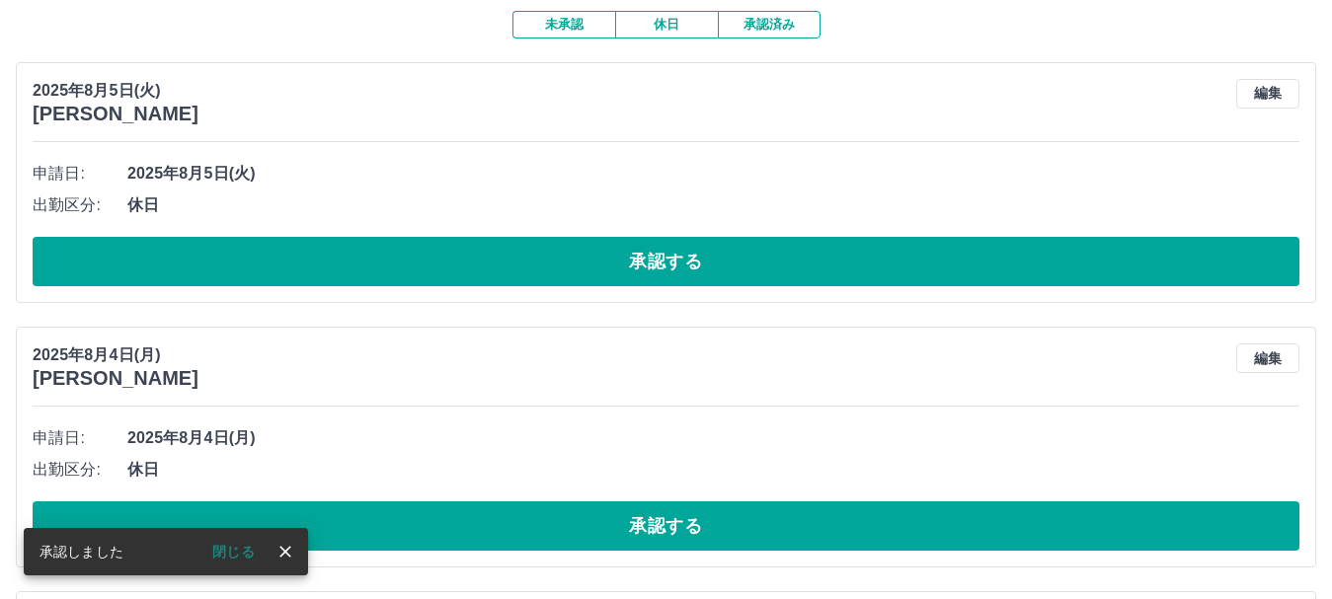
click at [581, 275] on button "承認する" at bounding box center [666, 261] width 1266 height 49
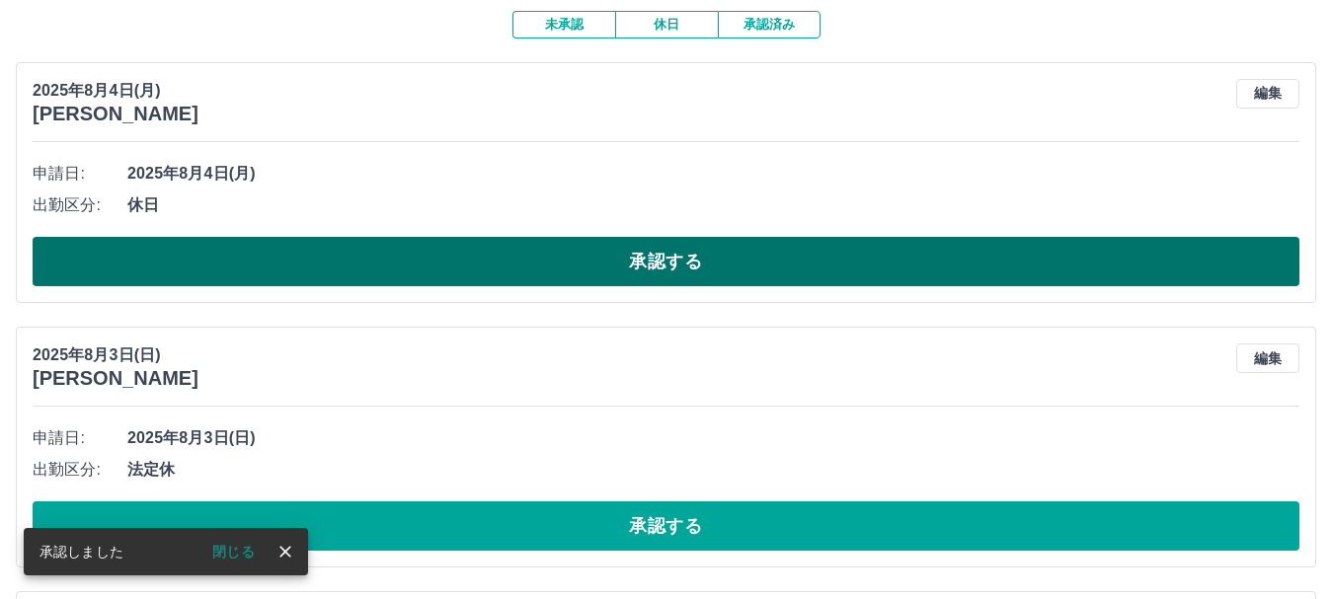
click at [564, 257] on button "承認する" at bounding box center [666, 261] width 1266 height 49
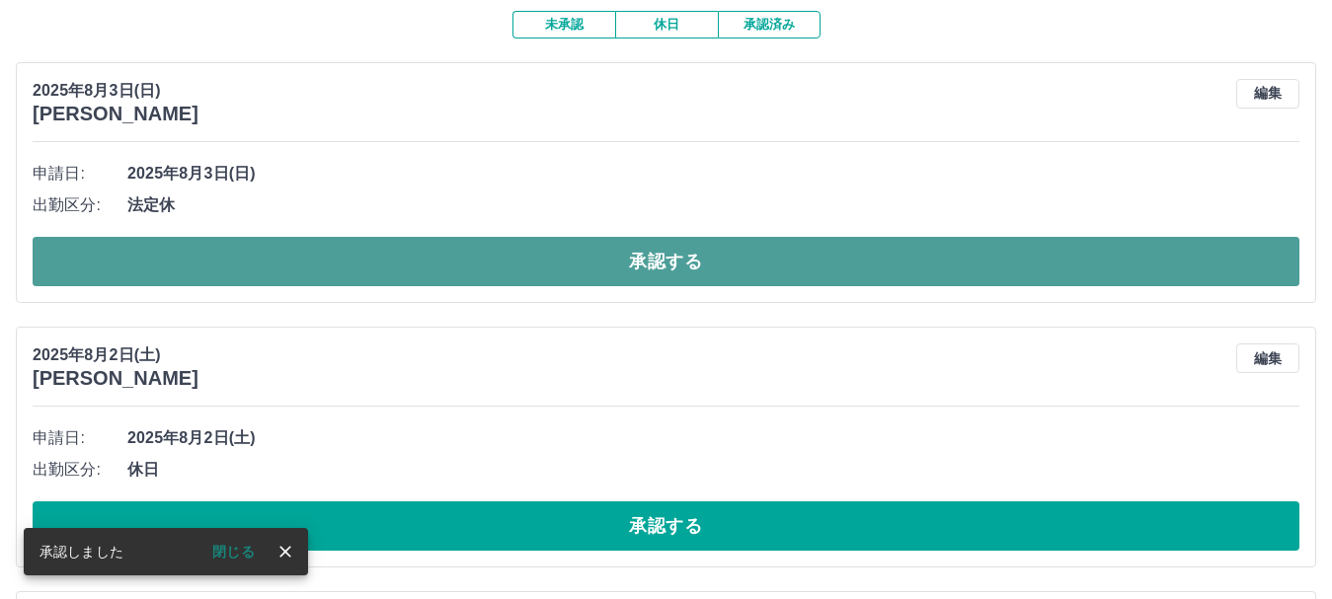
click at [561, 271] on button "承認する" at bounding box center [666, 261] width 1266 height 49
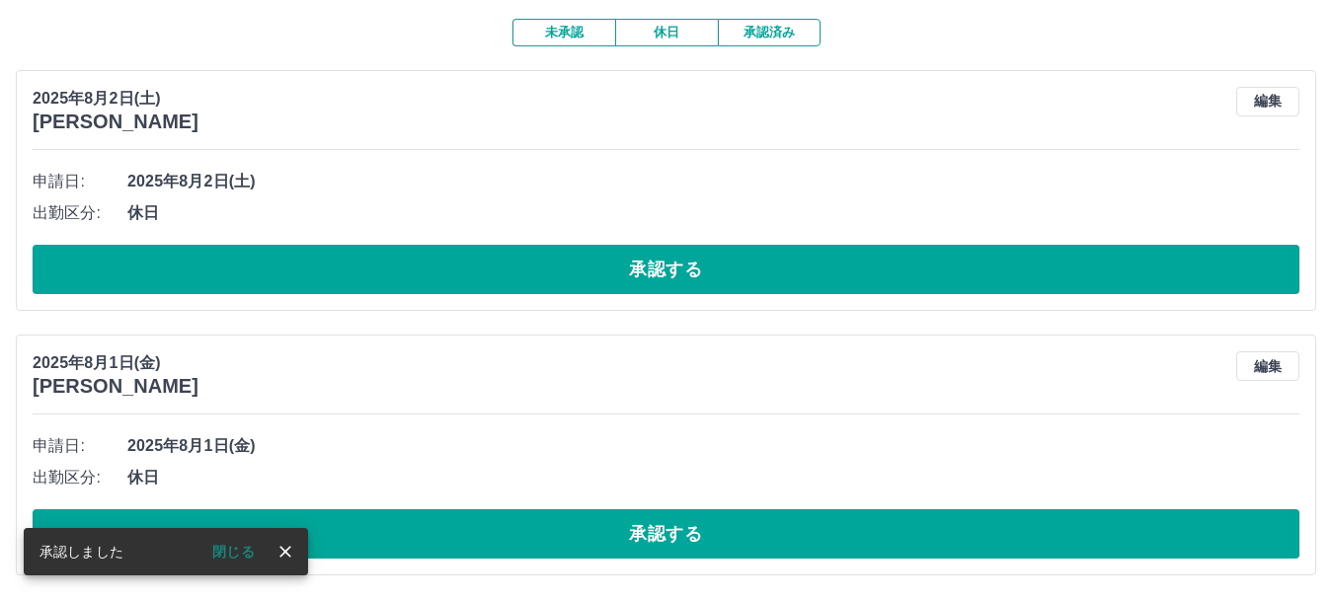
scroll to position [165, 0]
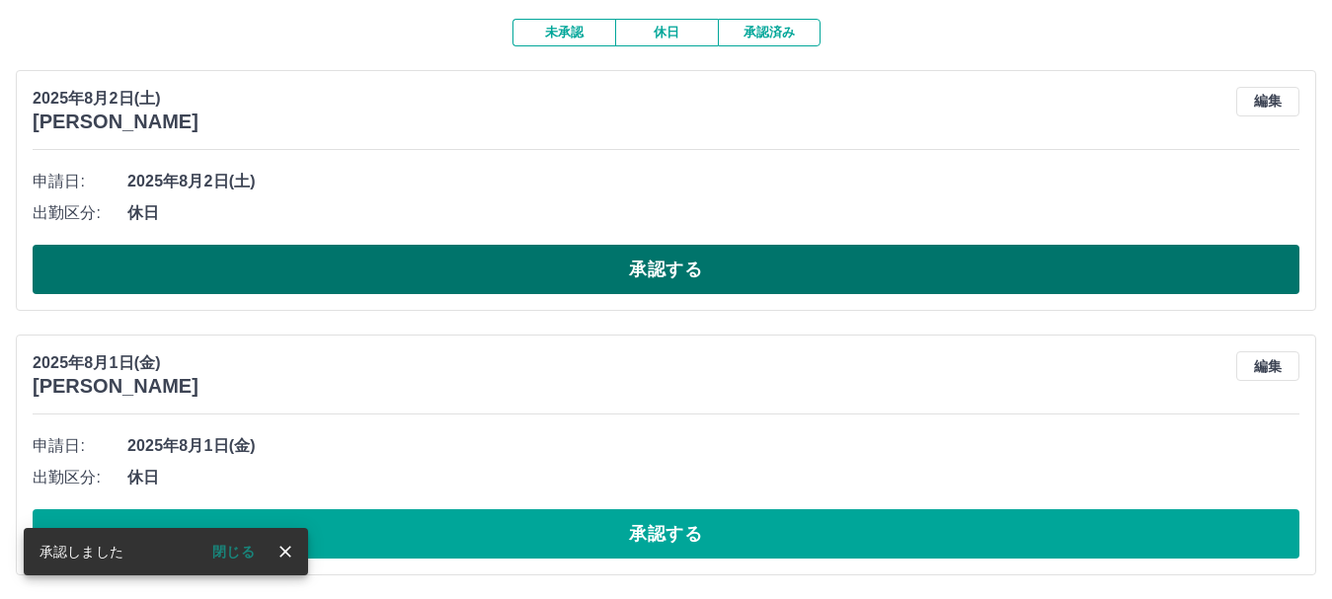
click at [515, 266] on button "承認する" at bounding box center [666, 269] width 1266 height 49
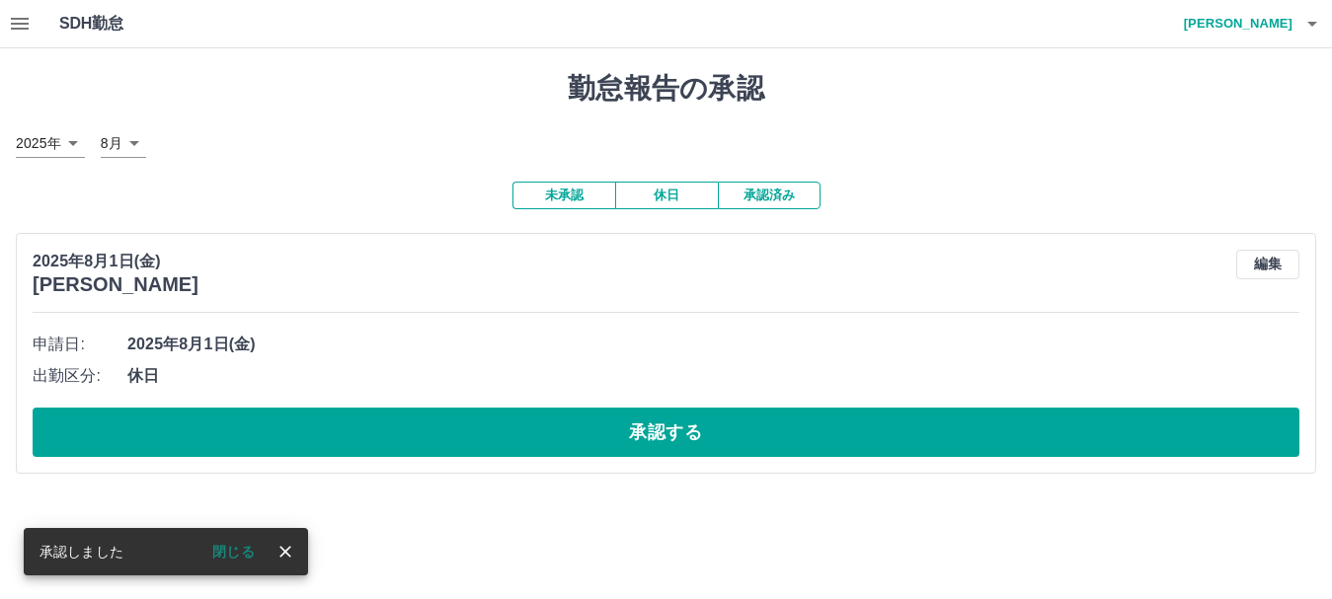
scroll to position [0, 0]
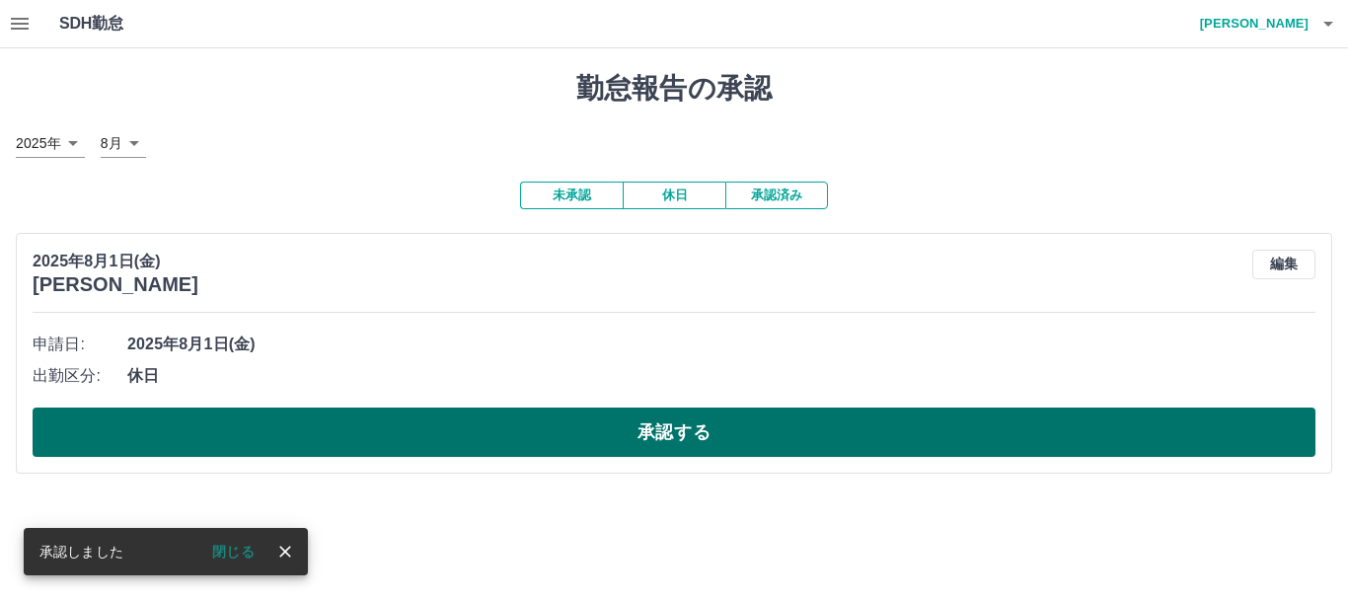
click at [472, 448] on button "承認する" at bounding box center [674, 432] width 1283 height 49
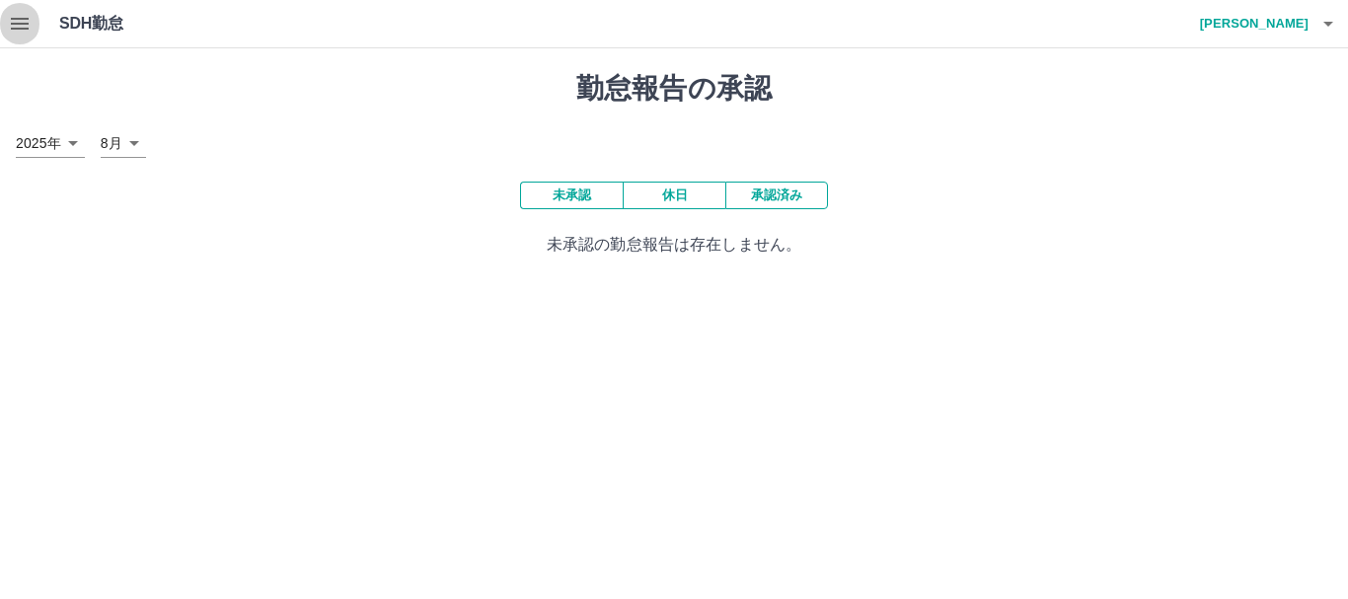
click at [16, 21] on icon "button" at bounding box center [20, 24] width 24 height 24
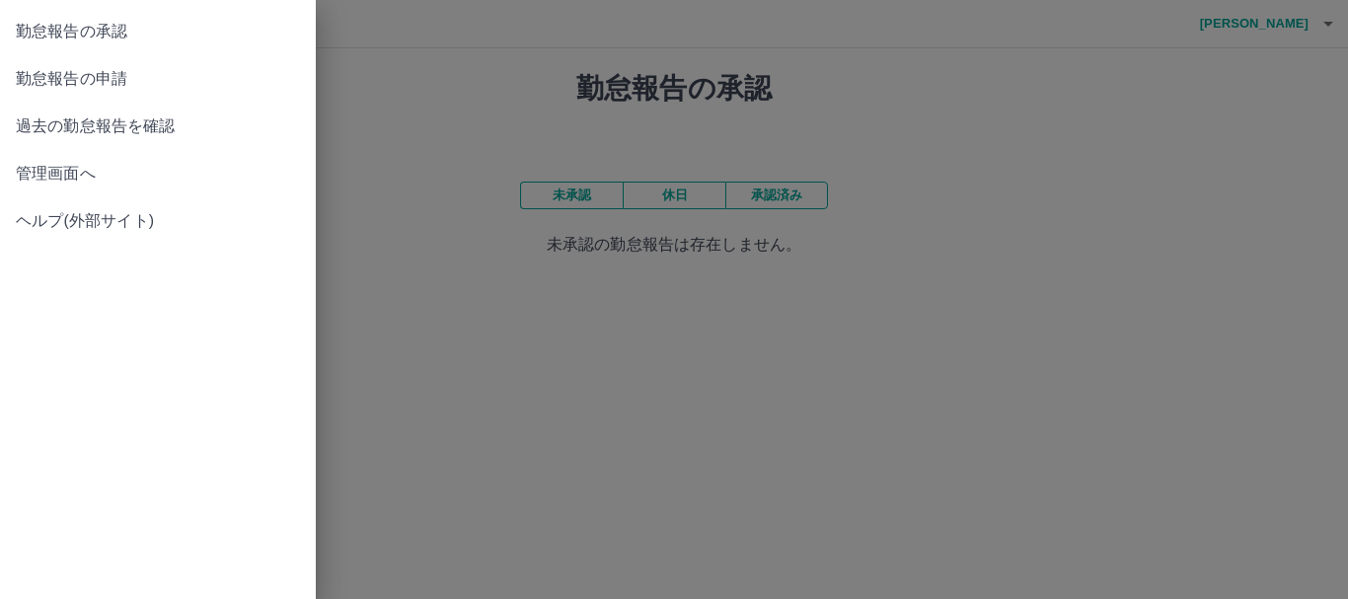
click at [42, 171] on span "管理画面へ" at bounding box center [158, 174] width 284 height 24
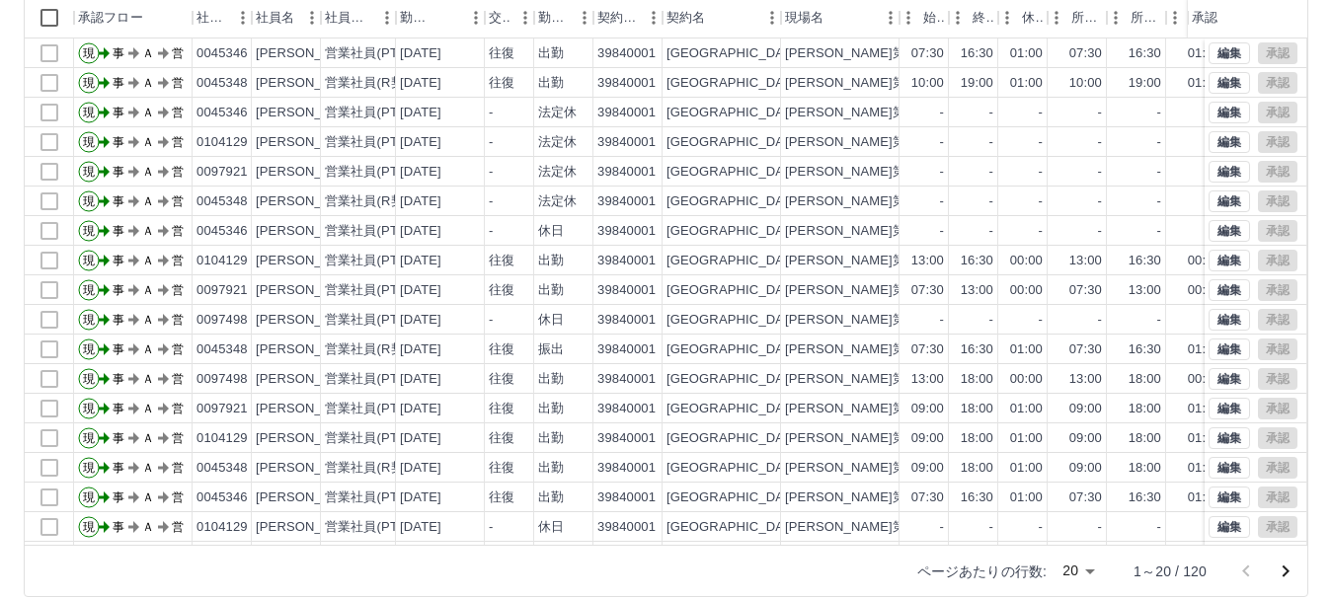
scroll to position [235, 0]
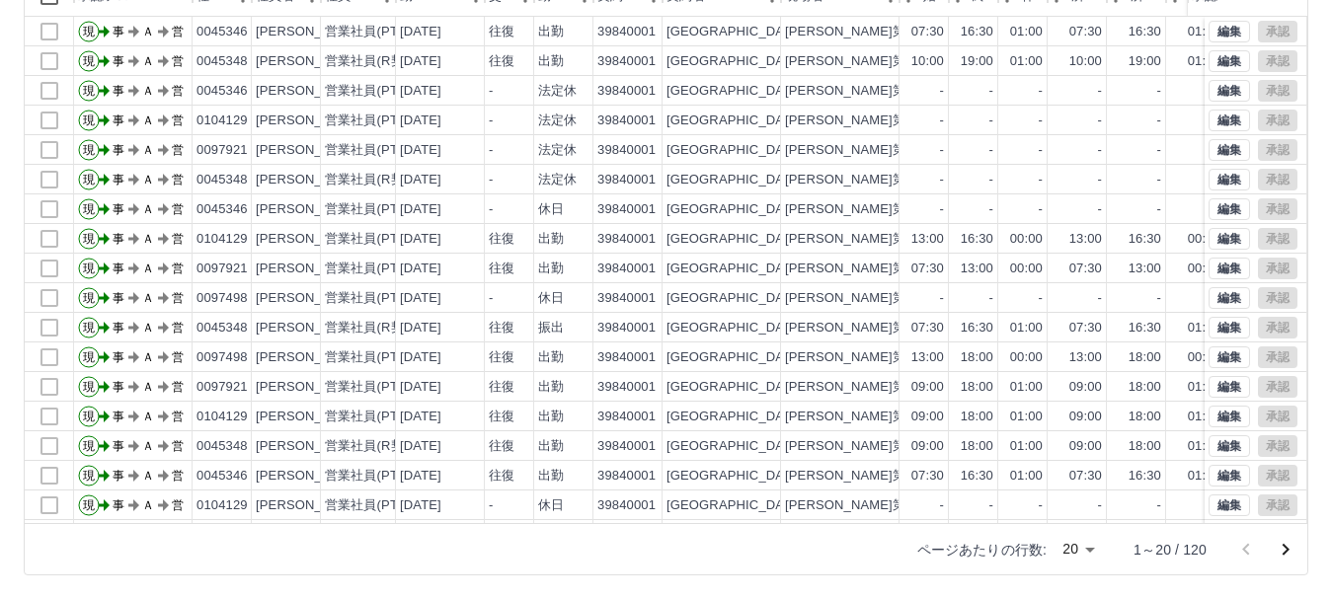
click at [1277, 554] on icon "次のページへ" at bounding box center [1285, 550] width 24 height 24
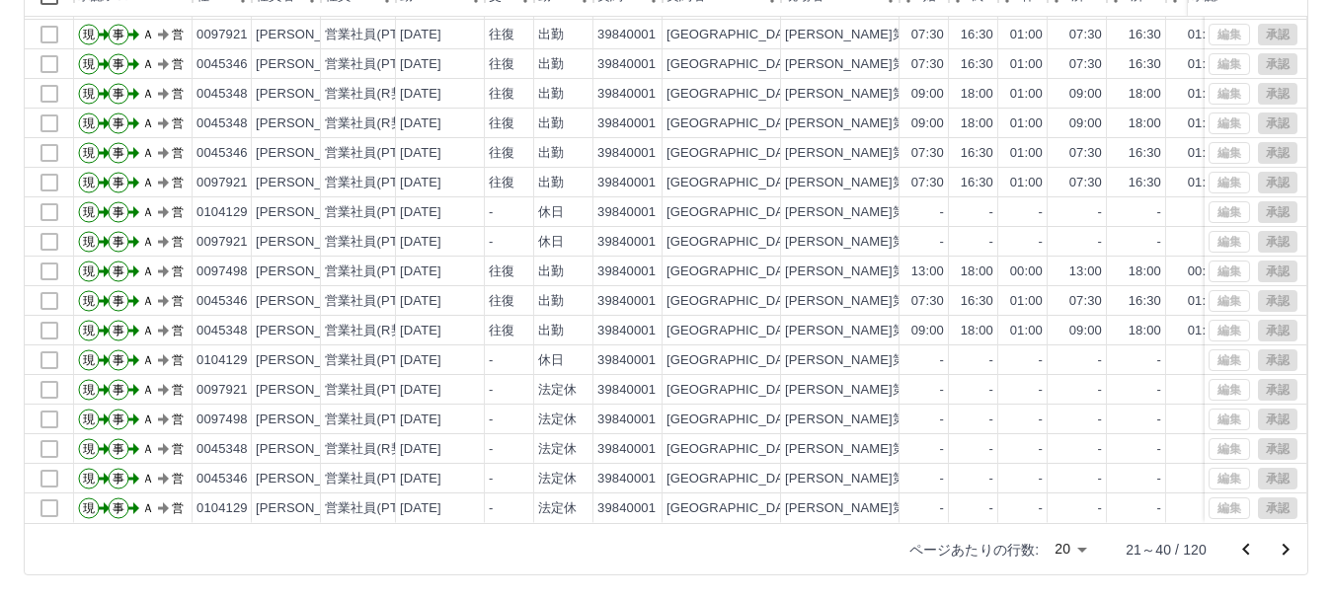
scroll to position [103, 0]
click at [1279, 543] on icon "次のページへ" at bounding box center [1285, 550] width 24 height 24
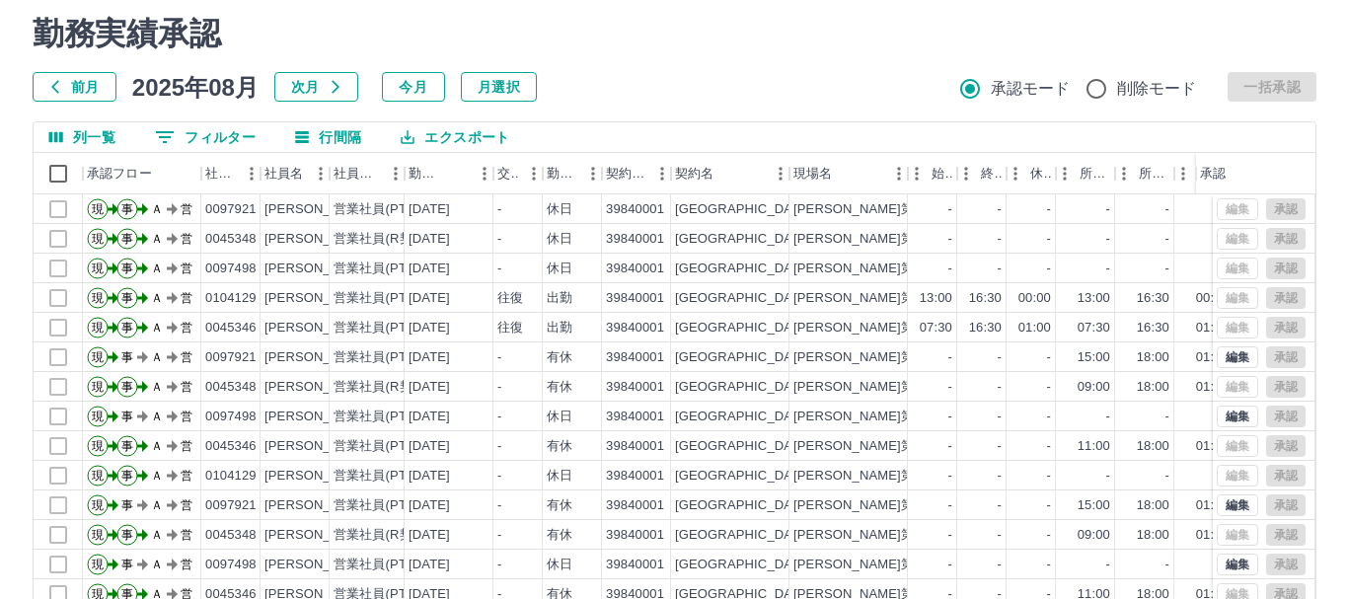
scroll to position [0, 0]
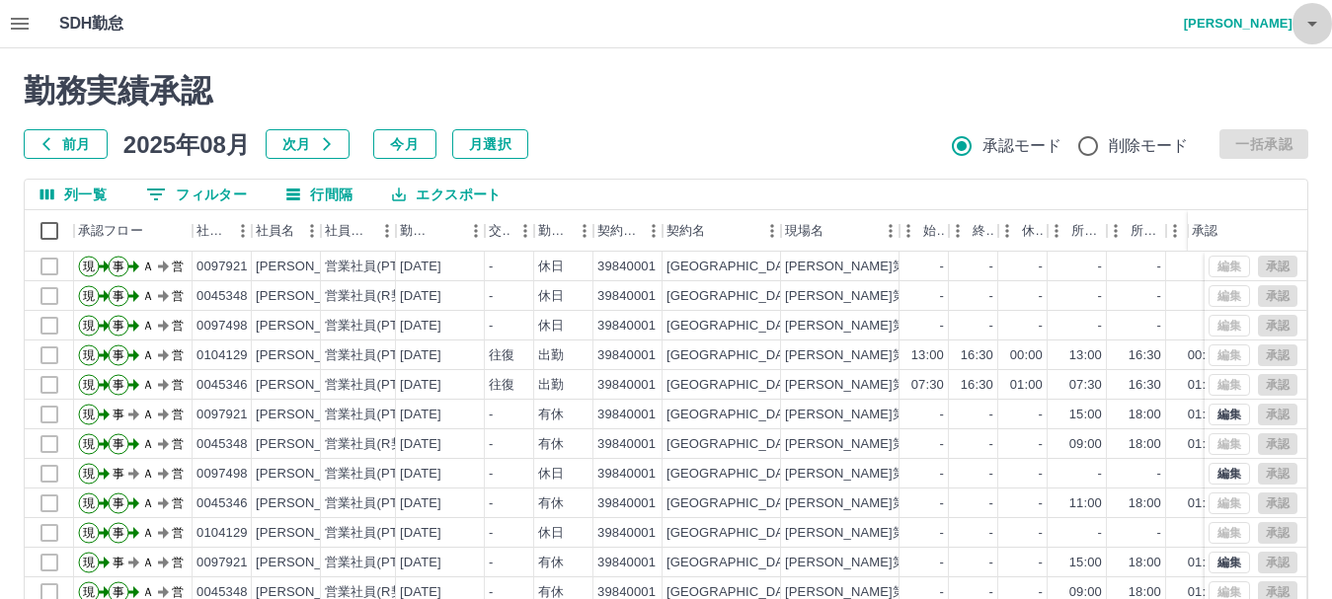
click at [1306, 23] on icon "button" at bounding box center [1312, 24] width 24 height 24
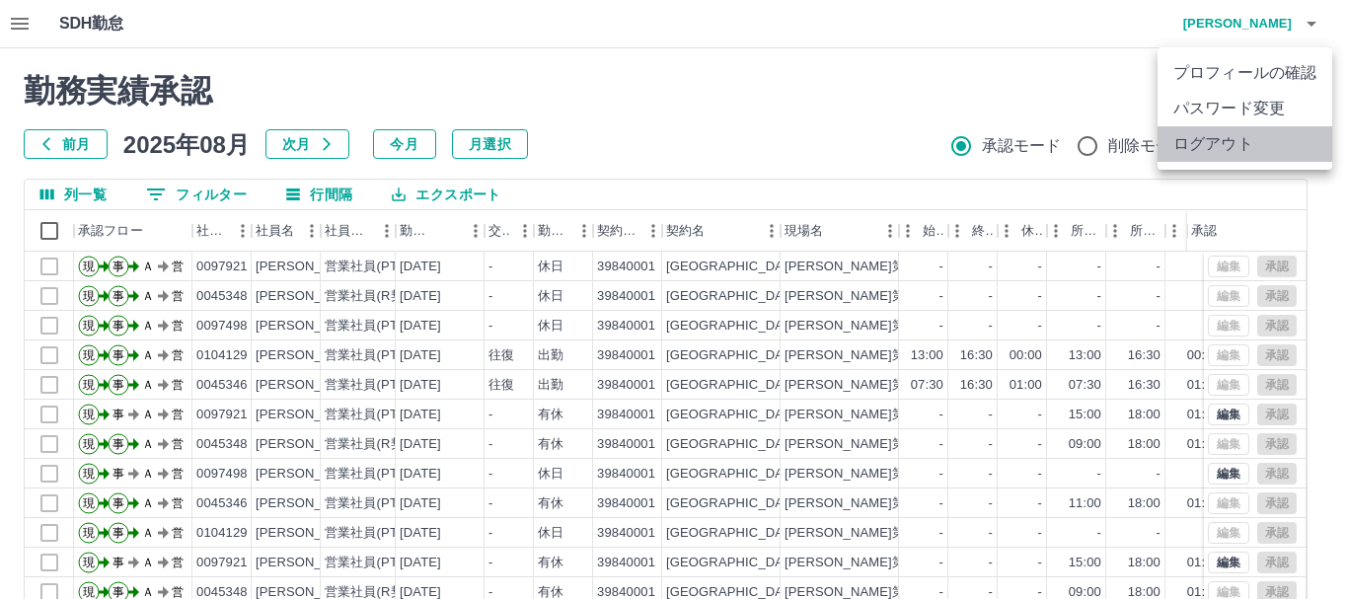
click at [1241, 144] on li "ログアウト" at bounding box center [1245, 144] width 175 height 36
click at [1227, 142] on li "ログアウト" at bounding box center [1245, 144] width 175 height 36
